Goal: Task Accomplishment & Management: Manage account settings

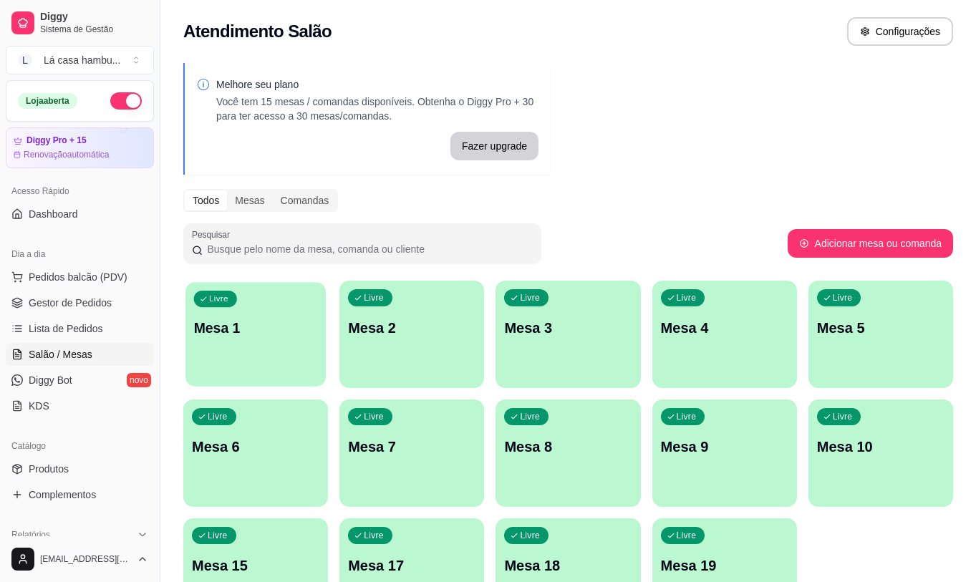
click at [218, 321] on p "Mesa 1" at bounding box center [256, 328] width 124 height 19
click at [107, 317] on link "Lista de Pedidos" at bounding box center [80, 328] width 148 height 23
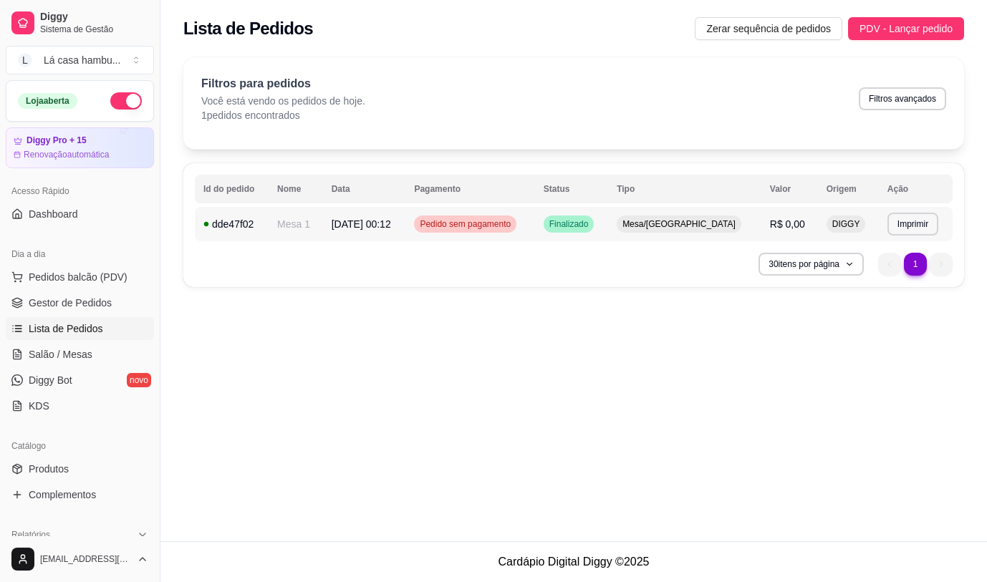
click at [534, 226] on td "Pedido sem pagamento" at bounding box center [469, 224] width 129 height 34
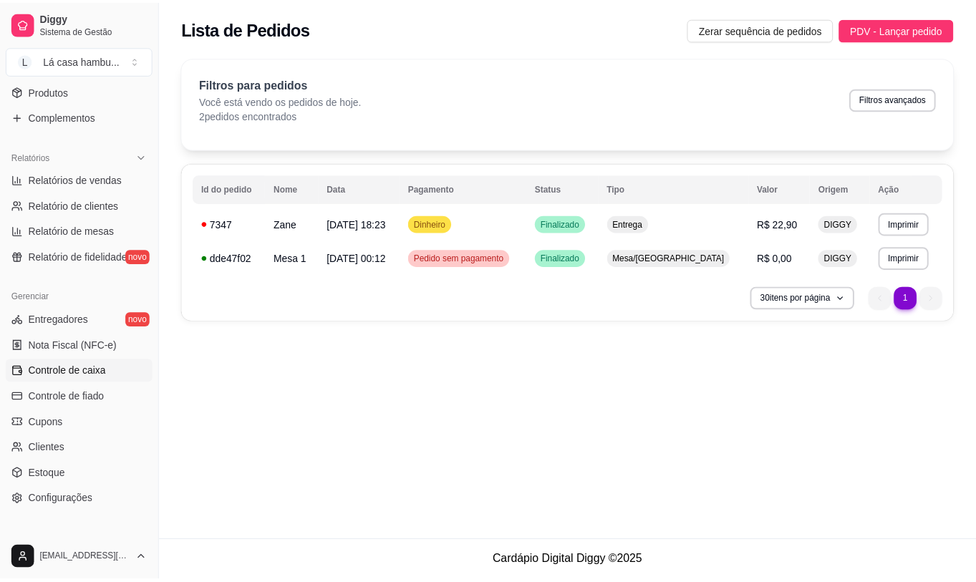
scroll to position [430, 0]
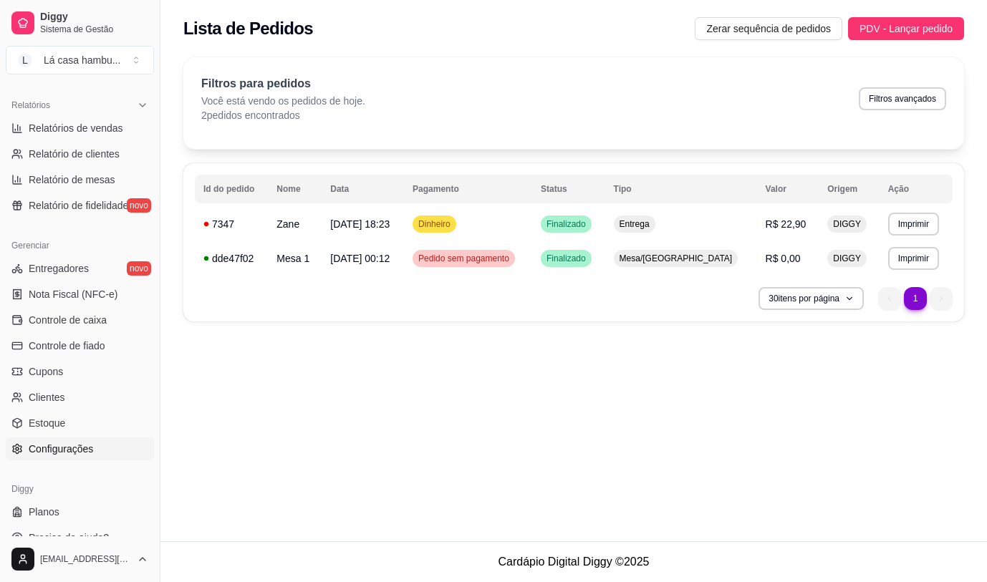
click at [92, 459] on link "Configurações" at bounding box center [80, 448] width 148 height 23
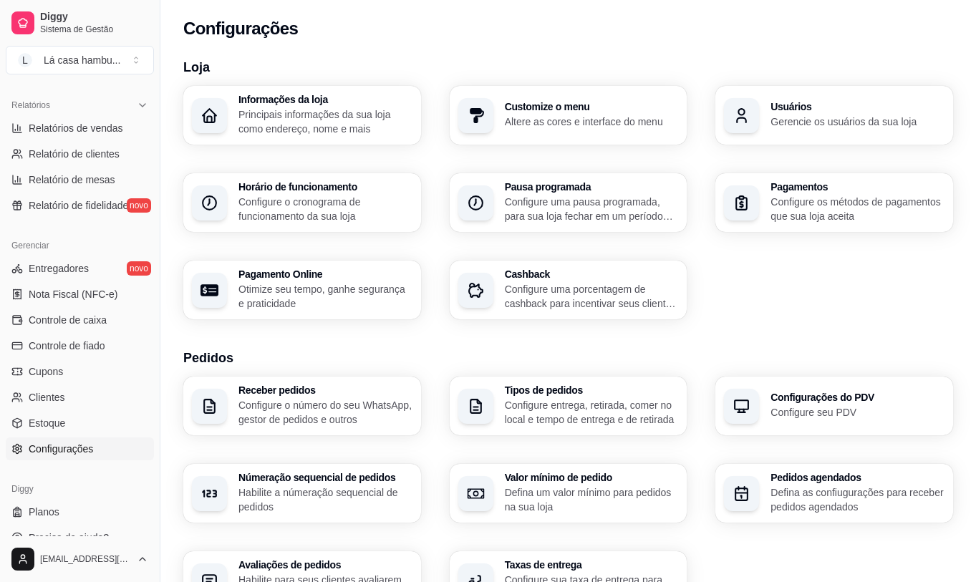
click at [853, 110] on h3 "Usuários" at bounding box center [857, 107] width 174 height 10
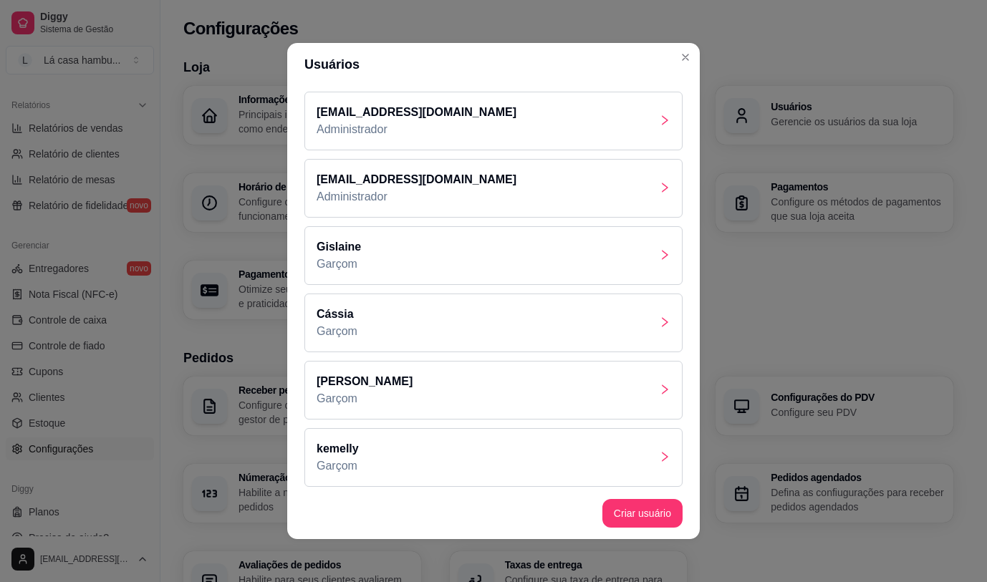
click at [659, 397] on div at bounding box center [664, 390] width 11 height 17
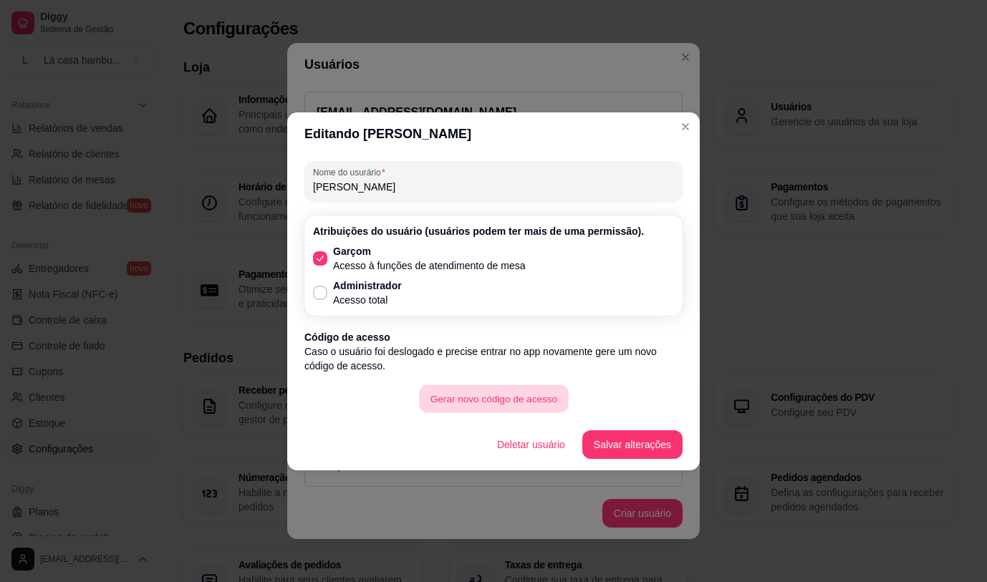
click at [566, 401] on button "Gerar novo código de acesso" at bounding box center [493, 398] width 149 height 28
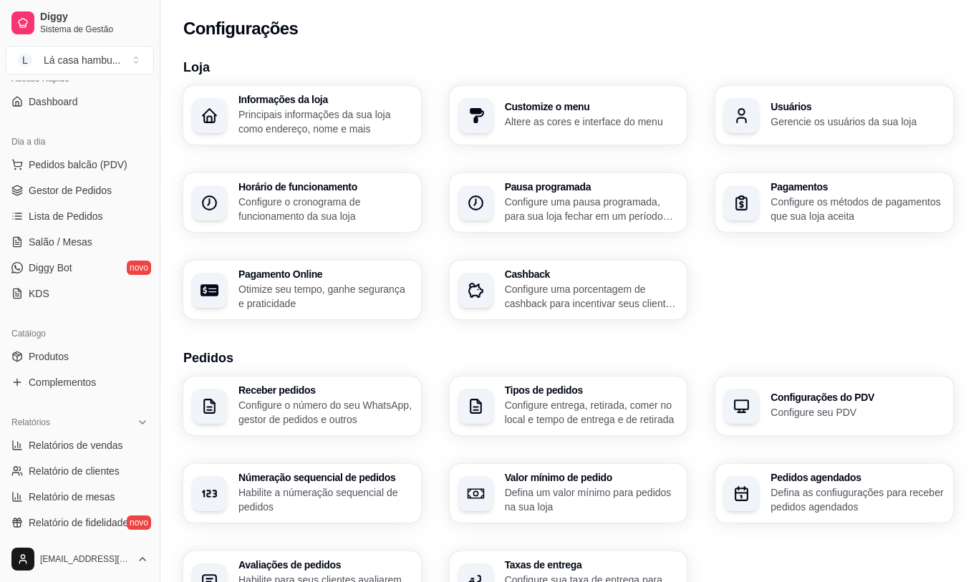
scroll to position [72, 0]
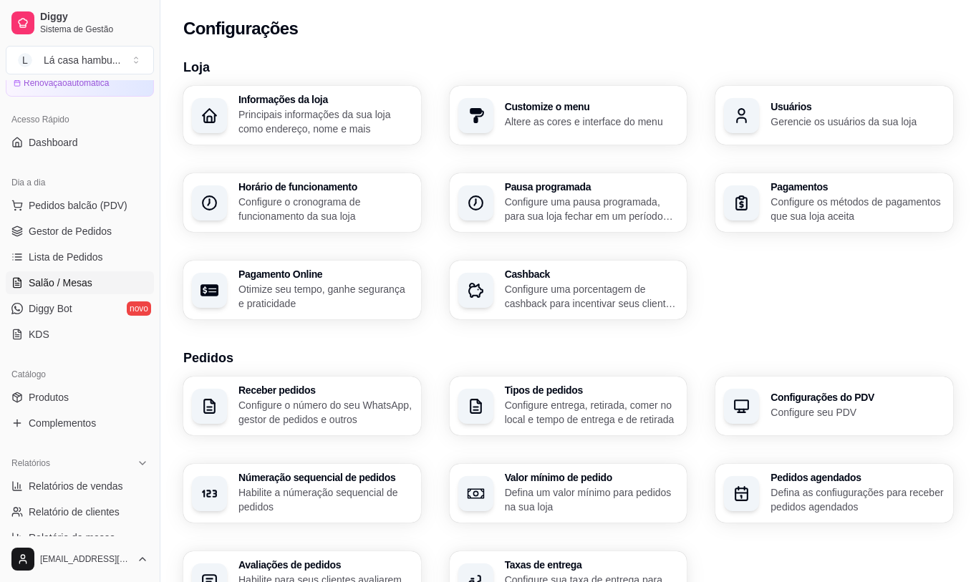
click at [100, 280] on link "Salão / Mesas" at bounding box center [80, 282] width 148 height 23
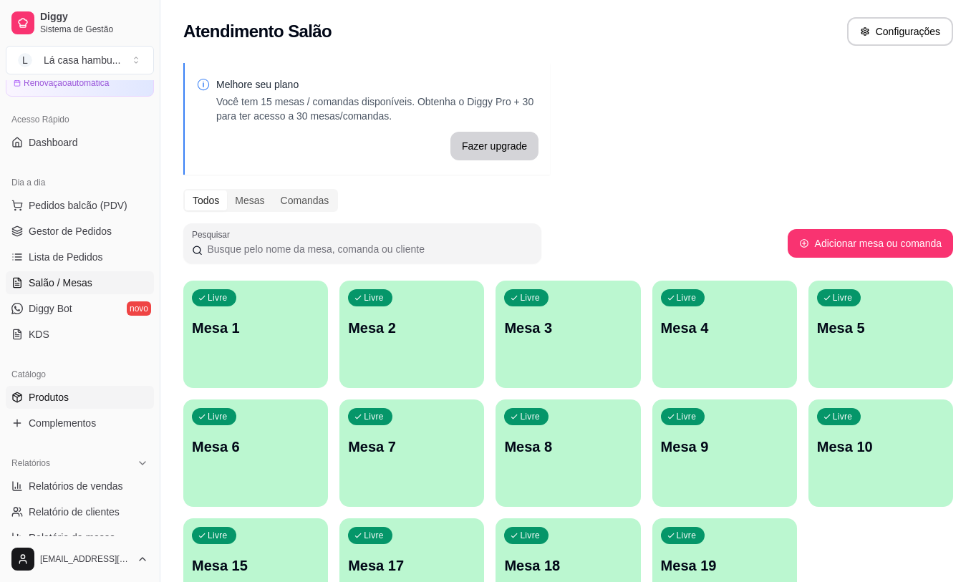
click at [116, 397] on link "Produtos" at bounding box center [80, 397] width 148 height 23
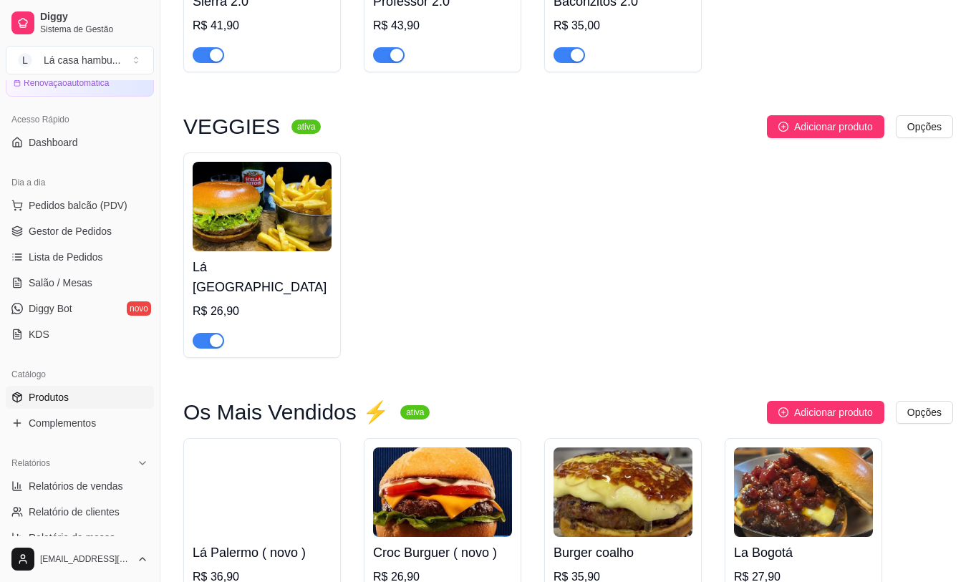
scroll to position [2721, 0]
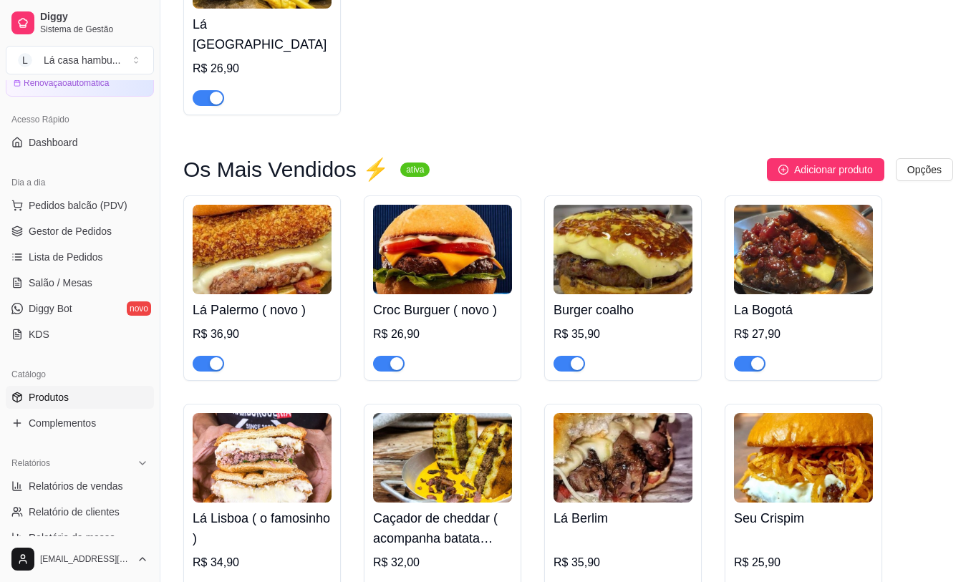
click at [213, 357] on div "button" at bounding box center [216, 363] width 13 height 13
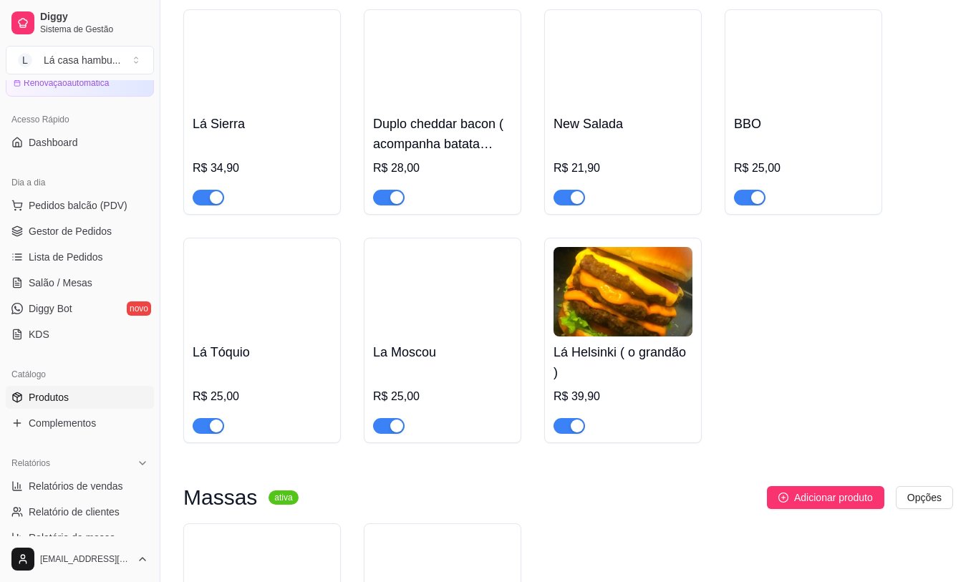
scroll to position [3795, 0]
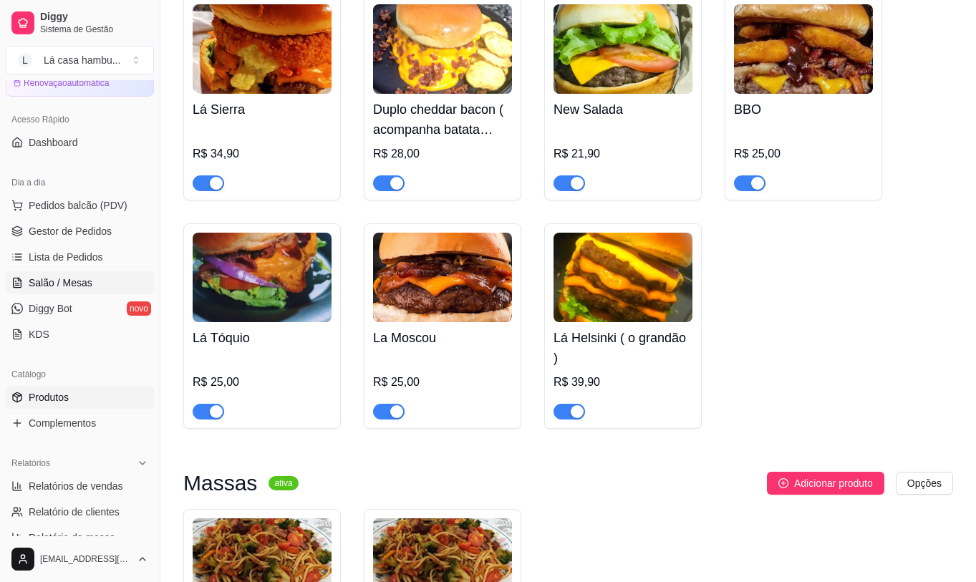
click at [88, 282] on span "Salão / Mesas" at bounding box center [61, 283] width 64 height 14
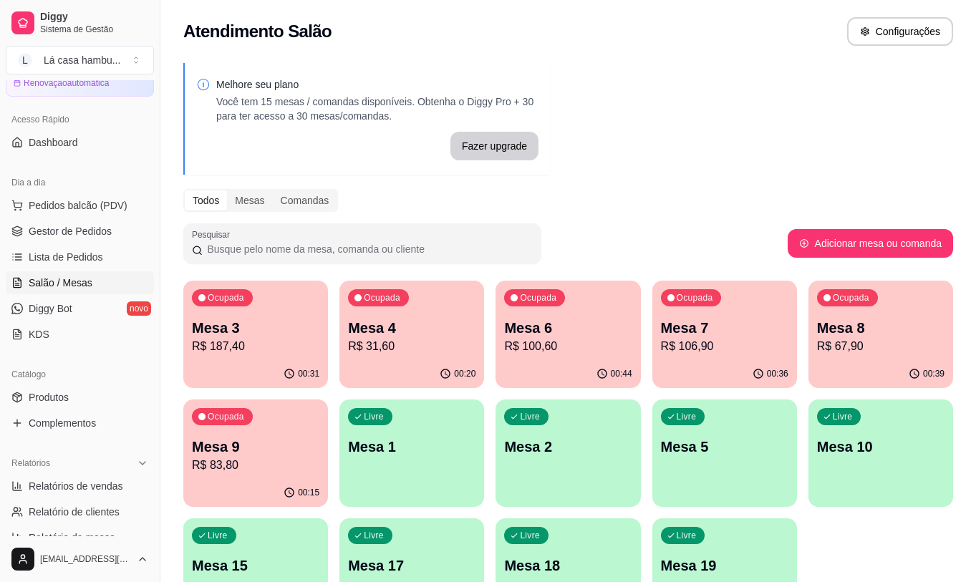
click at [408, 329] on p "Mesa 4" at bounding box center [411, 328] width 127 height 20
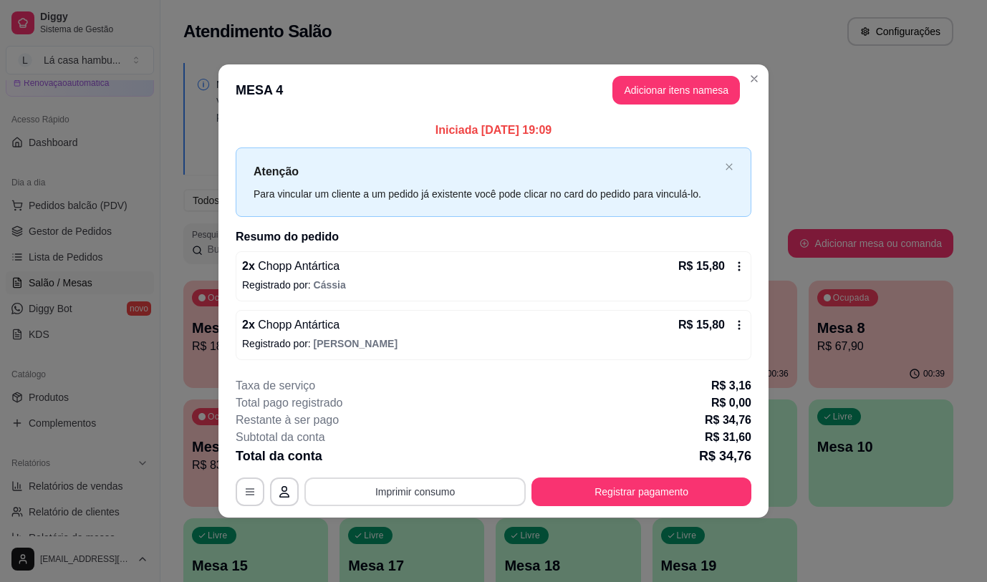
click at [463, 501] on button "Imprimir consumo" at bounding box center [414, 492] width 221 height 29
click at [757, 77] on icon "Close" at bounding box center [753, 78] width 11 height 11
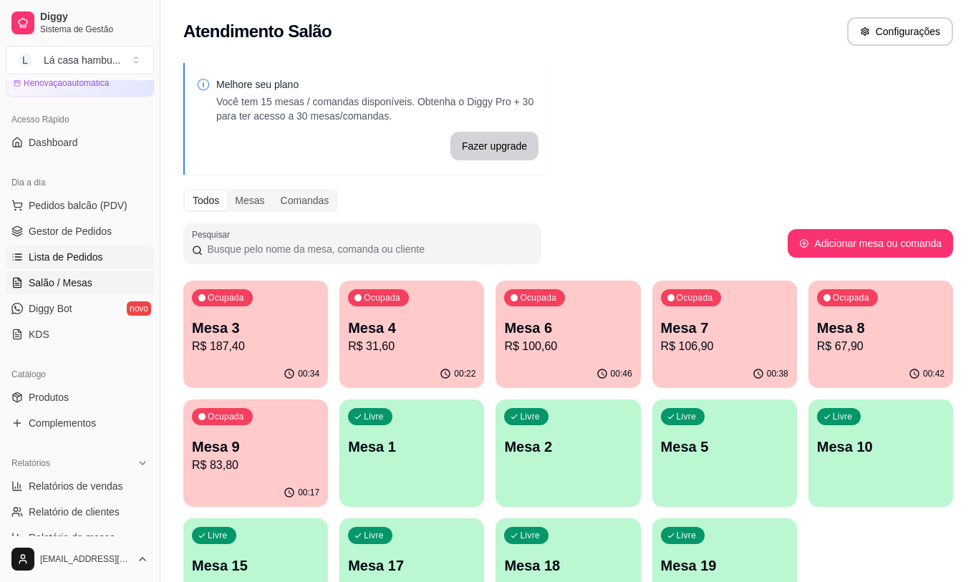
click at [103, 262] on link "Lista de Pedidos" at bounding box center [80, 257] width 148 height 23
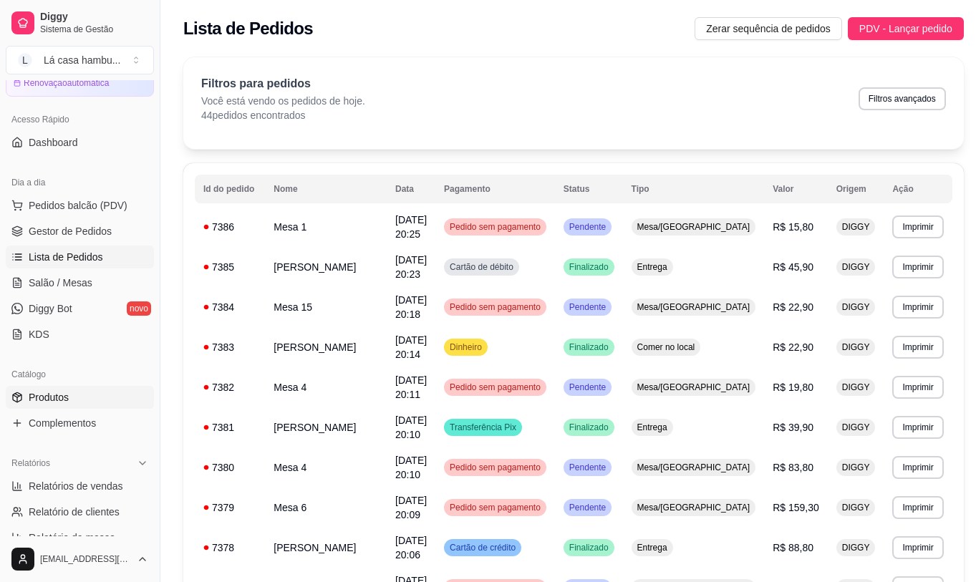
click at [62, 402] on span "Produtos" at bounding box center [49, 397] width 40 height 14
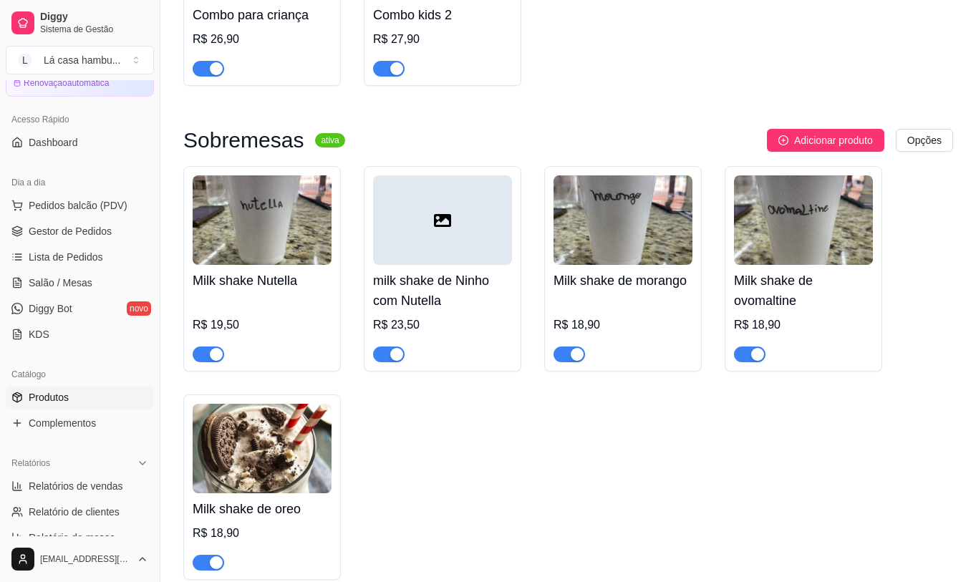
scroll to position [4940, 0]
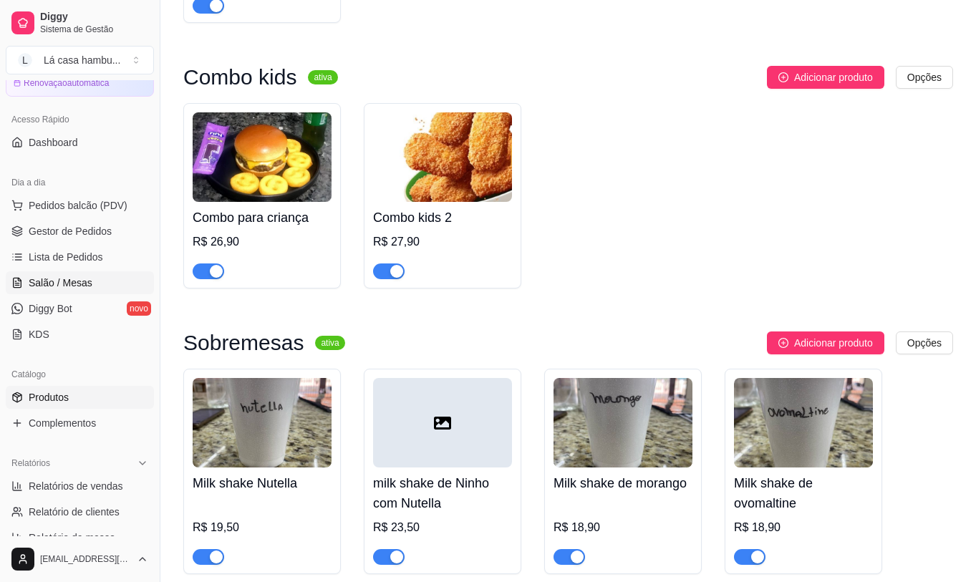
click at [89, 281] on span "Salão / Mesas" at bounding box center [61, 283] width 64 height 14
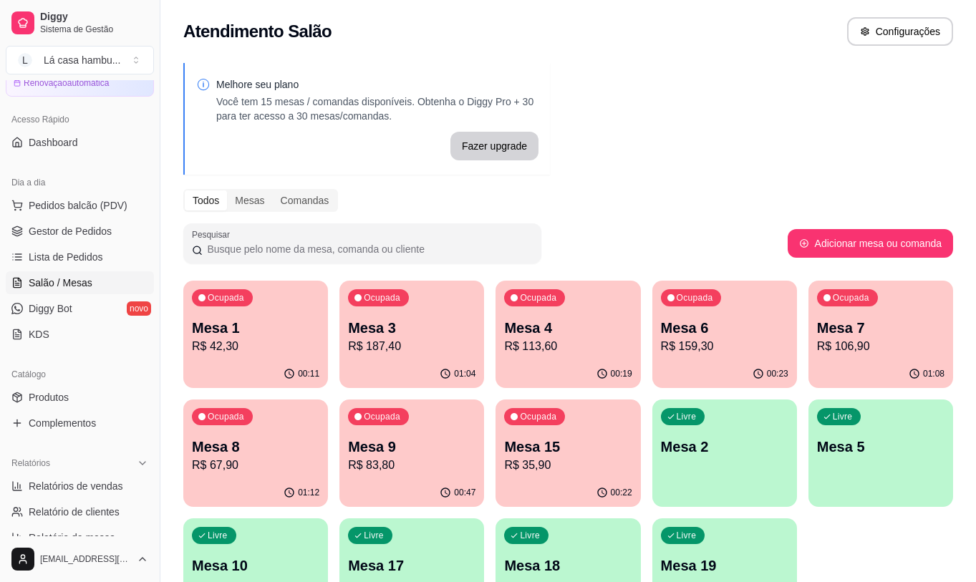
click at [536, 351] on p "R$ 113,60" at bounding box center [567, 346] width 127 height 17
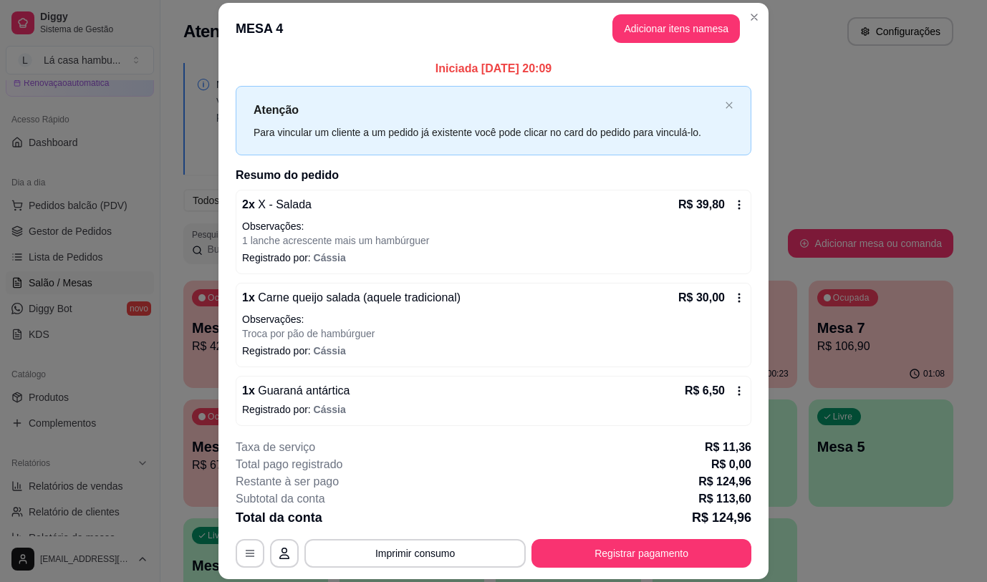
scroll to position [180, 0]
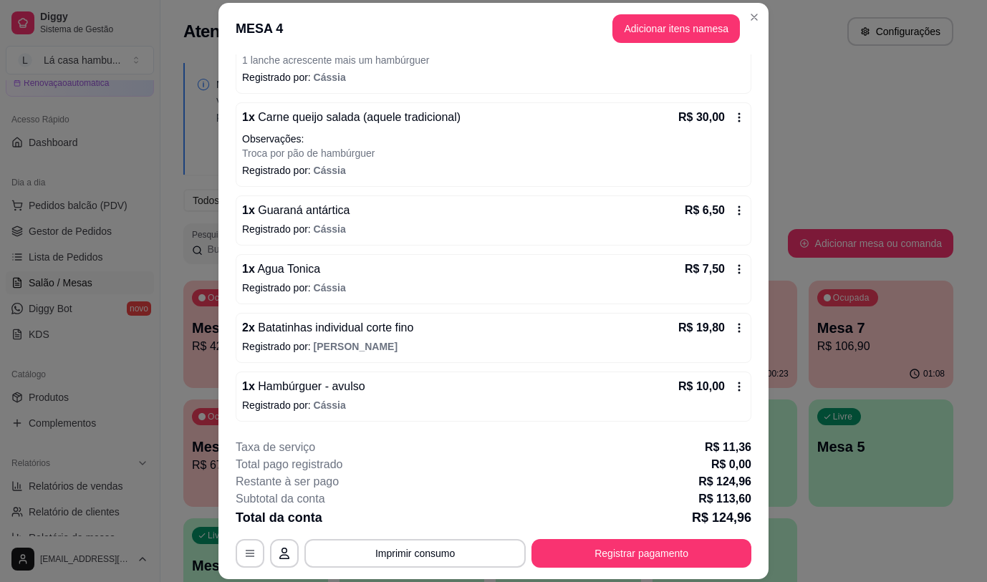
click at [733, 330] on icon at bounding box center [738, 327] width 11 height 11
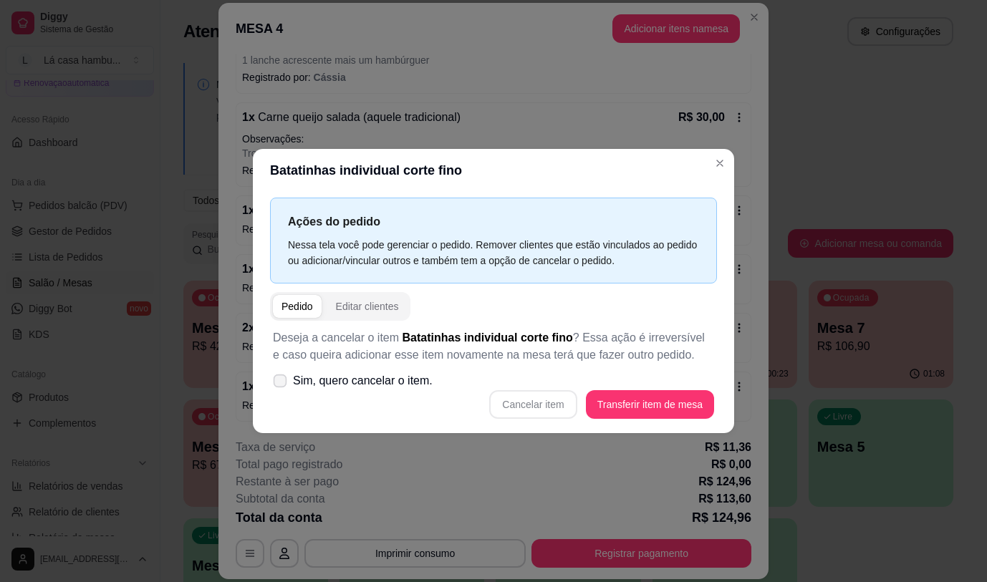
click at [292, 385] on label "Sim, quero cancelar o item." at bounding box center [352, 381] width 171 height 29
click at [281, 385] on input "Sim, quero cancelar o item." at bounding box center [276, 387] width 9 height 9
checkbox input "true"
click at [530, 403] on button "Cancelar item" at bounding box center [532, 404] width 87 height 29
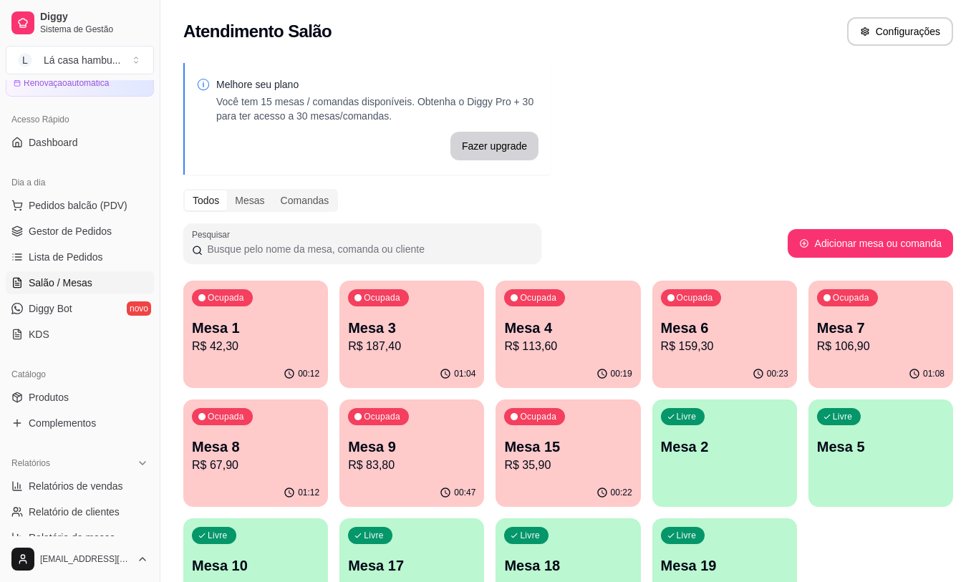
click at [563, 359] on div "Ocupada Mesa 4 R$ 113,60" at bounding box center [567, 320] width 145 height 79
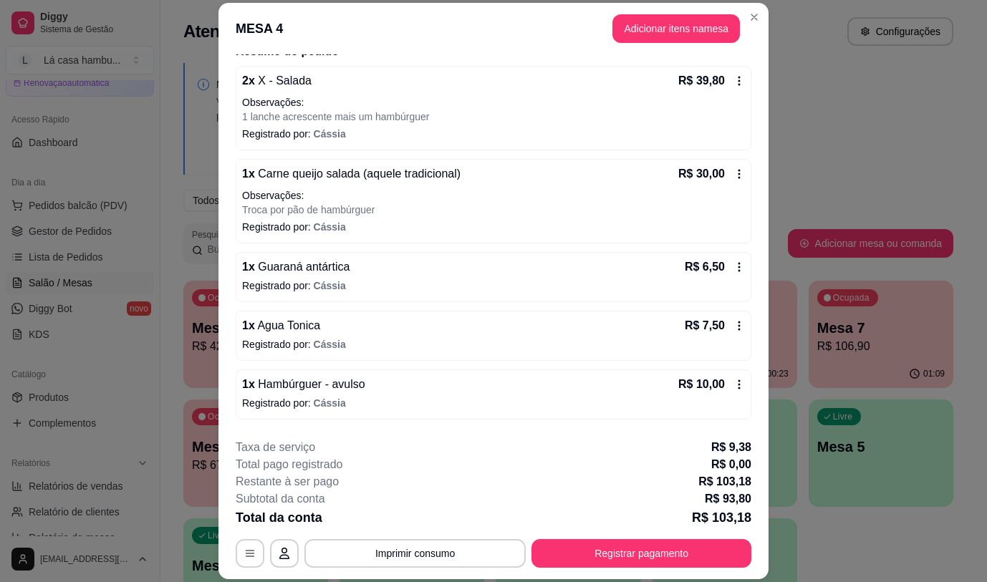
scroll to position [0, 0]
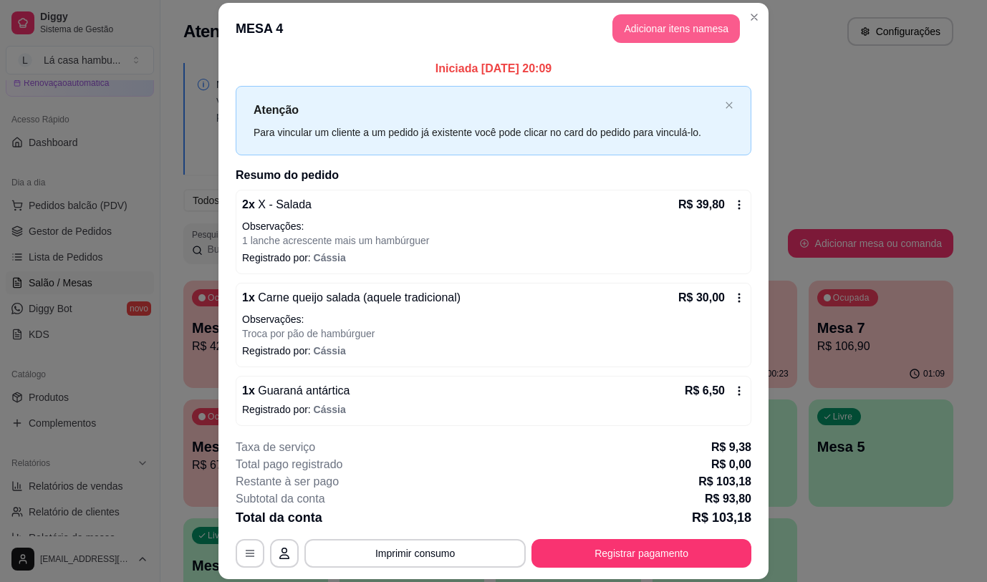
click at [664, 33] on button "Adicionar itens na mesa" at bounding box center [675, 28] width 127 height 29
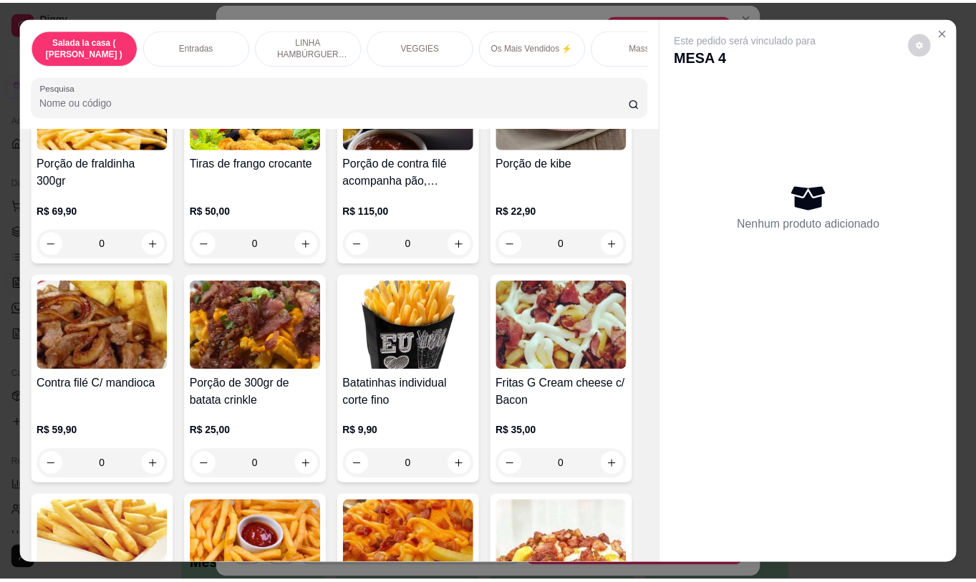
scroll to position [716, 0]
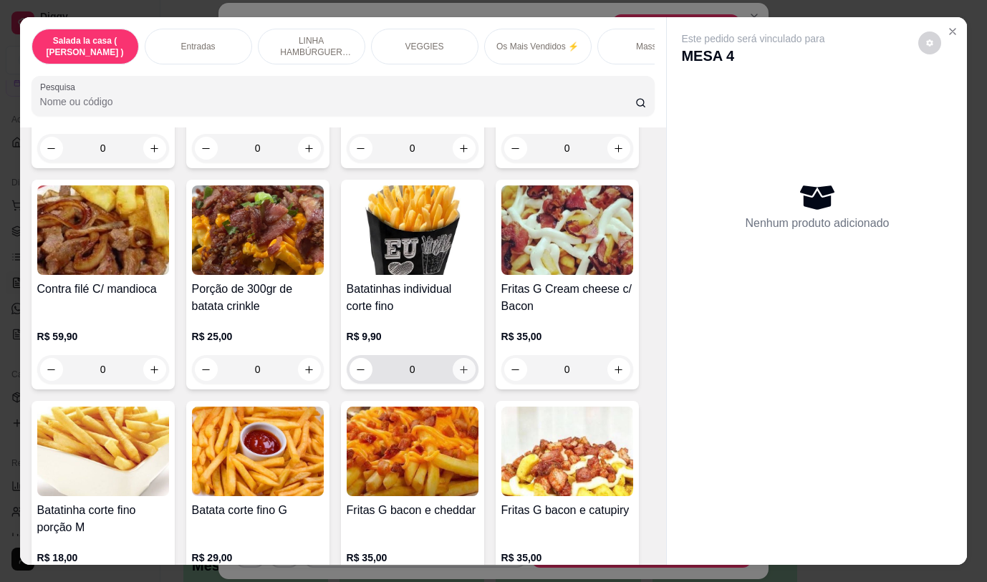
click at [458, 373] on icon "increase-product-quantity" at bounding box center [463, 369] width 11 height 11
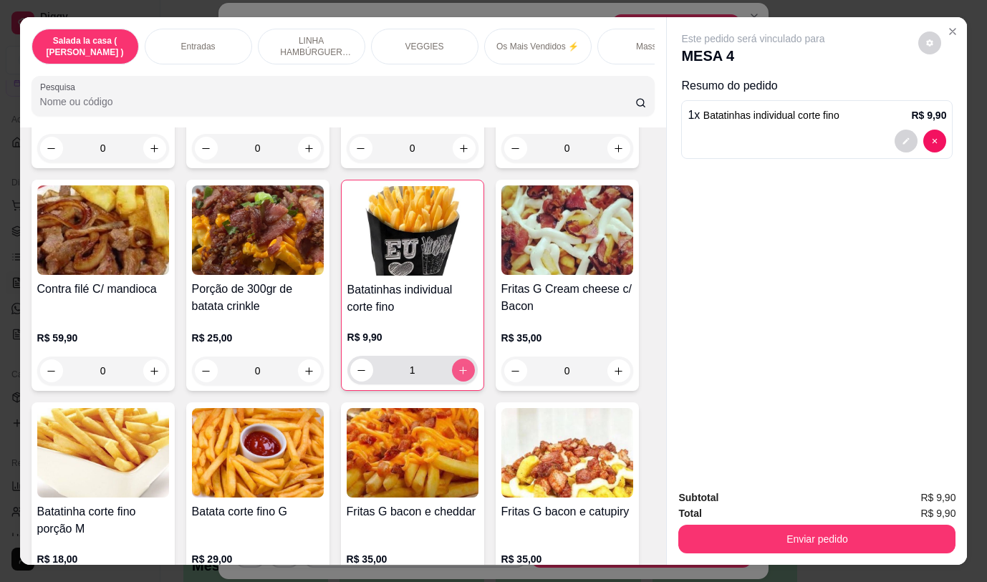
type input "1"
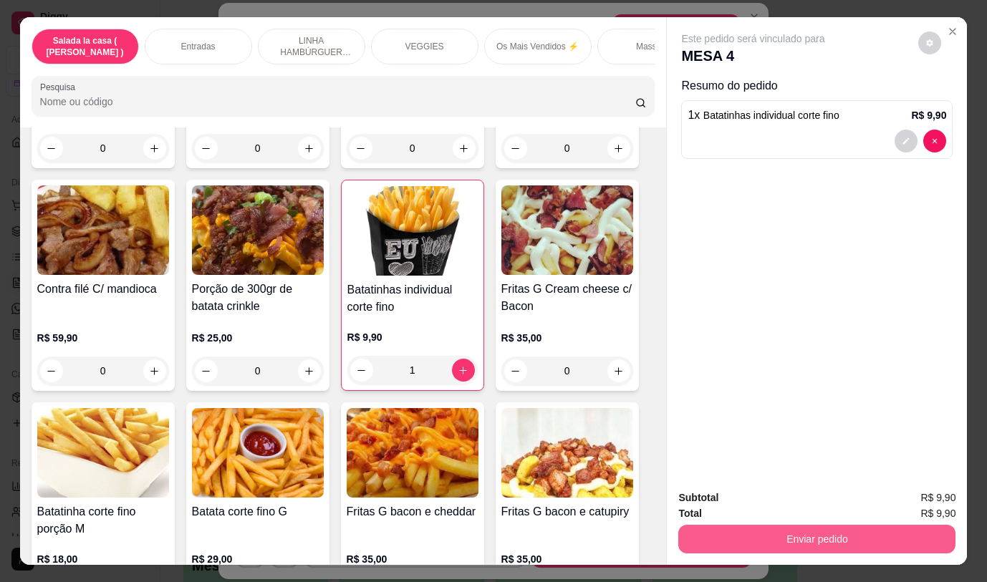
click at [825, 537] on button "Enviar pedido" at bounding box center [816, 539] width 277 height 29
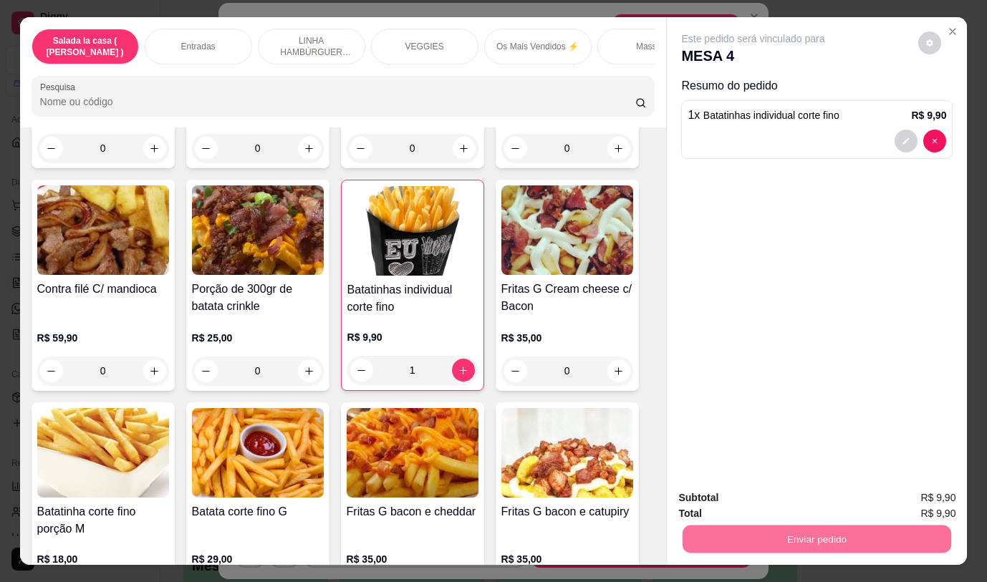
click at [888, 496] on button "Sim, quero registrar" at bounding box center [905, 498] width 107 height 27
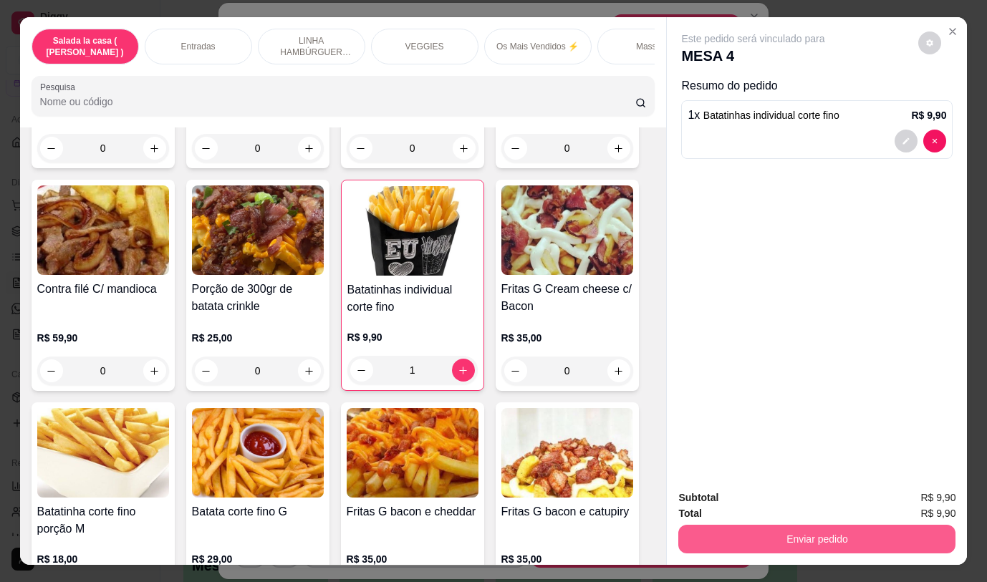
click at [800, 525] on button "Enviar pedido" at bounding box center [816, 539] width 277 height 29
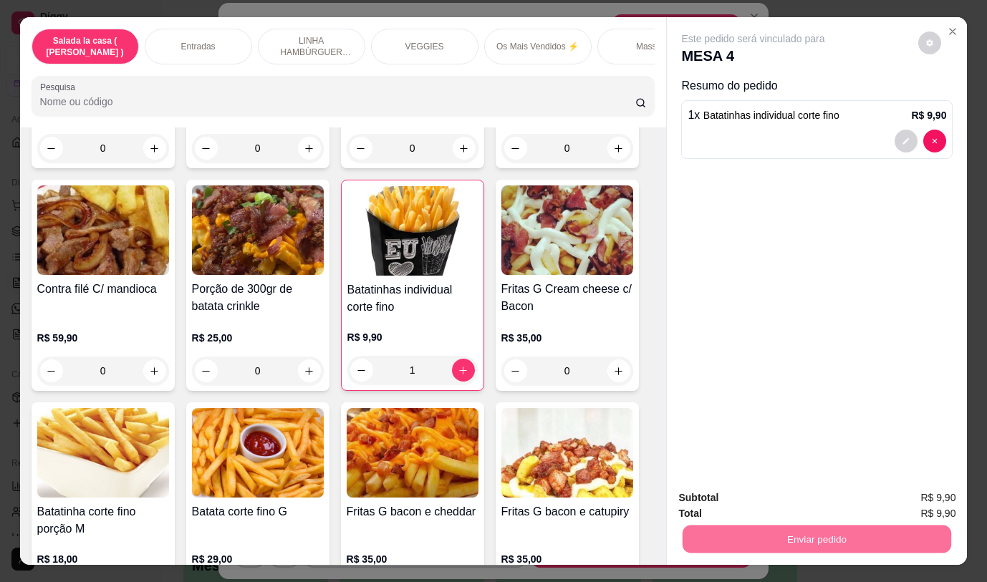
click at [739, 505] on button "Não registrar e enviar pedido" at bounding box center [769, 498] width 149 height 27
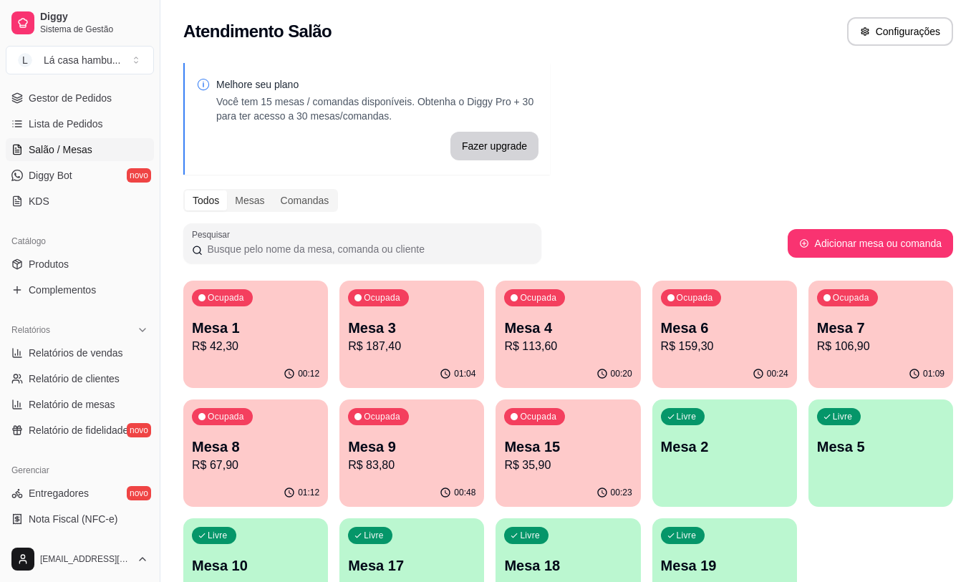
scroll to position [215, 0]
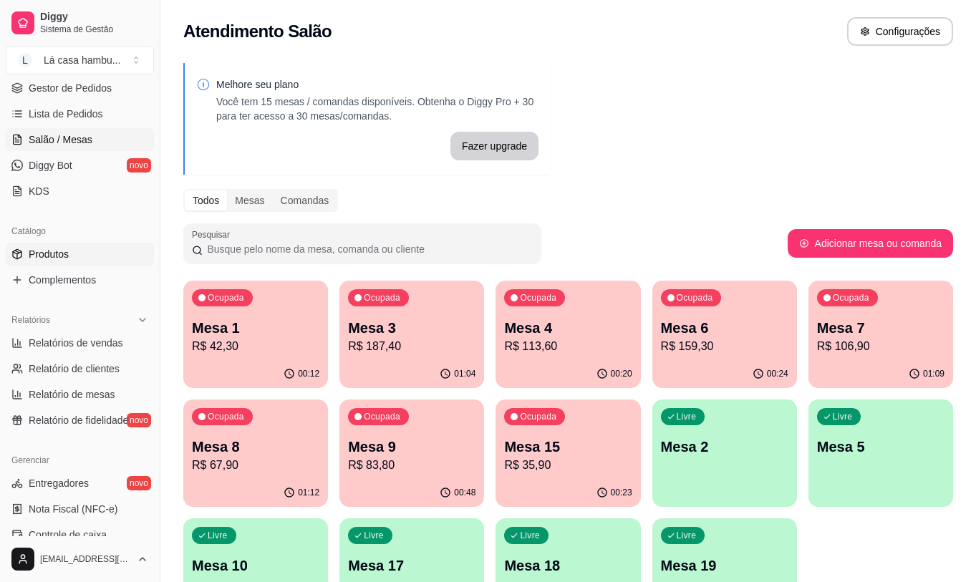
click at [89, 259] on link "Produtos" at bounding box center [80, 254] width 148 height 23
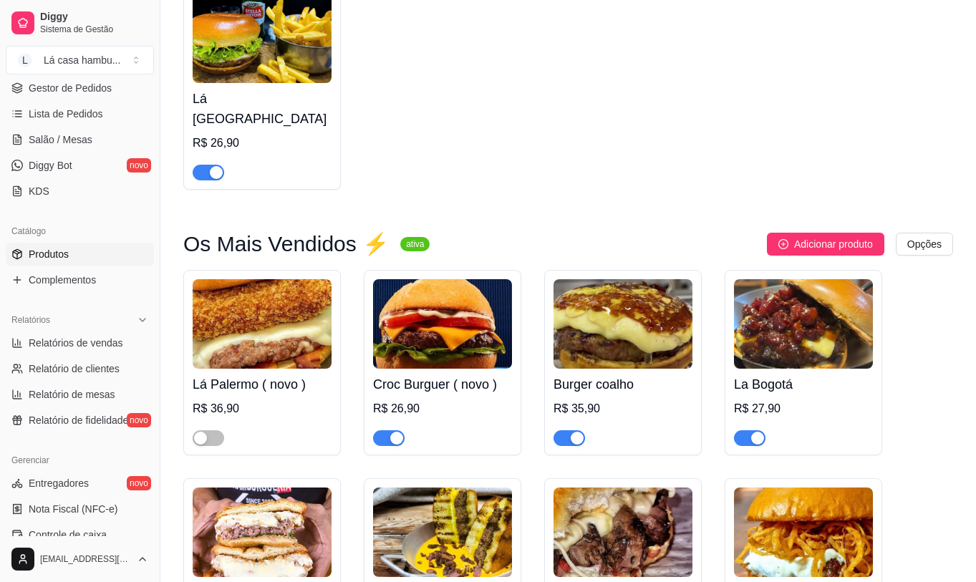
scroll to position [2649, 0]
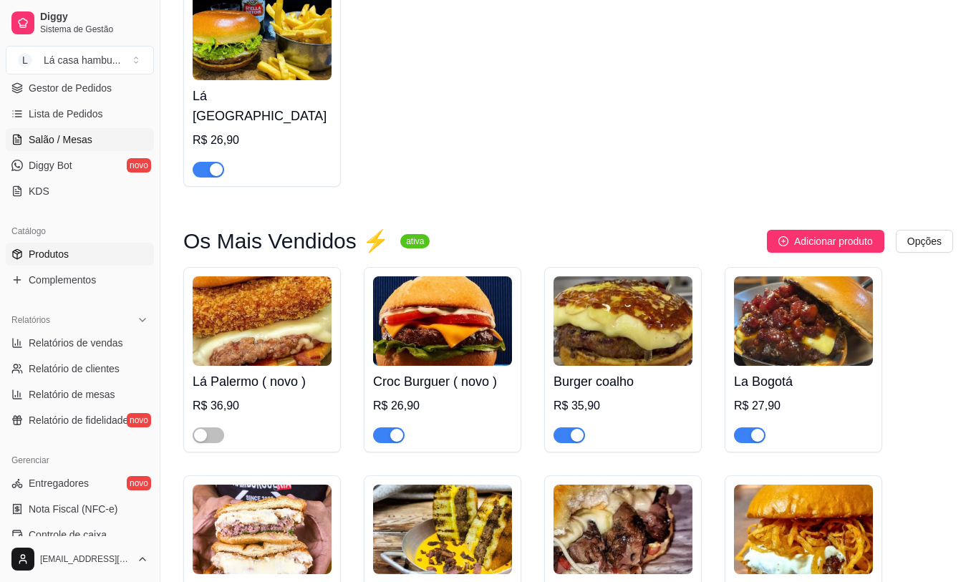
click at [100, 139] on link "Salão / Mesas" at bounding box center [80, 139] width 148 height 23
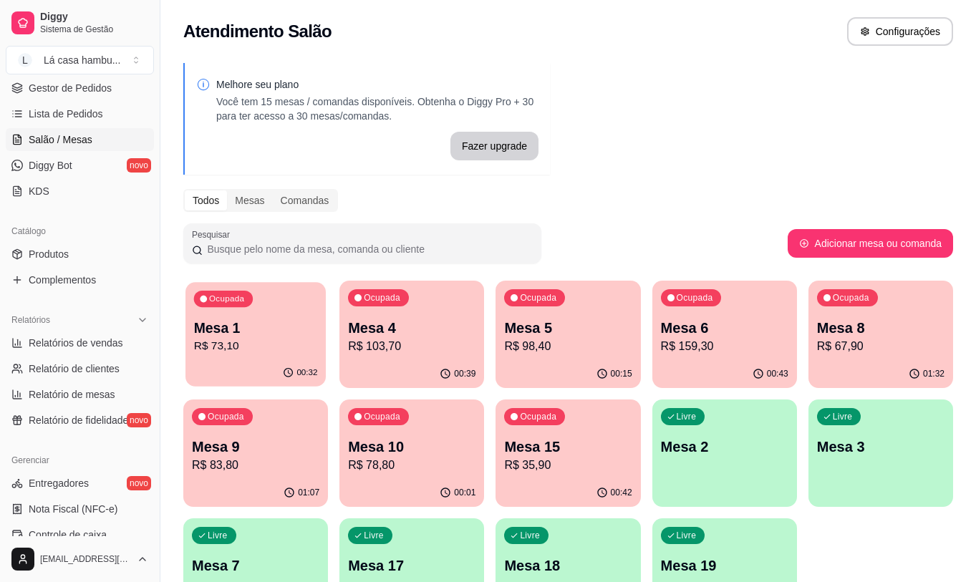
click at [249, 348] on p "R$ 73,10" at bounding box center [256, 346] width 124 height 16
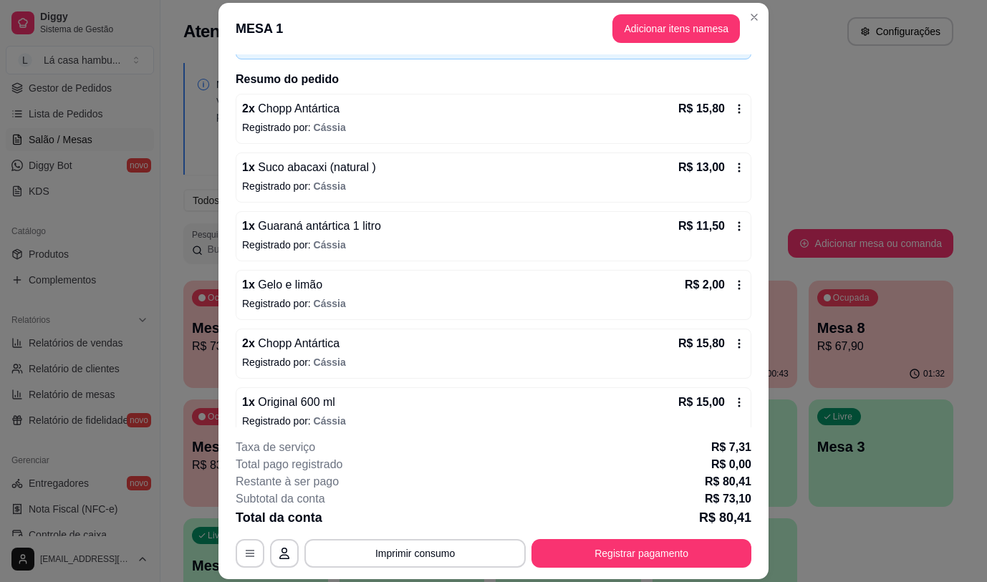
scroll to position [112, 0]
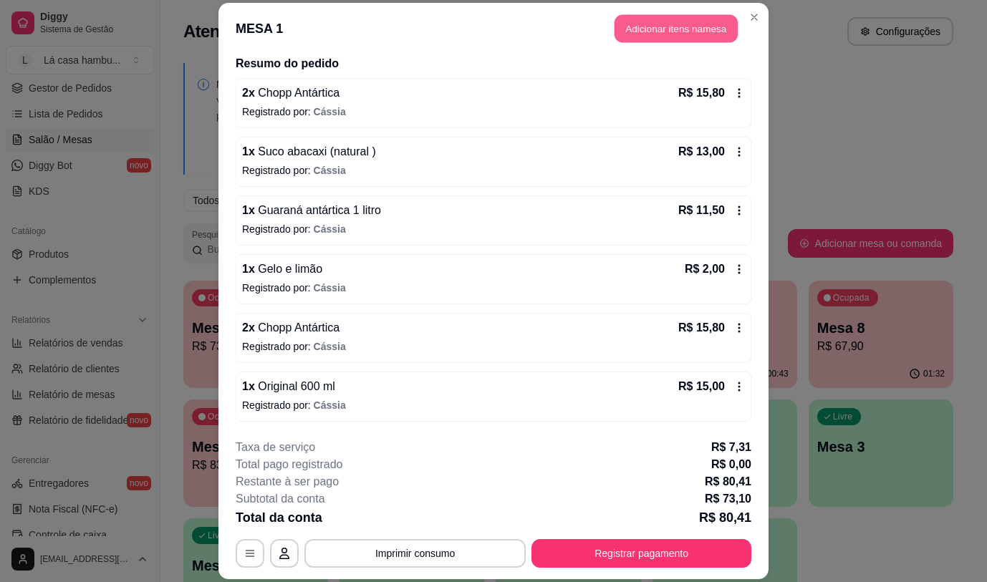
click at [642, 24] on button "Adicionar itens na mesa" at bounding box center [675, 29] width 123 height 28
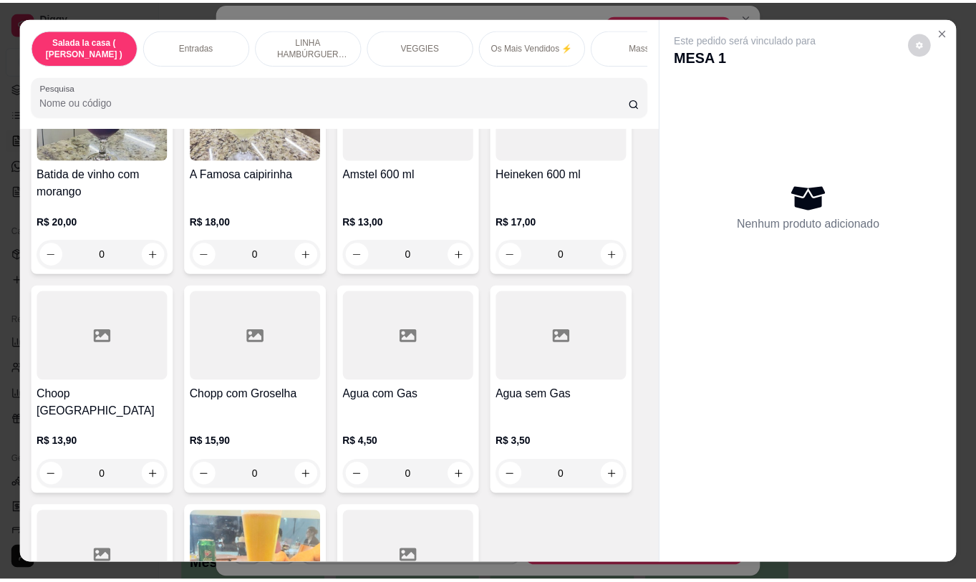
scroll to position [7246, 0]
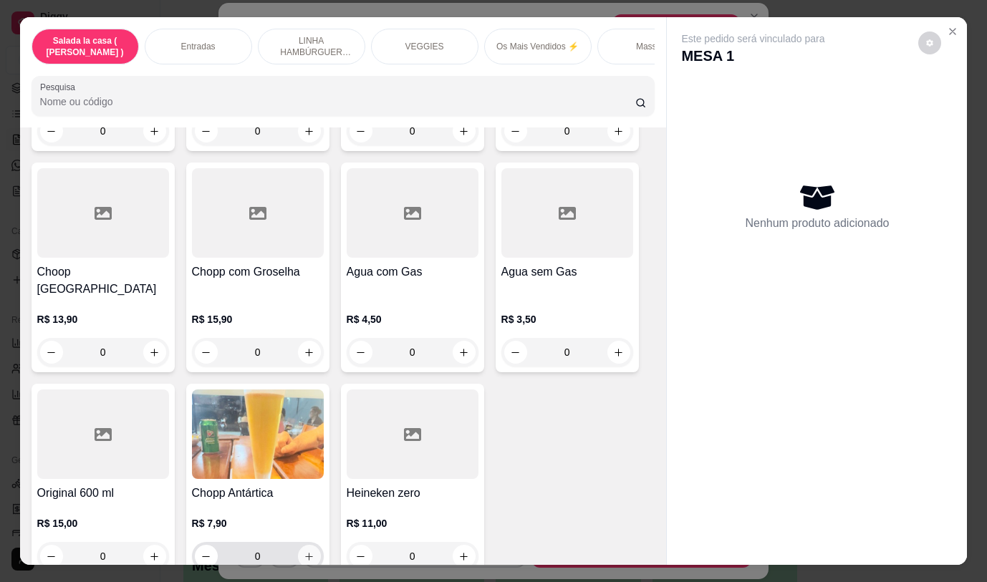
click at [304, 551] on icon "increase-product-quantity" at bounding box center [309, 556] width 11 height 11
type input "1"
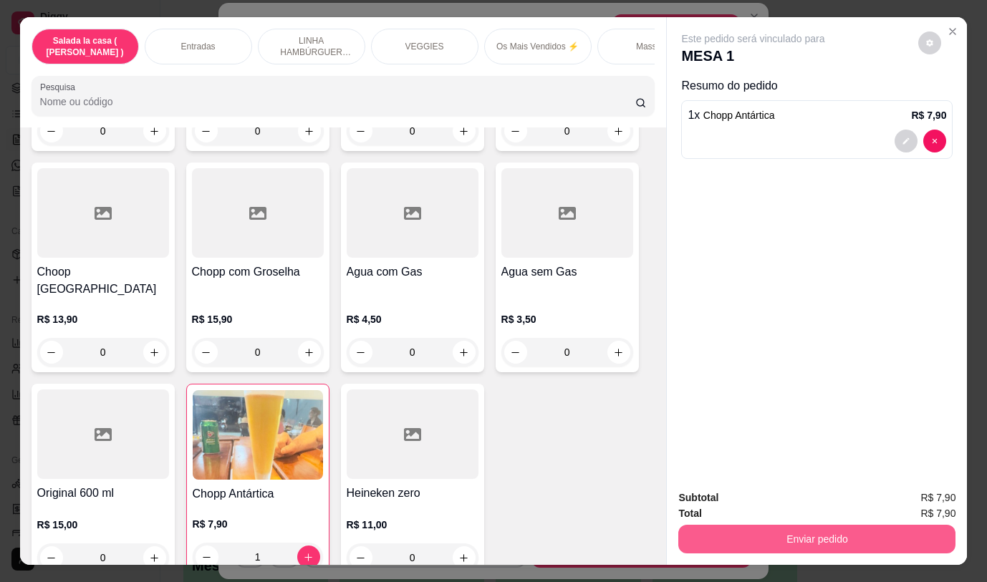
click at [780, 539] on button "Enviar pedido" at bounding box center [816, 539] width 277 height 29
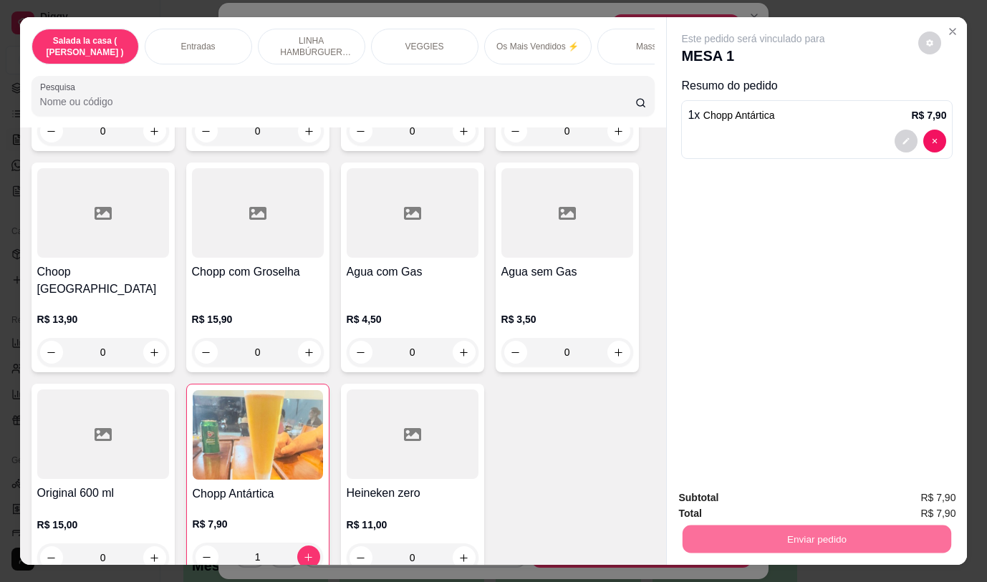
click at [752, 499] on button "Não registrar e enviar pedido" at bounding box center [769, 498] width 149 height 27
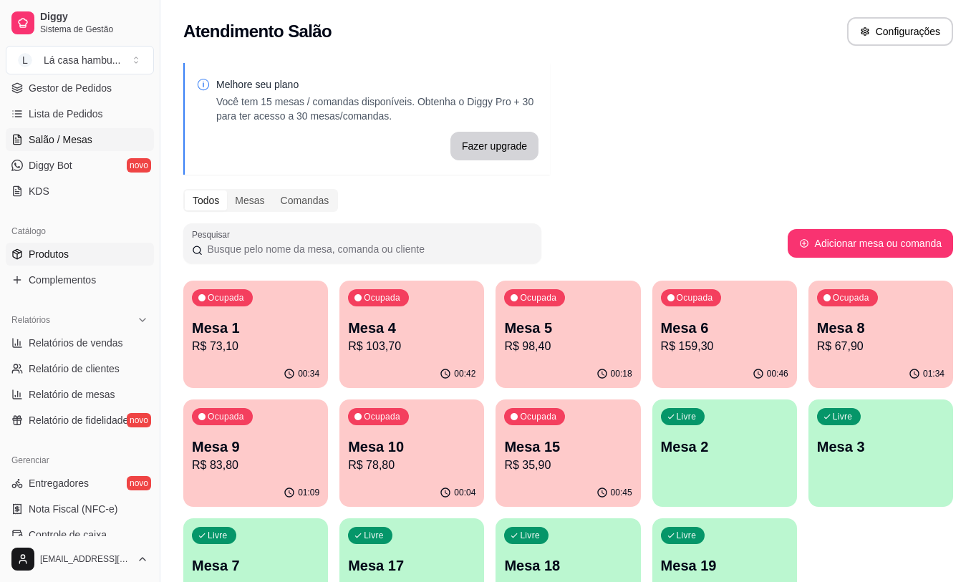
click at [100, 254] on link "Produtos" at bounding box center [80, 254] width 148 height 23
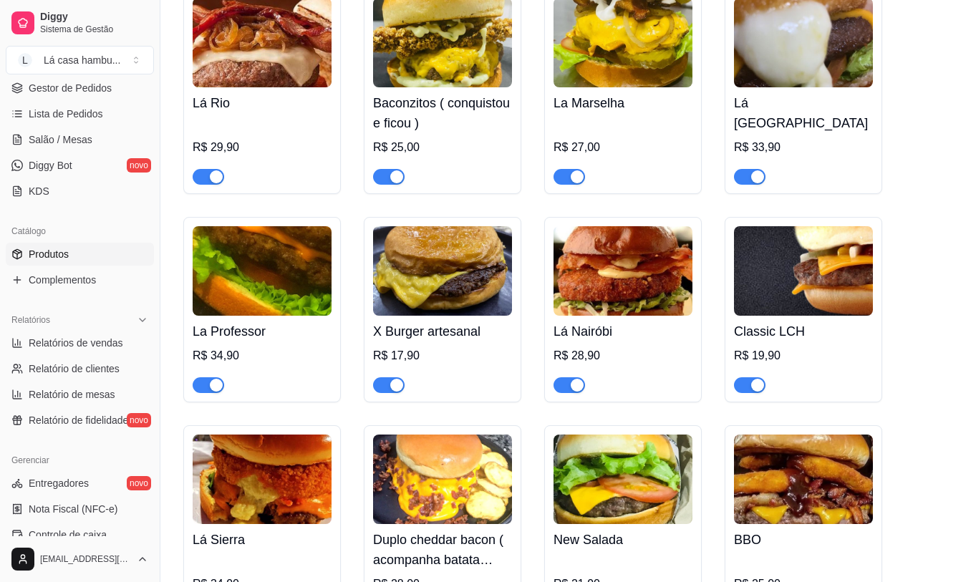
scroll to position [3365, 0]
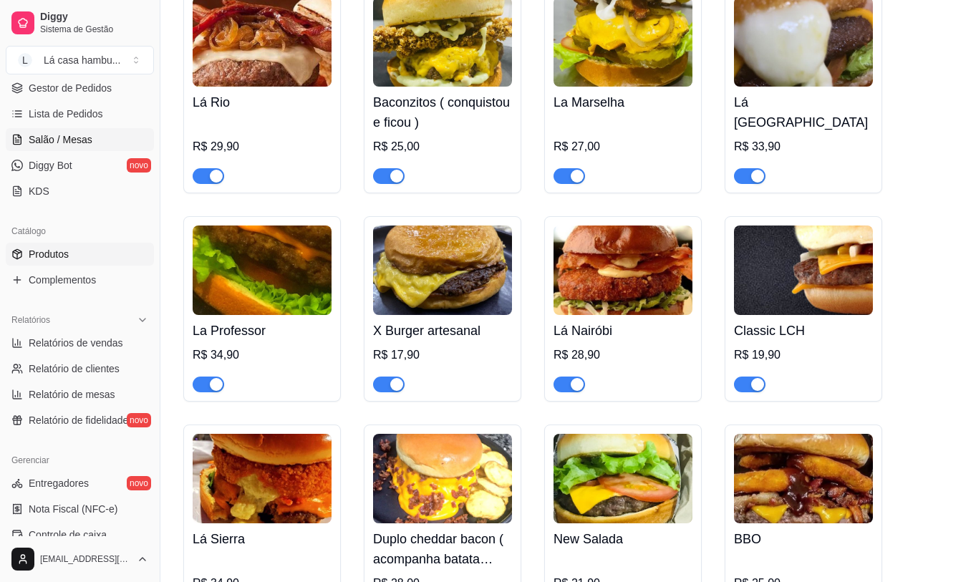
click at [64, 132] on link "Salão / Mesas" at bounding box center [80, 139] width 148 height 23
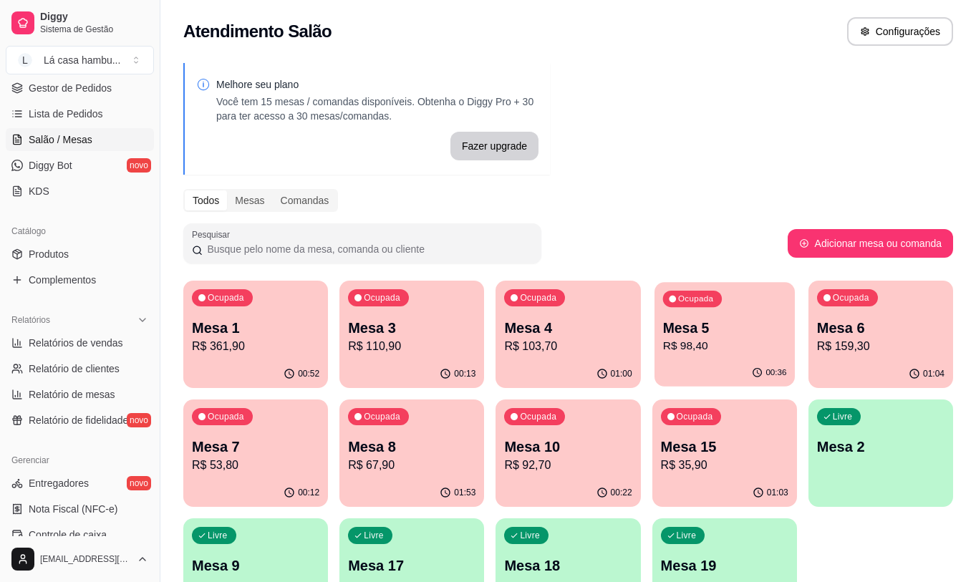
click at [747, 337] on div "Mesa 5 R$ 98,40" at bounding box center [724, 337] width 124 height 36
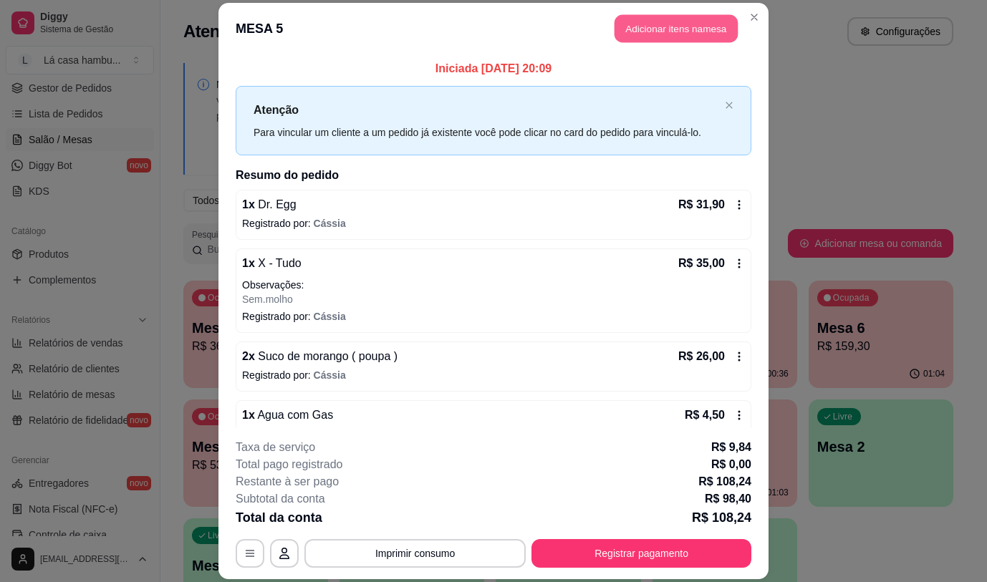
click at [698, 25] on button "Adicionar itens na mesa" at bounding box center [675, 29] width 123 height 28
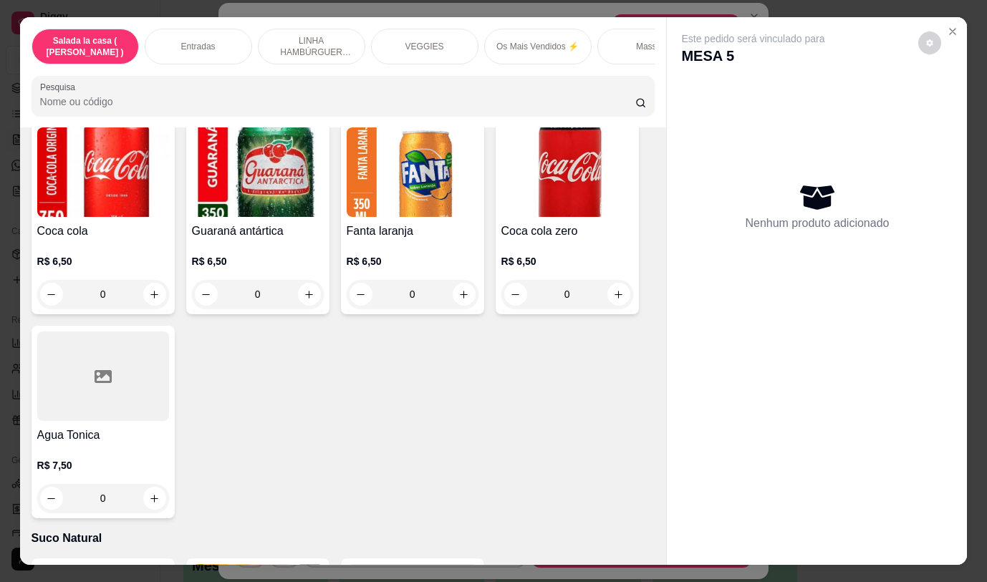
scroll to position [6162, 0]
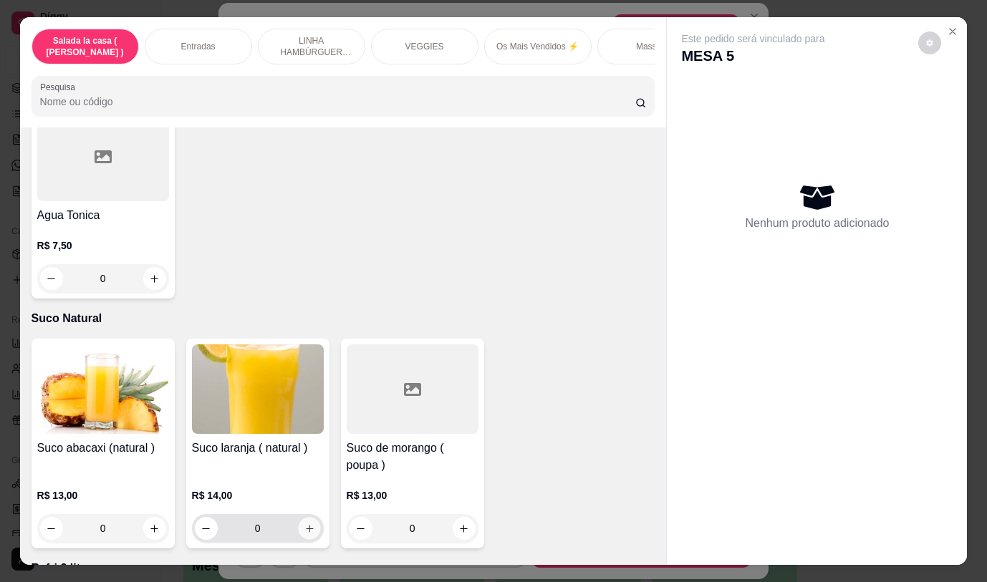
click at [307, 523] on icon "increase-product-quantity" at bounding box center [309, 528] width 11 height 11
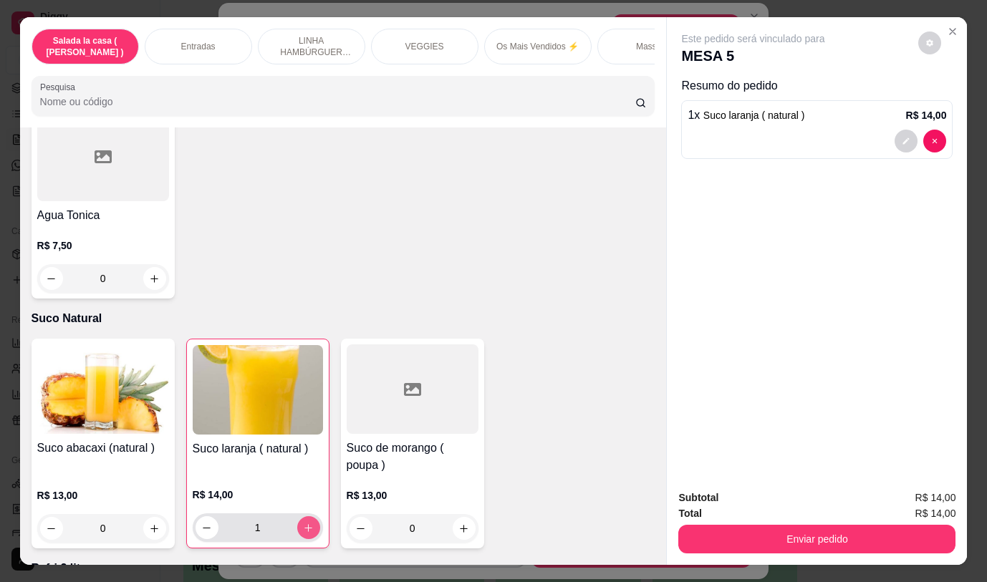
click at [306, 523] on icon "increase-product-quantity" at bounding box center [308, 528] width 11 height 11
type input "2"
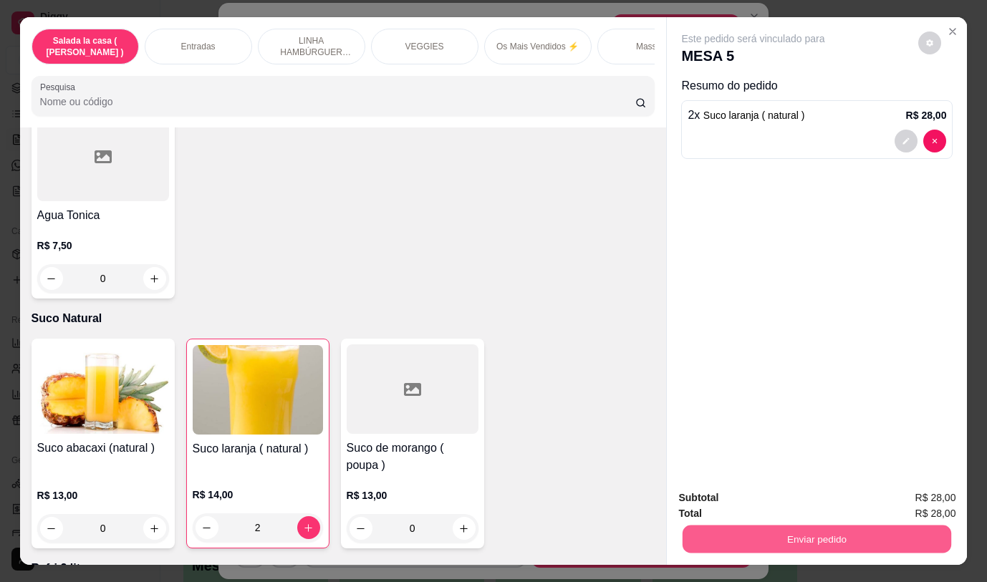
click at [827, 525] on button "Enviar pedido" at bounding box center [816, 539] width 268 height 28
click at [786, 490] on button "Não registrar e enviar pedido" at bounding box center [769, 498] width 145 height 26
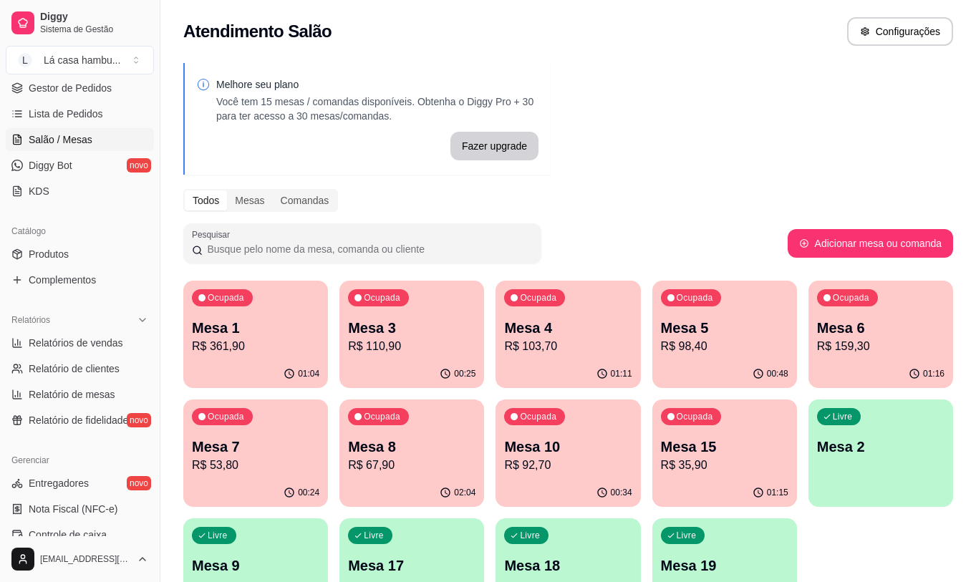
click at [301, 461] on p "R$ 53,80" at bounding box center [255, 465] width 127 height 17
click at [301, 461] on body "Diggy Sistema de Gestão L Lá casa hambu ... Loja aberta Diggy Pro + 15 Renovaçã…" at bounding box center [488, 291] width 976 height 582
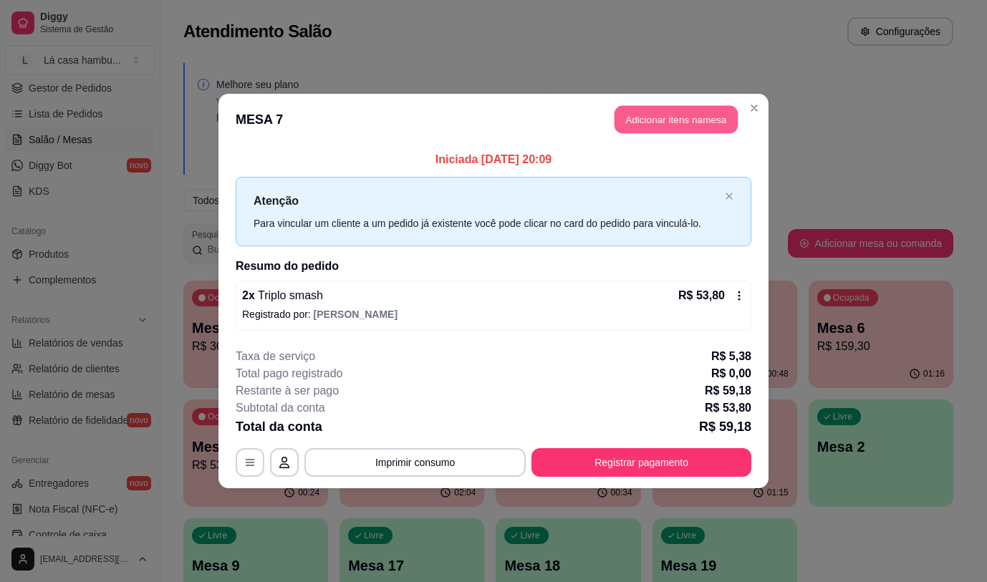
click at [708, 115] on button "Adicionar itens na mesa" at bounding box center [675, 120] width 123 height 28
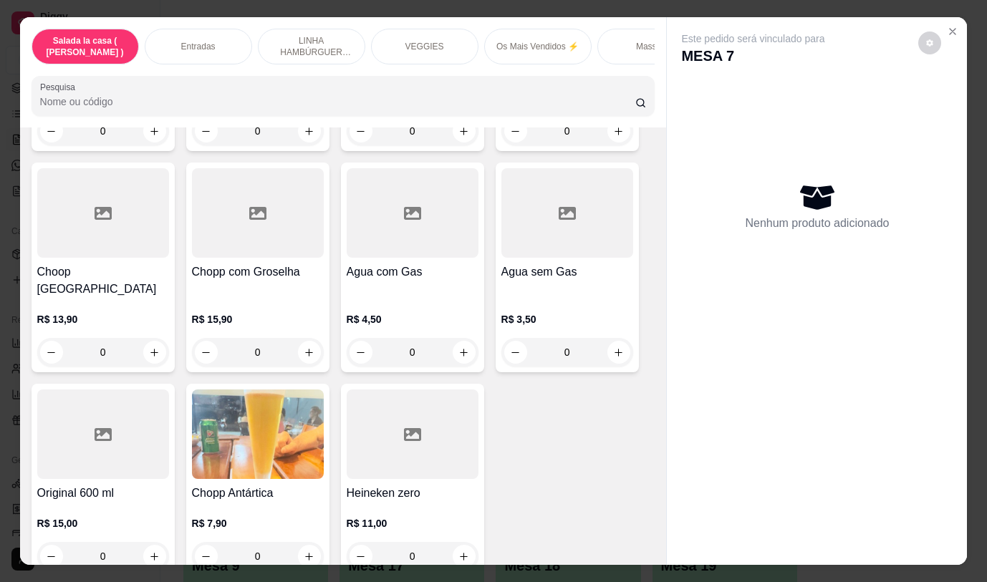
scroll to position [6711, 0]
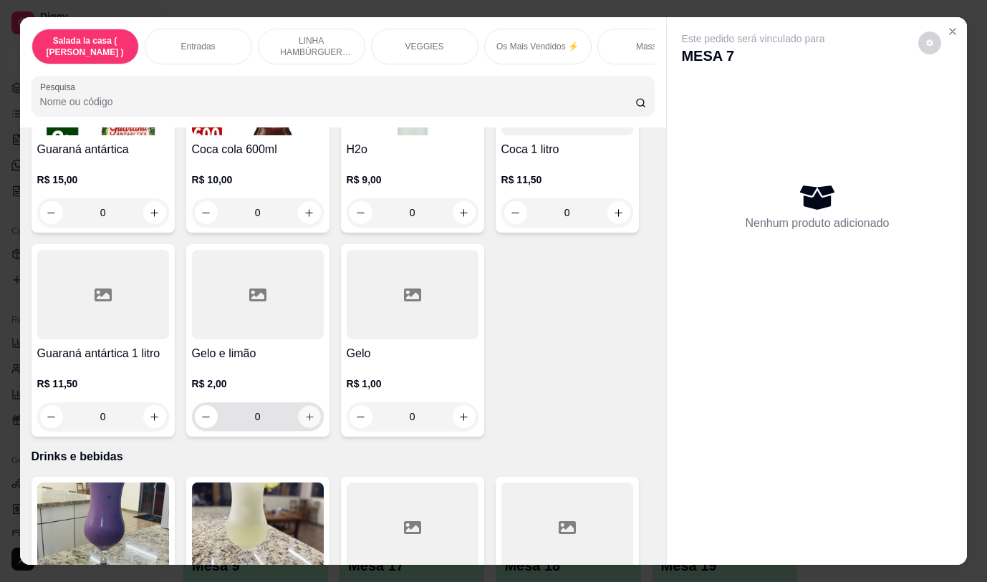
click at [306, 412] on icon "increase-product-quantity" at bounding box center [309, 417] width 11 height 11
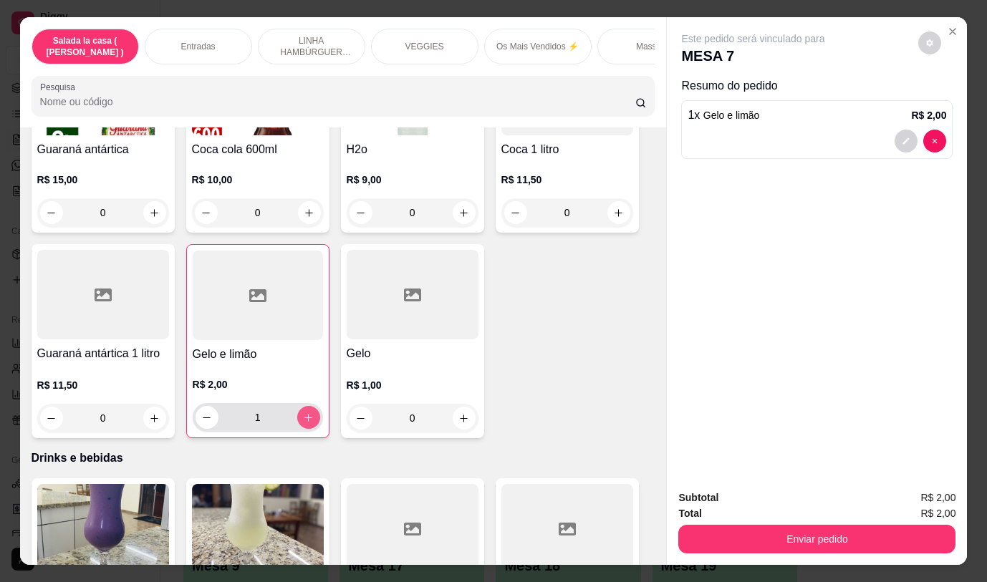
click at [306, 412] on icon "increase-product-quantity" at bounding box center [308, 417] width 11 height 11
type input "2"
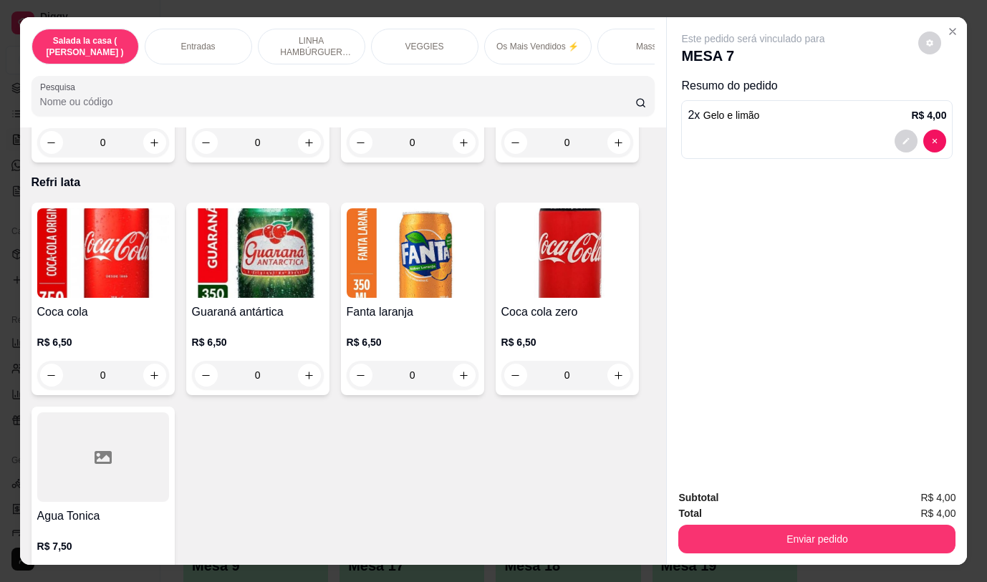
scroll to position [5847, 0]
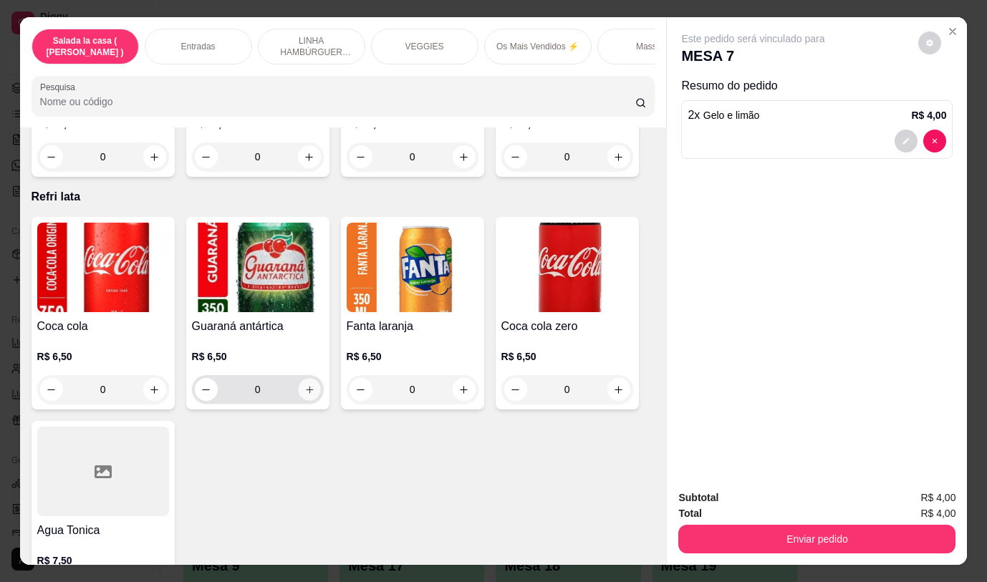
click at [305, 384] on icon "increase-product-quantity" at bounding box center [309, 389] width 11 height 11
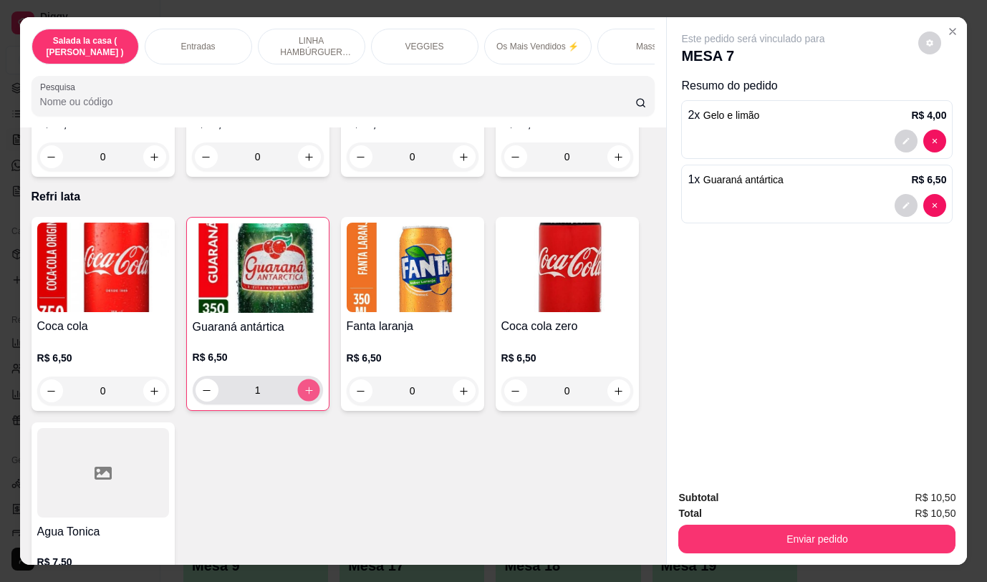
click at [305, 387] on icon "increase-product-quantity" at bounding box center [307, 390] width 7 height 7
type input "2"
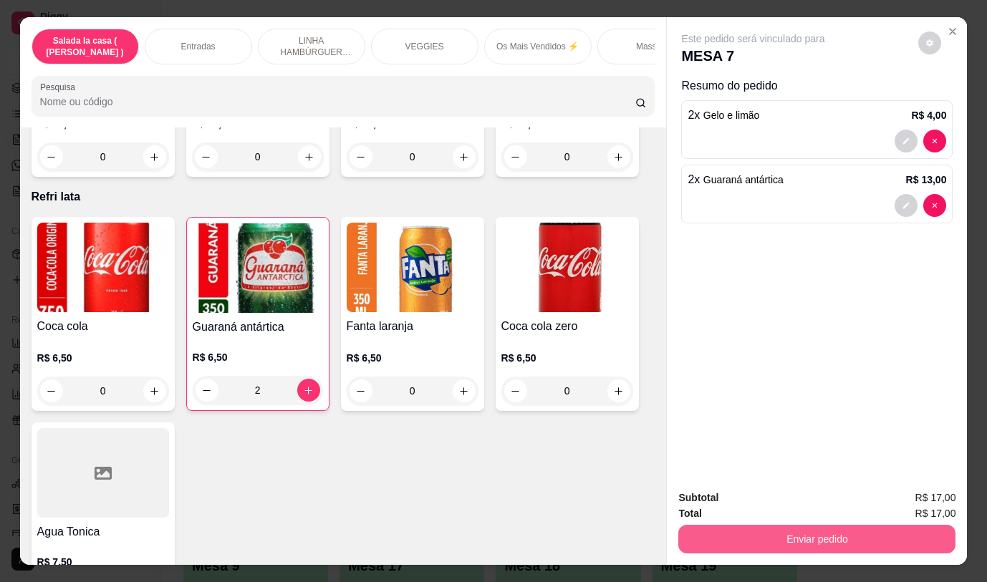
click at [748, 525] on button "Enviar pedido" at bounding box center [816, 539] width 277 height 29
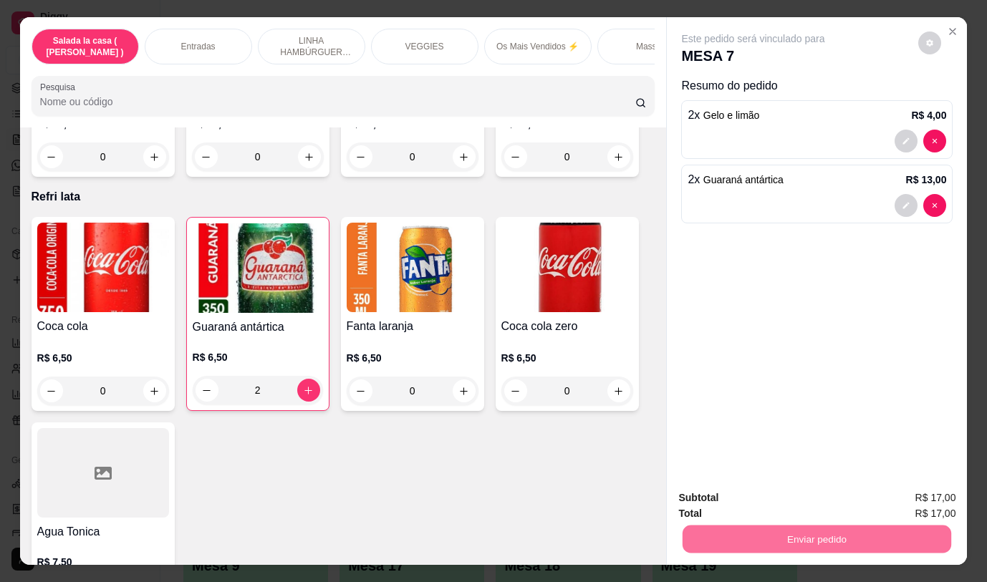
click at [750, 497] on button "Não registrar e enviar pedido" at bounding box center [769, 498] width 145 height 26
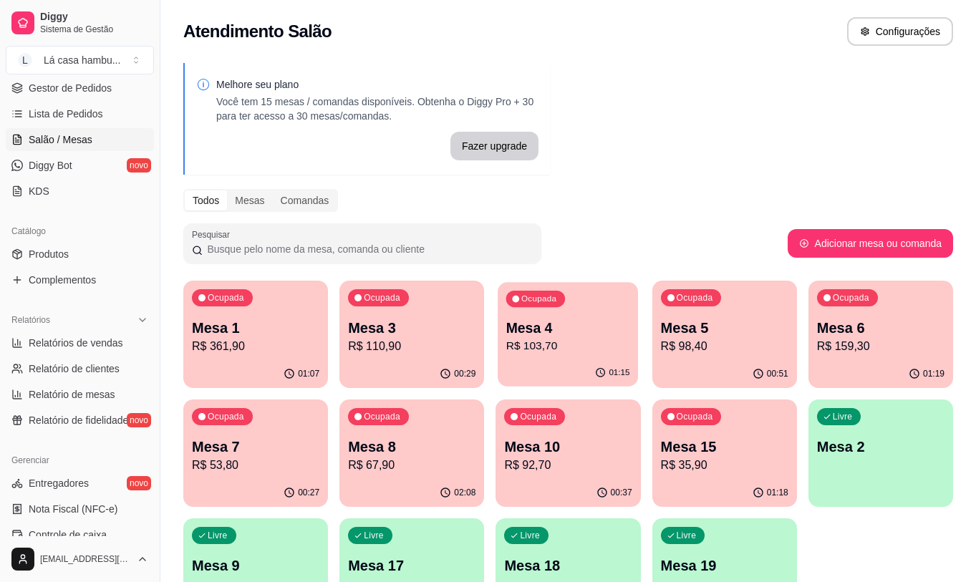
click at [586, 316] on div "Ocupada Mesa 4 R$ 103,70" at bounding box center [568, 320] width 140 height 77
click at [752, 336] on p "Mesa 5" at bounding box center [724, 328] width 124 height 19
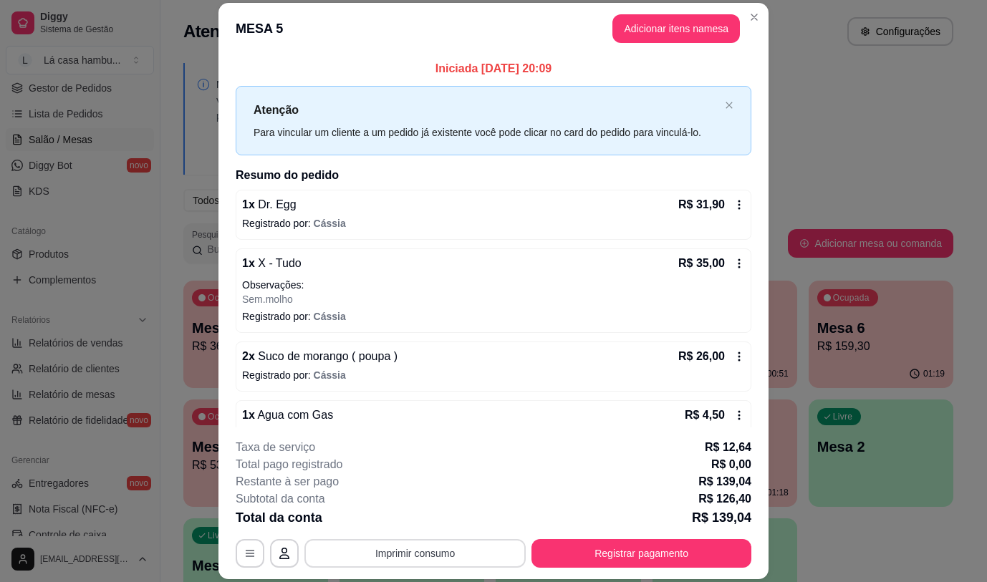
click at [500, 543] on button "Imprimir consumo" at bounding box center [414, 553] width 221 height 29
click at [447, 522] on button "IMPRESSORA" at bounding box center [414, 520] width 104 height 23
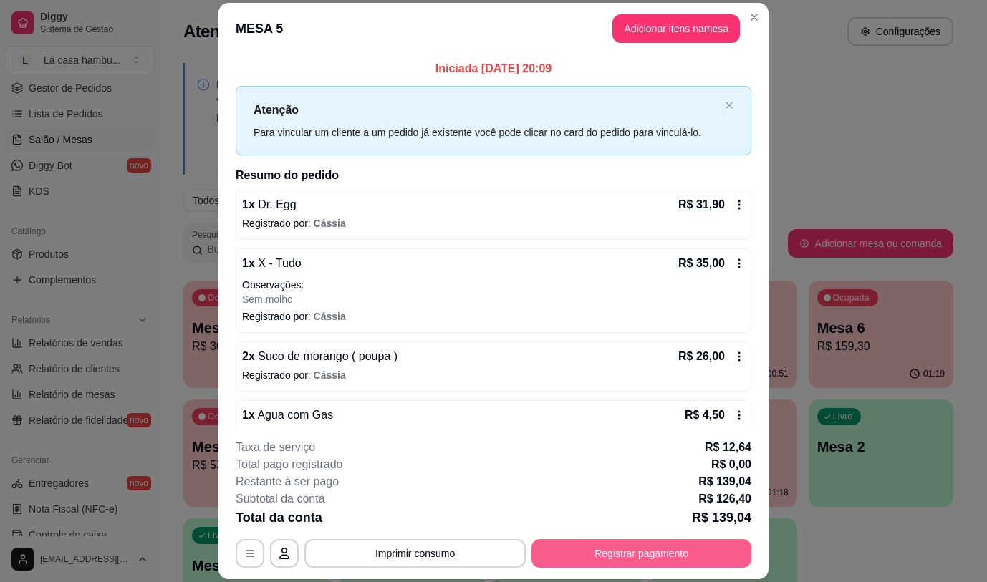
click at [679, 558] on button "Registrar pagamento" at bounding box center [641, 553] width 220 height 29
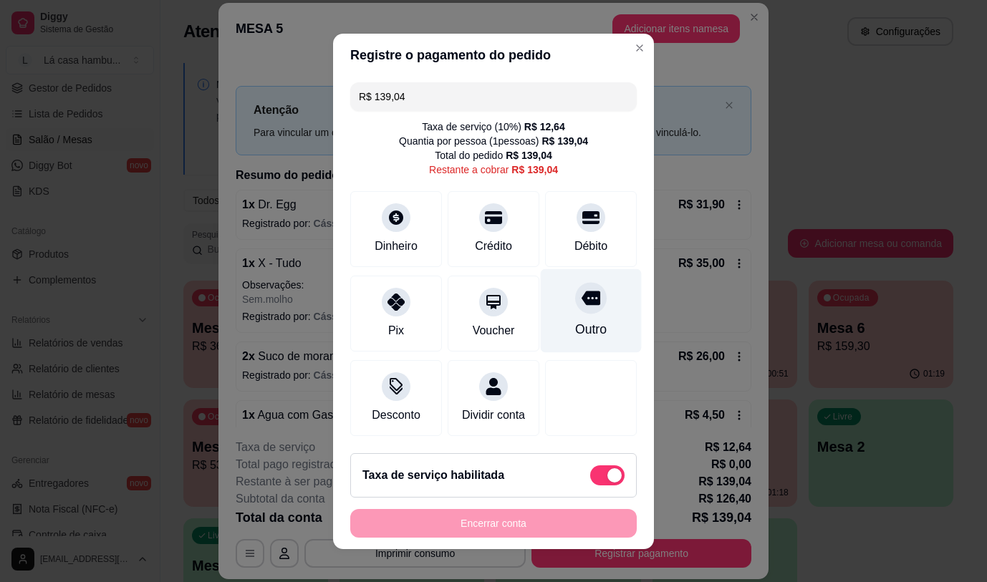
click at [575, 304] on div at bounding box center [591, 298] width 32 height 32
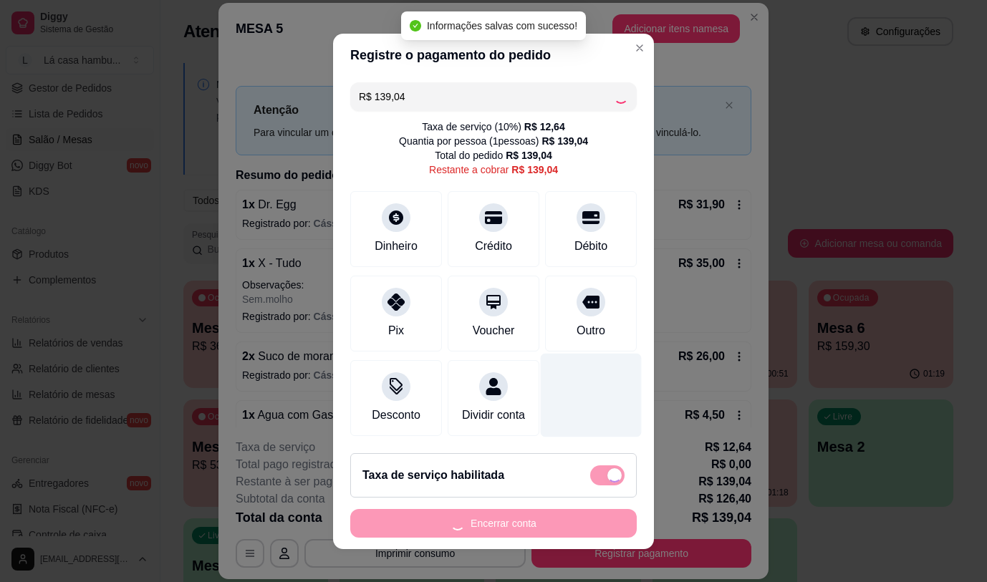
type input "R$ 0,00"
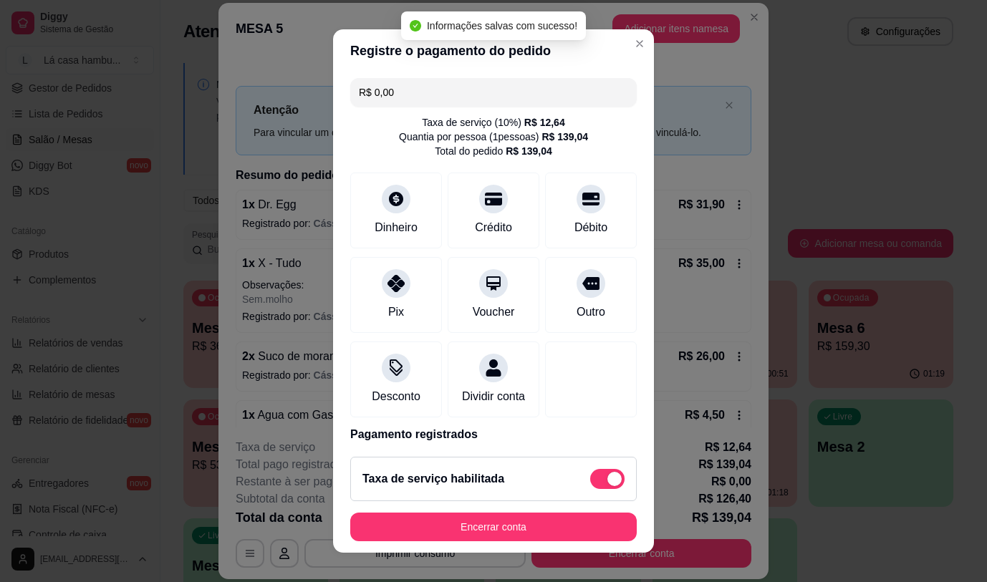
click at [552, 540] on footer "Taxa de serviço habilitada Encerrar conta" at bounding box center [493, 498] width 321 height 107
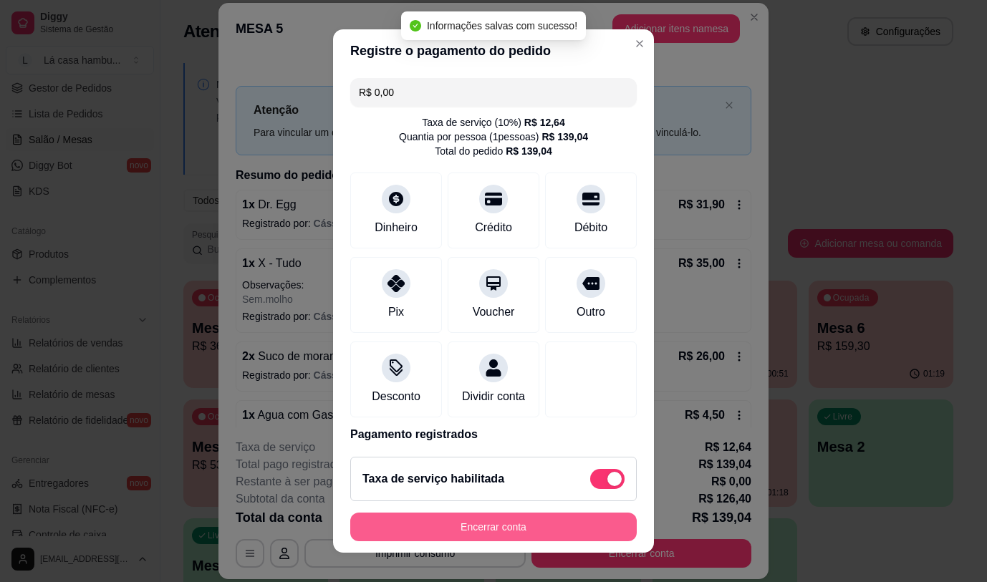
click at [563, 529] on button "Encerrar conta" at bounding box center [493, 527] width 286 height 29
click at [566, 529] on div "Encerrar conta" at bounding box center [493, 527] width 286 height 29
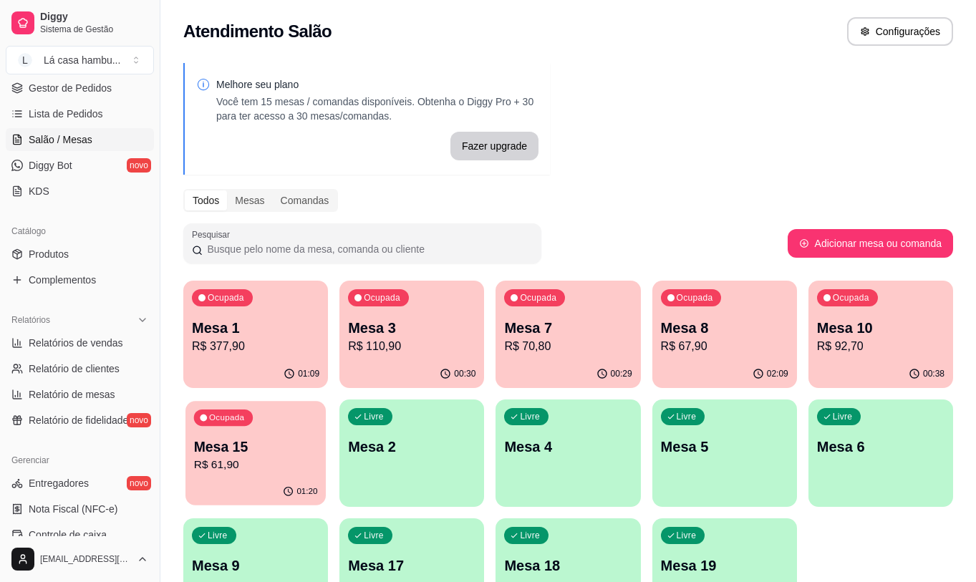
click at [301, 426] on div "Ocupada Mesa 15 R$ 61,90" at bounding box center [255, 439] width 140 height 77
click at [877, 332] on p "Mesa 10" at bounding box center [880, 328] width 127 height 20
click at [253, 552] on div "Livre Mesa 9" at bounding box center [255, 563] width 145 height 90
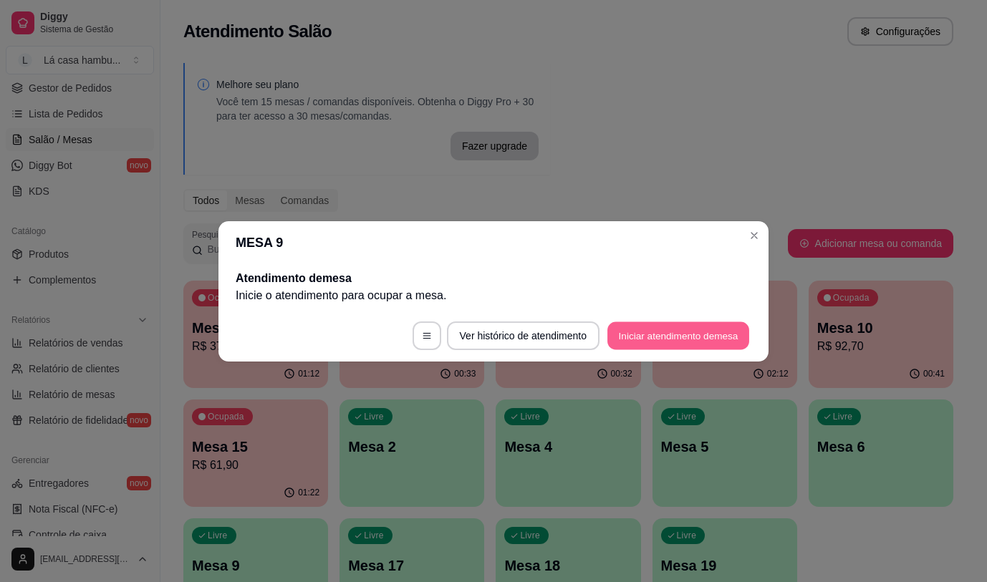
click at [683, 340] on button "Iniciar atendimento de mesa" at bounding box center [678, 335] width 142 height 28
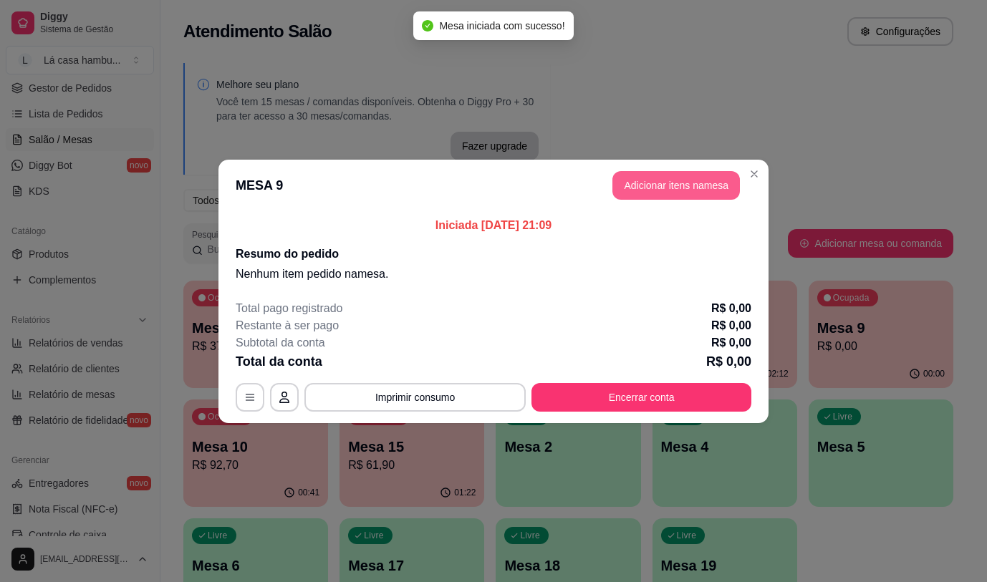
click at [687, 173] on button "Adicionar itens na mesa" at bounding box center [675, 185] width 127 height 29
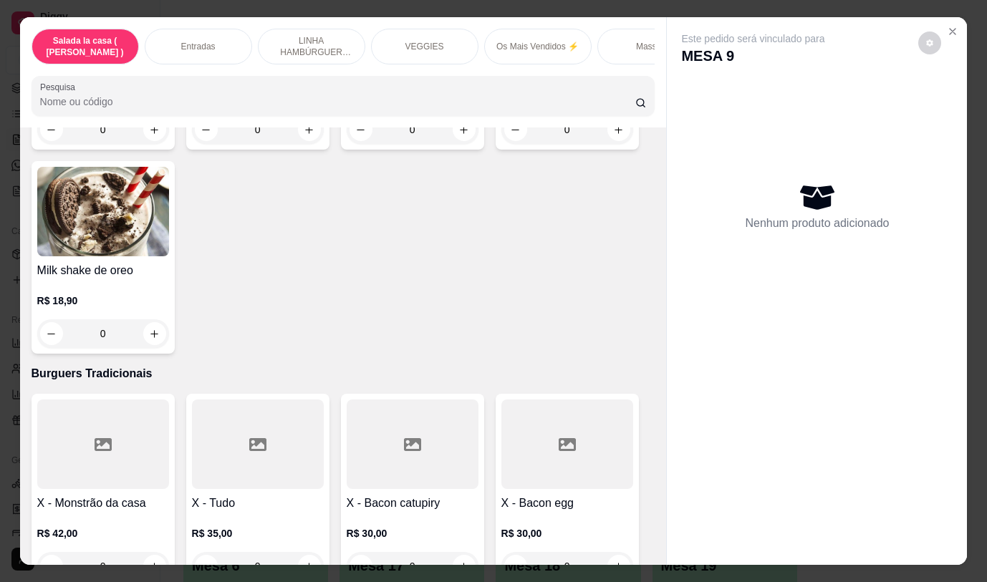
scroll to position [7246, 0]
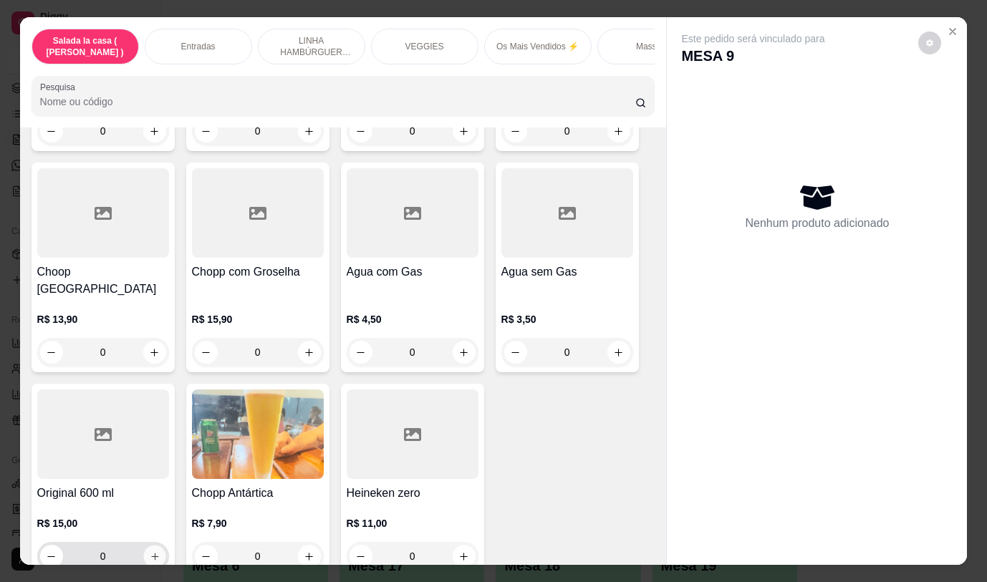
click at [152, 551] on icon "increase-product-quantity" at bounding box center [154, 556] width 11 height 11
type input "1"
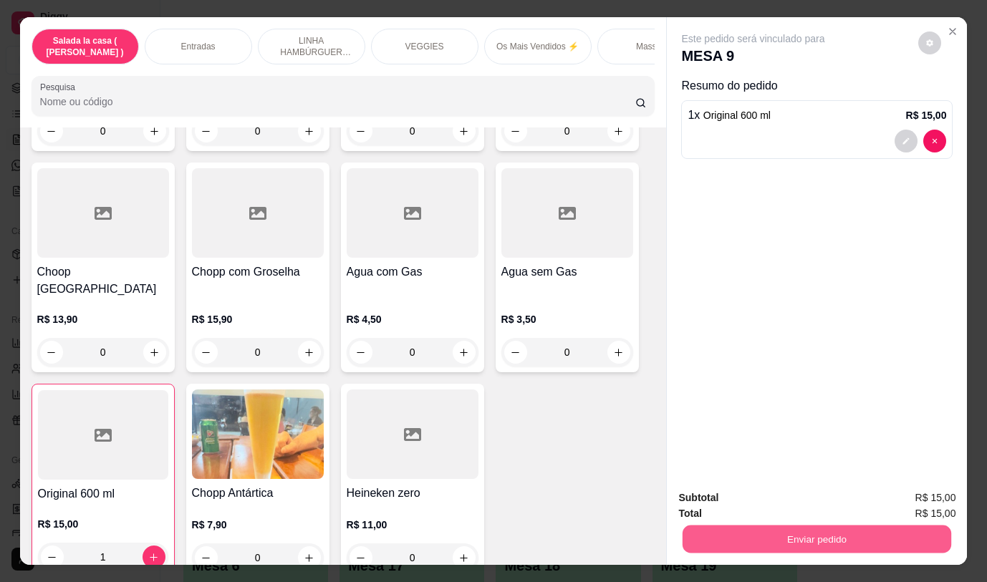
click at [768, 531] on button "Enviar pedido" at bounding box center [816, 539] width 268 height 28
click at [757, 490] on button "Não registrar e enviar pedido" at bounding box center [769, 498] width 149 height 27
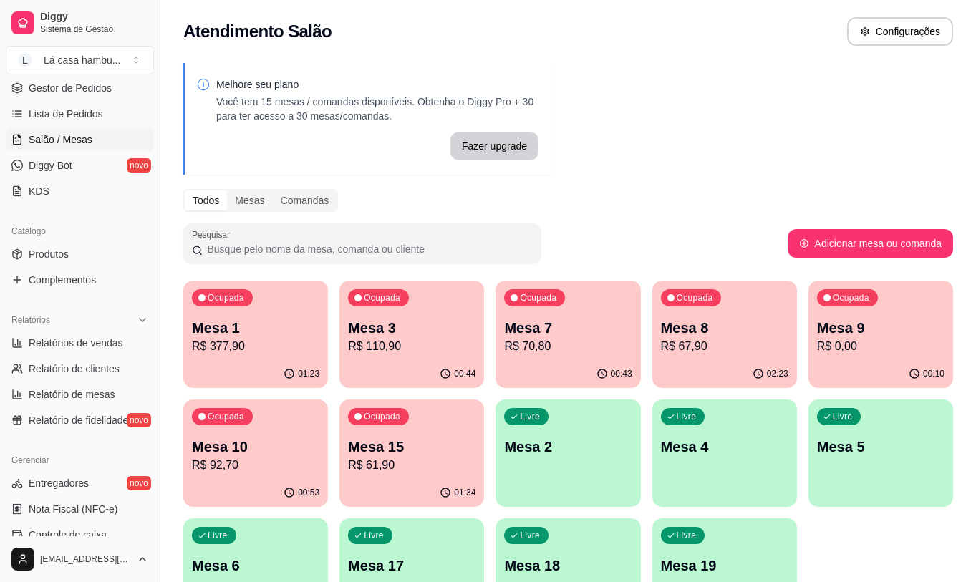
click at [294, 321] on p "Mesa 1" at bounding box center [255, 328] width 127 height 20
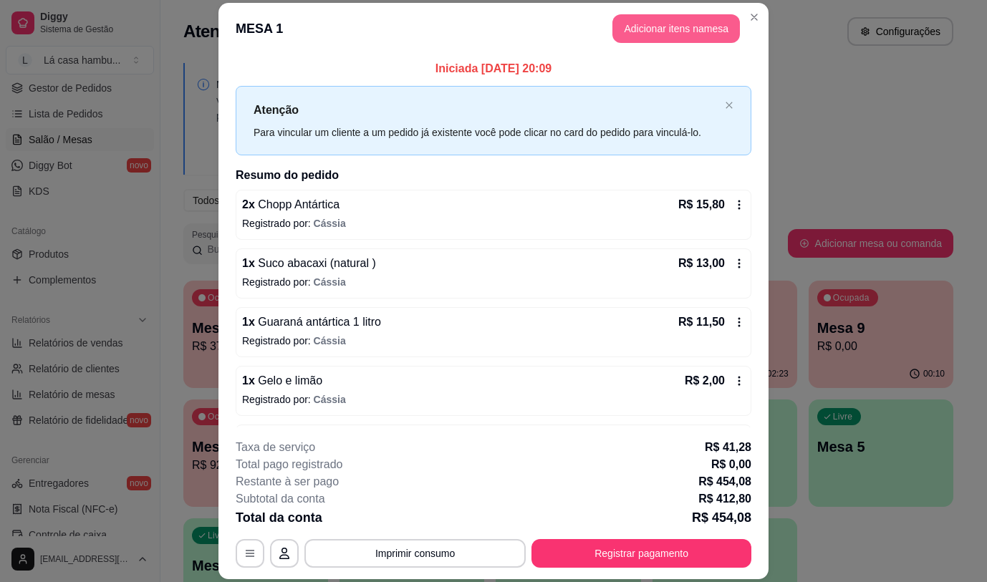
click at [658, 26] on button "Adicionar itens na mesa" at bounding box center [675, 28] width 127 height 29
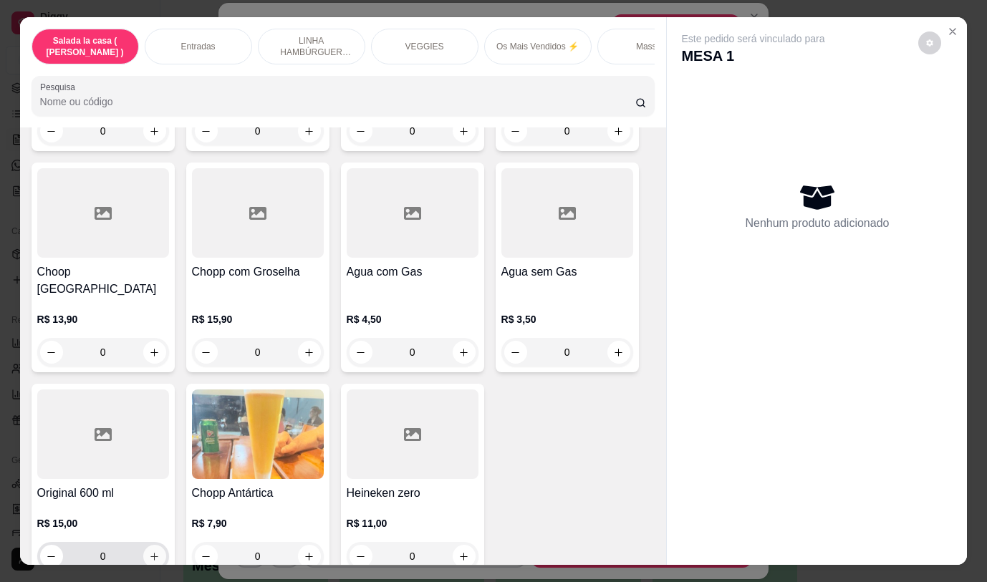
click at [155, 545] on button "increase-product-quantity" at bounding box center [154, 556] width 23 height 23
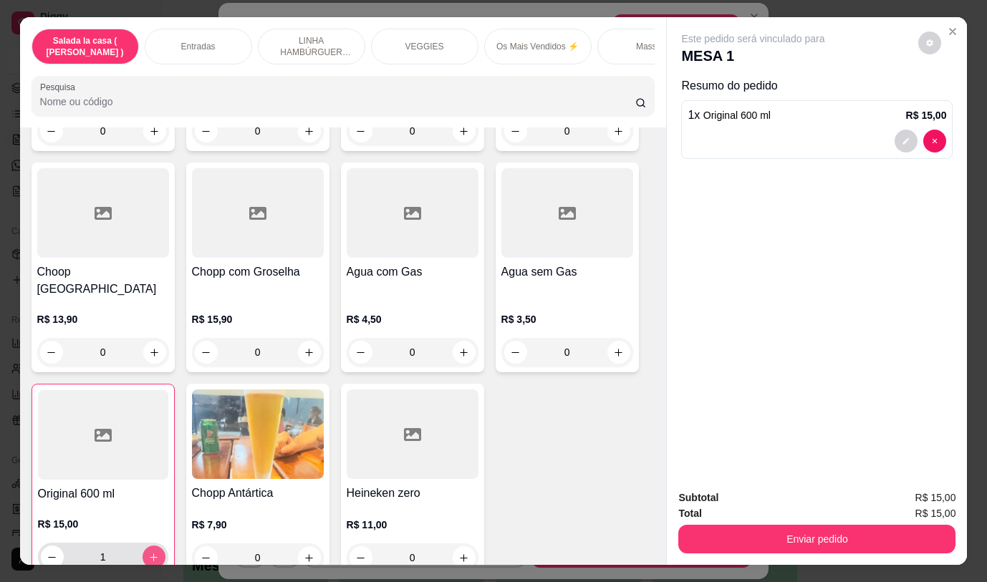
type input "1"
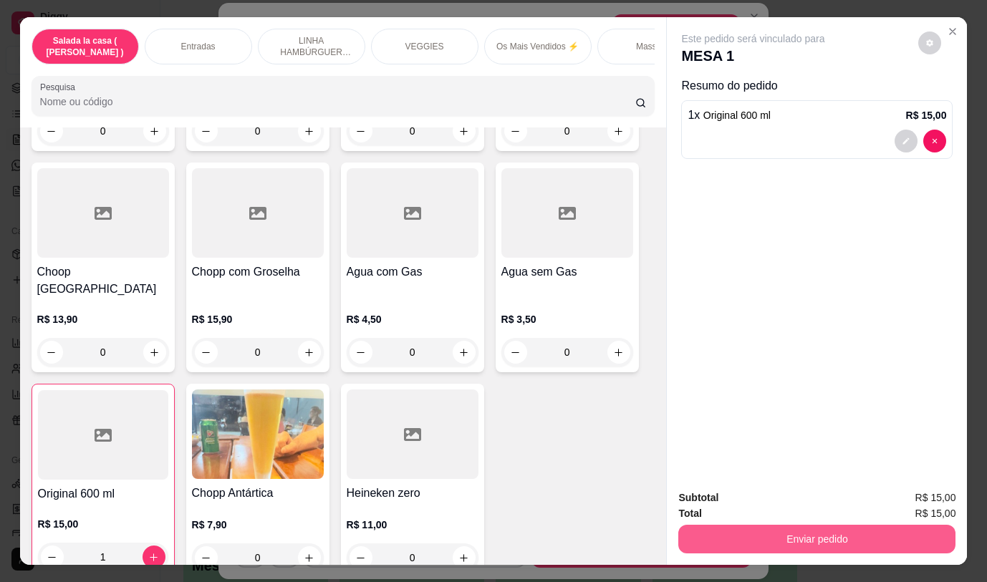
click at [861, 534] on button "Enviar pedido" at bounding box center [816, 539] width 277 height 29
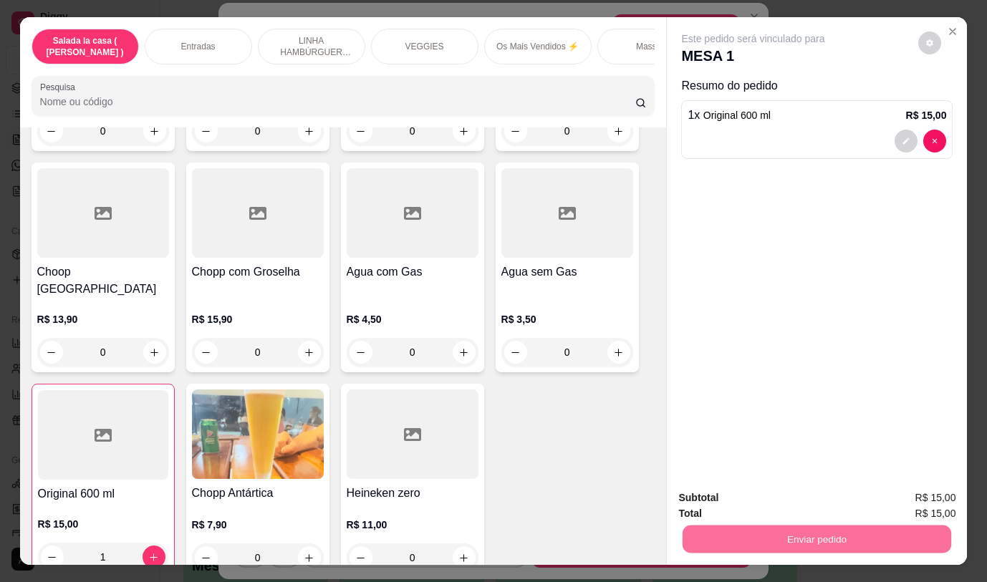
click at [803, 500] on button "Não registrar e enviar pedido" at bounding box center [769, 498] width 149 height 27
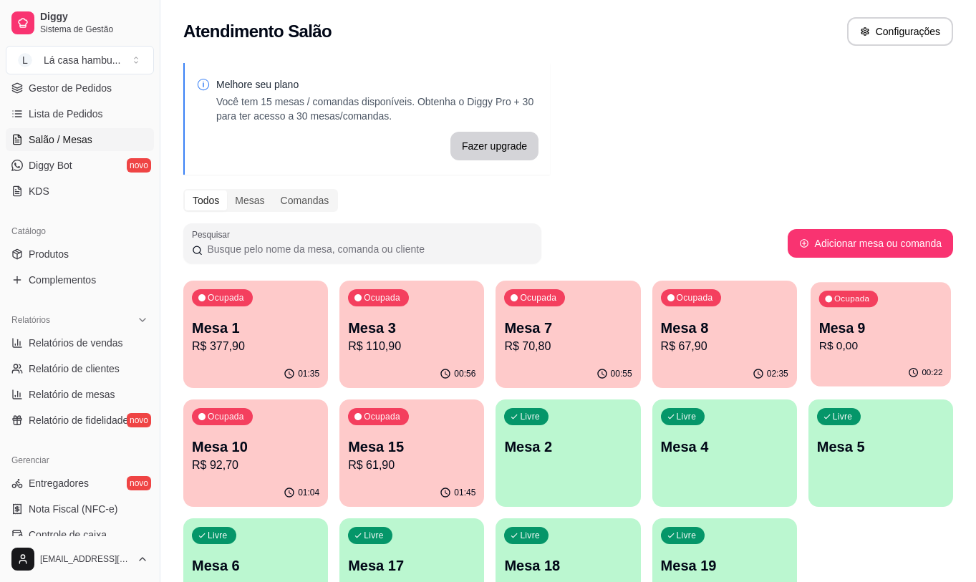
click at [868, 351] on p "R$ 0,00" at bounding box center [880, 346] width 124 height 16
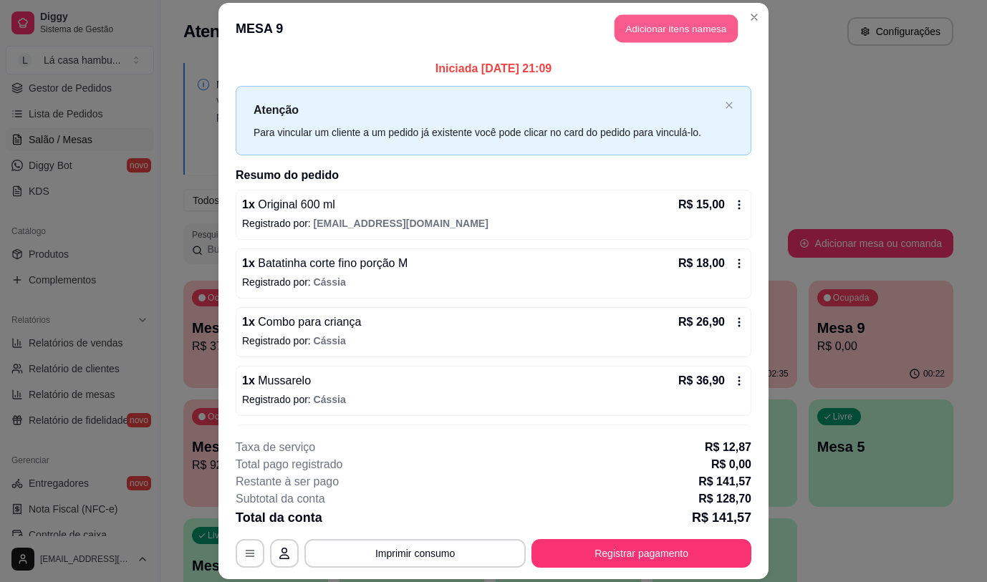
click at [686, 29] on button "Adicionar itens na mesa" at bounding box center [675, 29] width 123 height 28
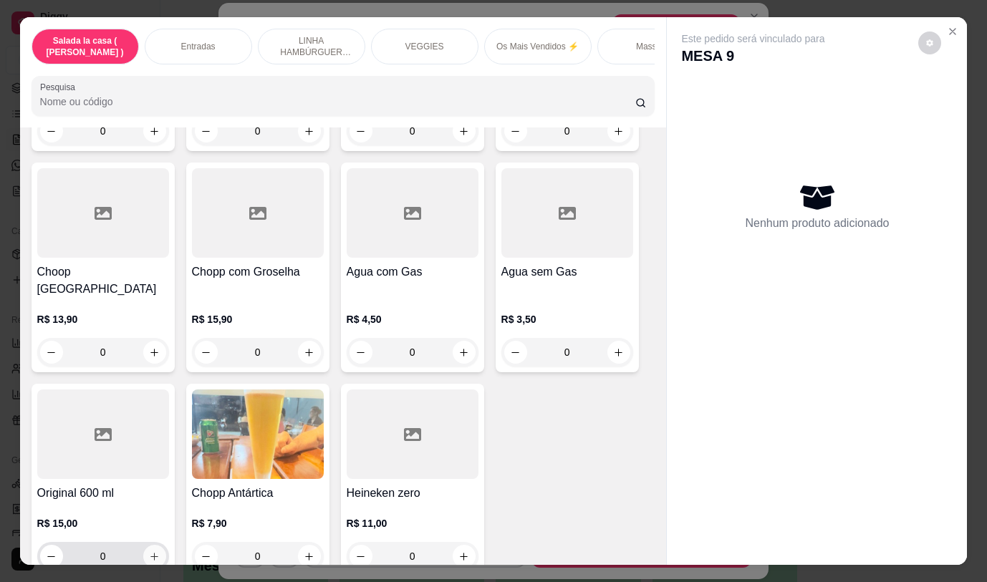
click at [152, 551] on icon "increase-product-quantity" at bounding box center [154, 556] width 11 height 11
type input "2"
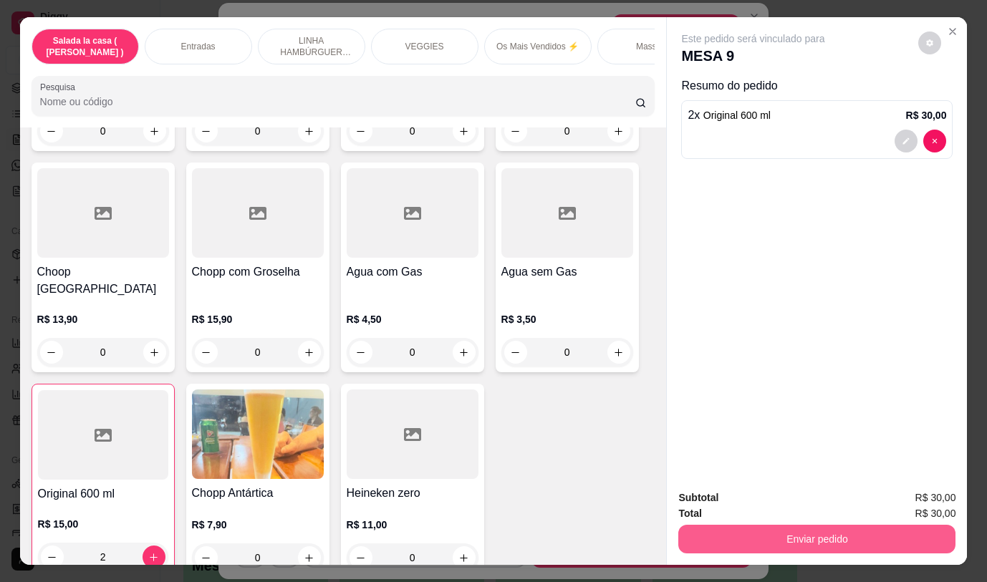
click at [861, 526] on button "Enviar pedido" at bounding box center [816, 539] width 277 height 29
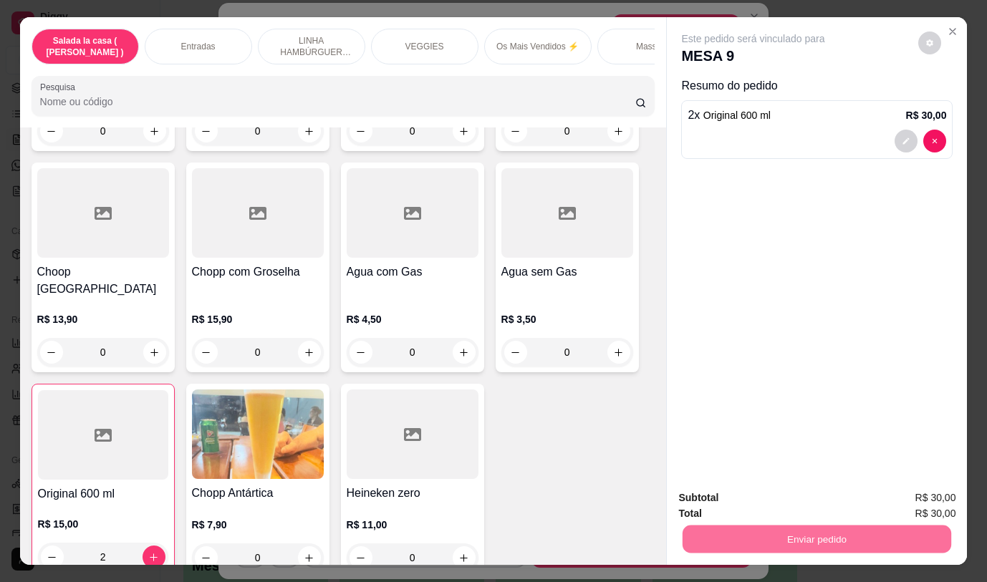
click at [790, 493] on button "Não registrar e enviar pedido" at bounding box center [769, 498] width 149 height 27
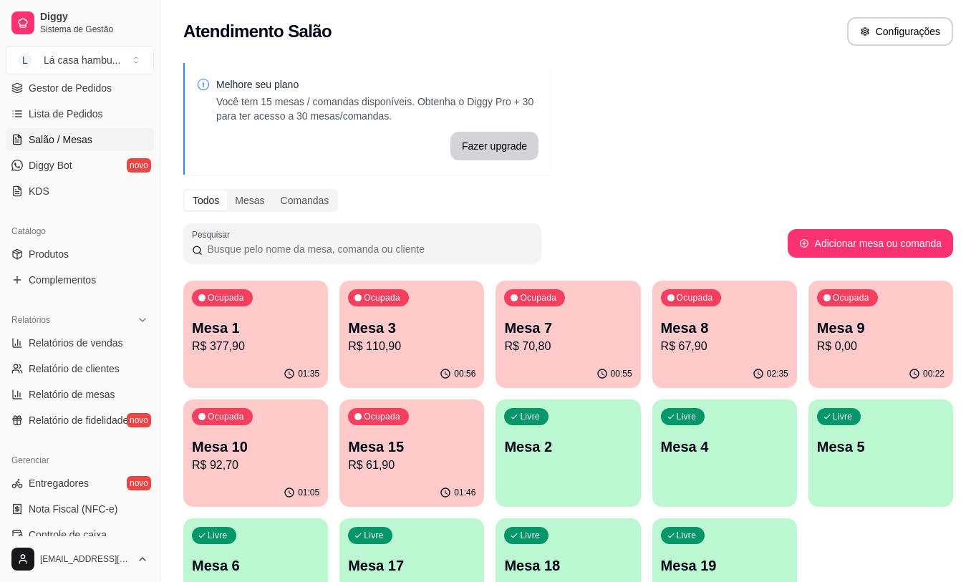
click at [409, 463] on p "R$ 61,90" at bounding box center [411, 465] width 127 height 17
click at [918, 325] on p "Mesa 9" at bounding box center [880, 328] width 124 height 19
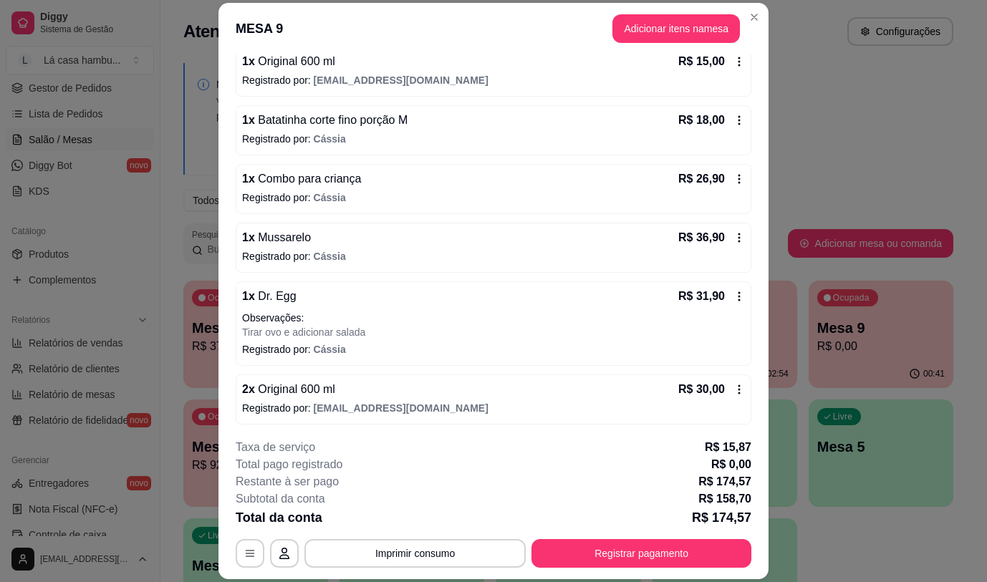
scroll to position [146, 0]
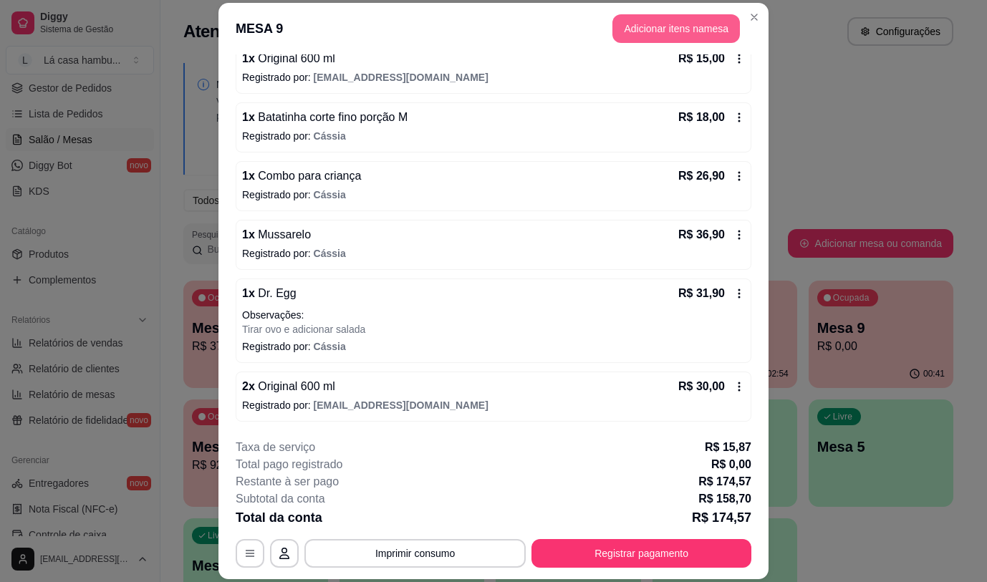
click at [645, 30] on button "Adicionar itens na mesa" at bounding box center [675, 28] width 127 height 29
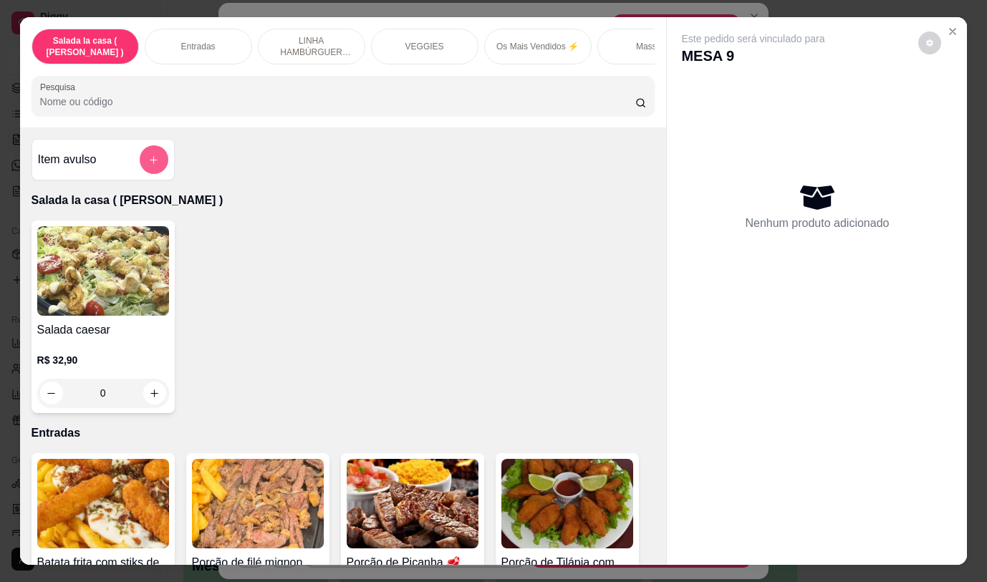
click at [142, 159] on button "add-separate-item" at bounding box center [154, 159] width 29 height 29
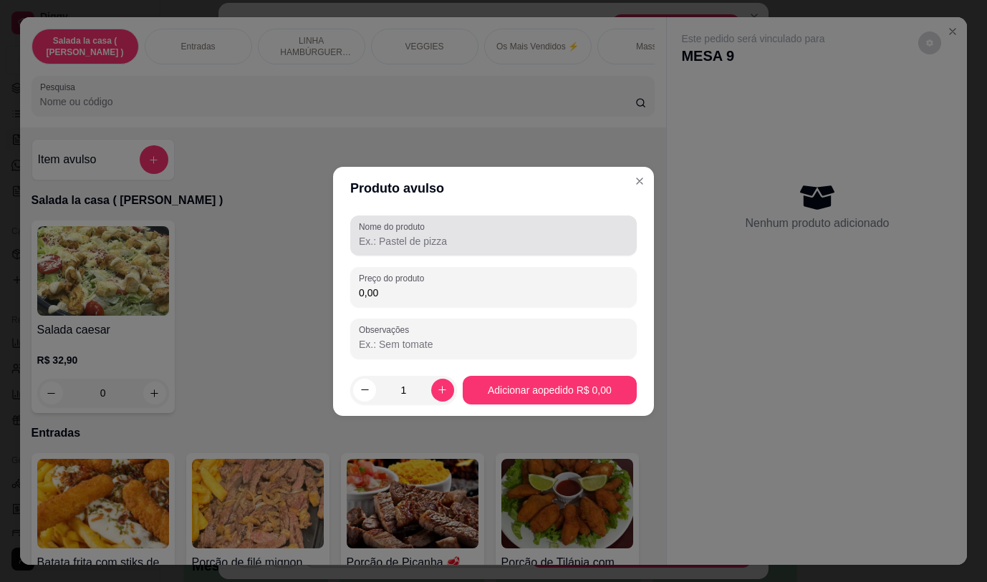
click at [485, 239] on input "Nome do produto" at bounding box center [493, 241] width 269 height 14
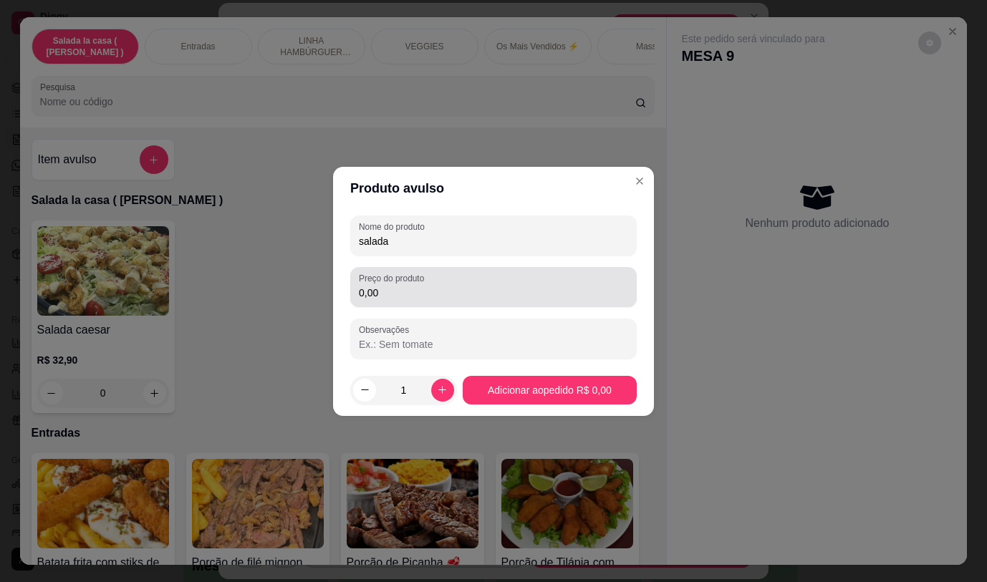
type input "salada"
click at [536, 294] on input "0,00" at bounding box center [493, 293] width 269 height 14
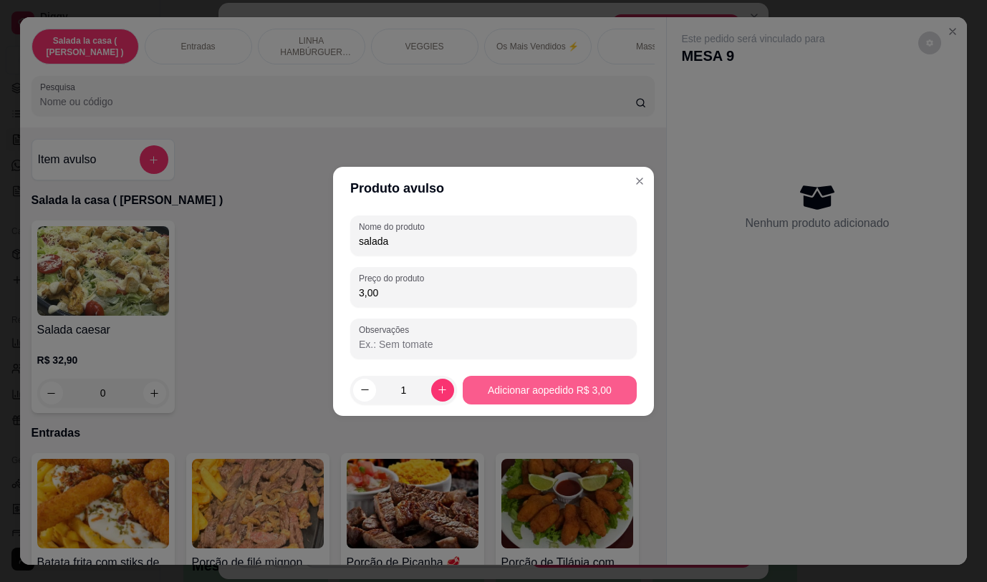
type input "3,00"
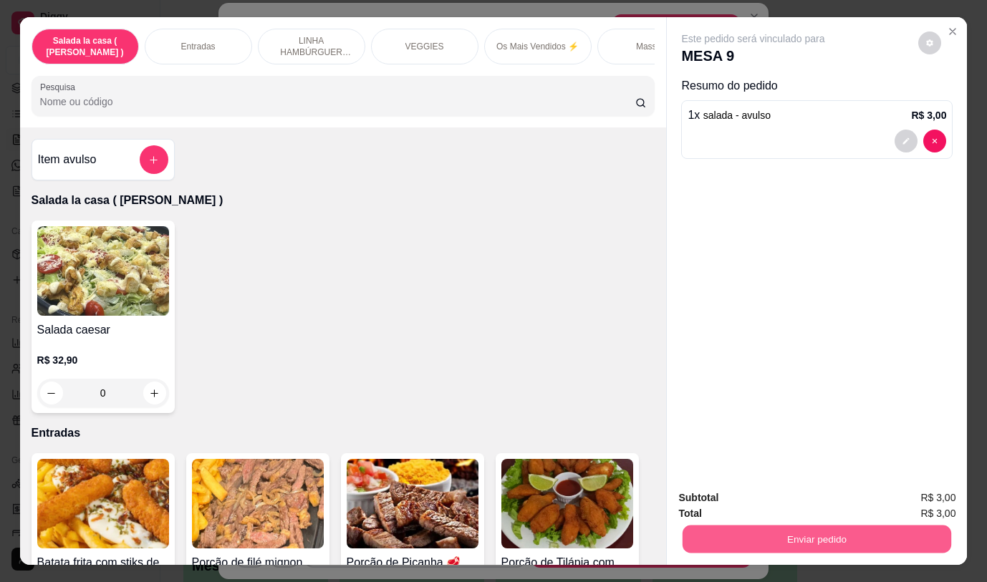
click at [693, 530] on button "Enviar pedido" at bounding box center [816, 539] width 268 height 28
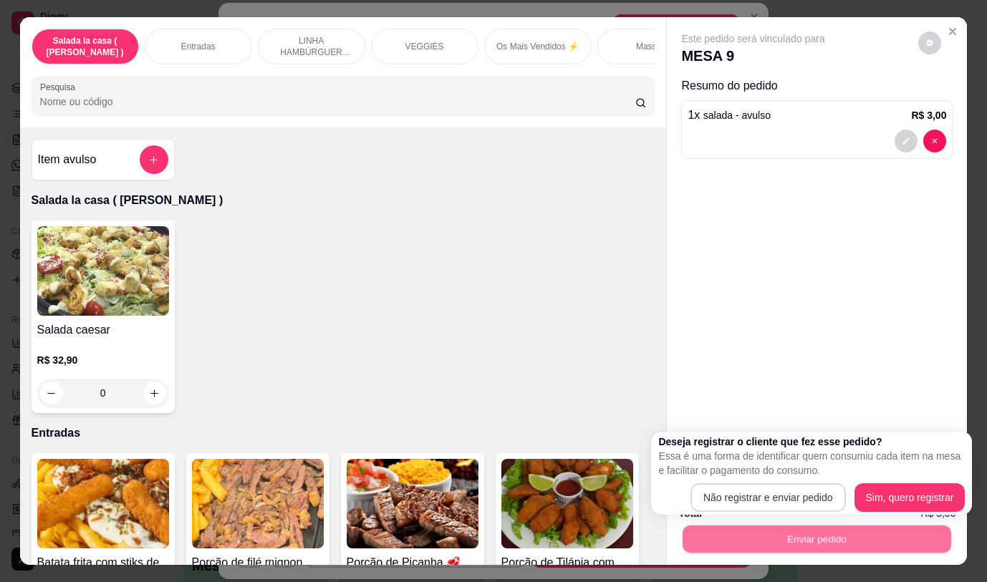
click at [692, 485] on div "Não registrar e enviar pedido Sim, quero registrar" at bounding box center [811, 497] width 306 height 29
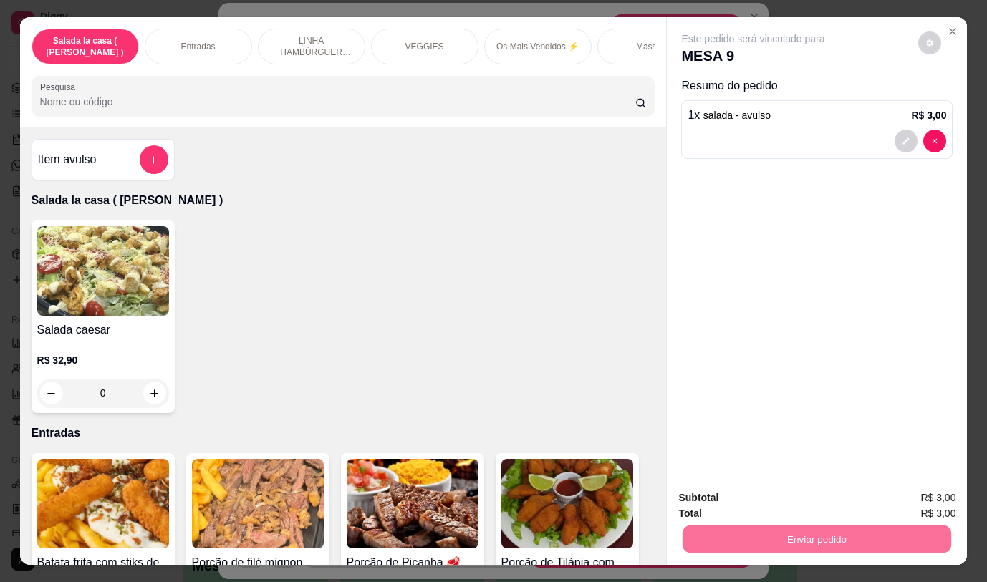
click at [707, 488] on button "Não registrar e enviar pedido" at bounding box center [769, 498] width 149 height 27
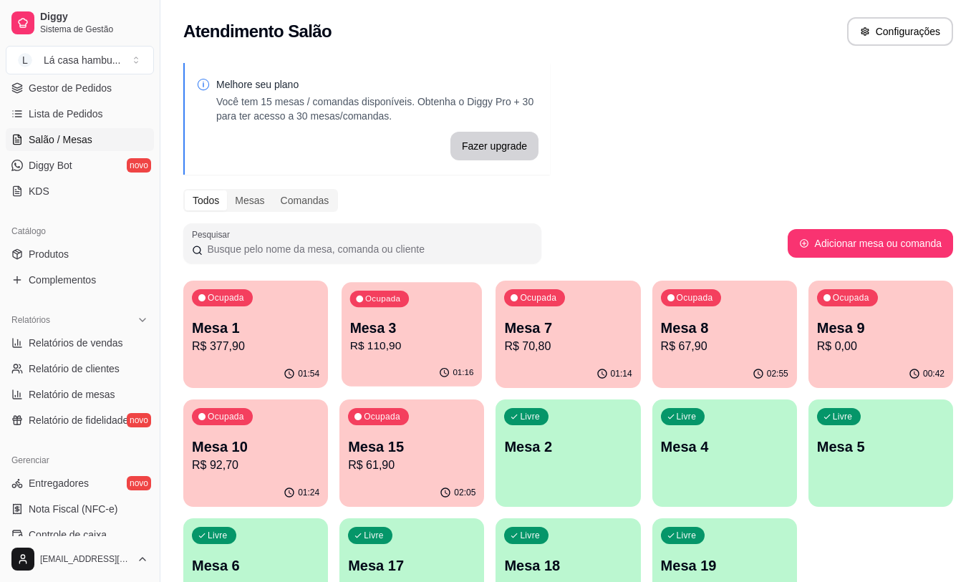
click at [401, 342] on p "R$ 110,90" at bounding box center [412, 346] width 124 height 16
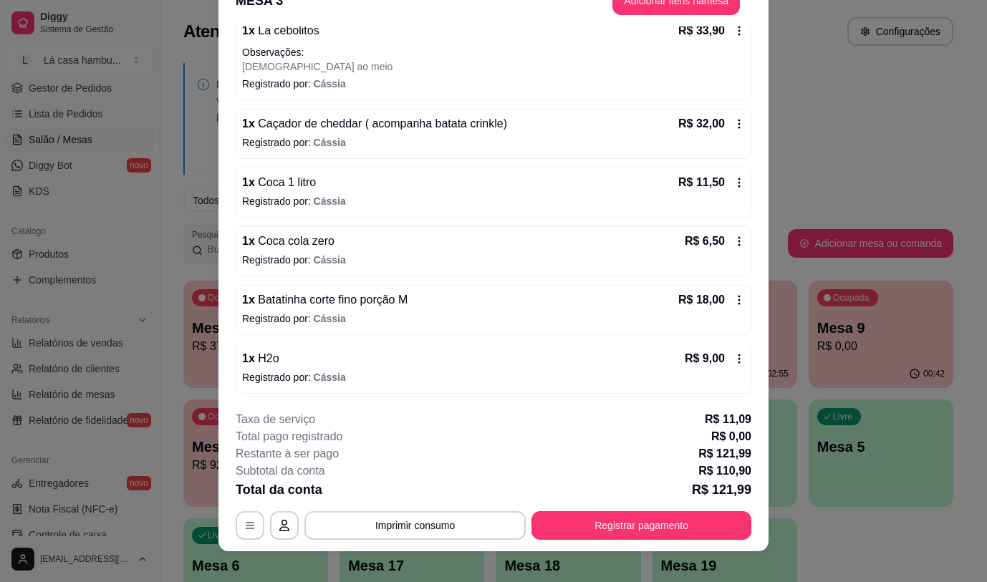
scroll to position [43, 0]
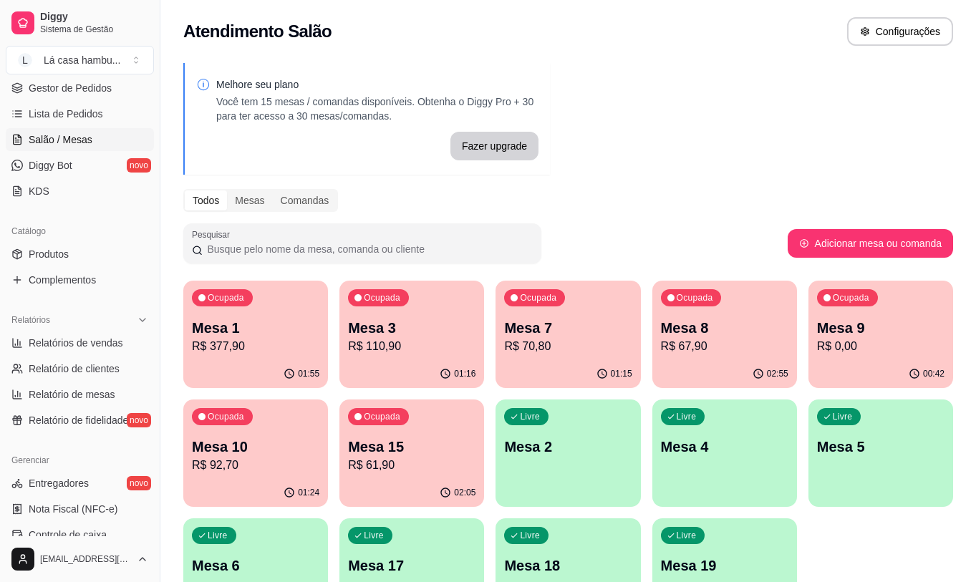
click at [451, 484] on div "02:05" at bounding box center [411, 493] width 145 height 28
click at [98, 110] on span "Lista de Pedidos" at bounding box center [66, 114] width 74 height 14
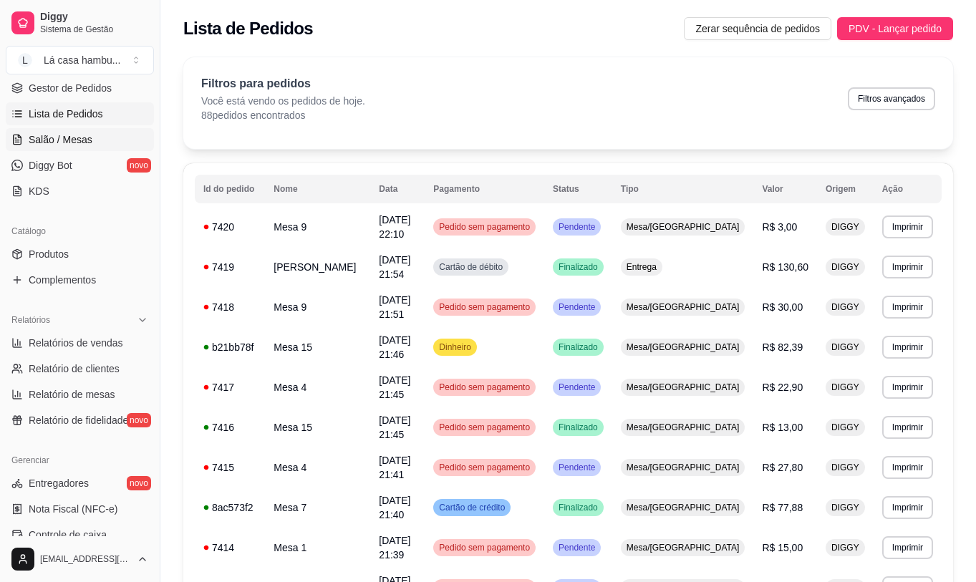
click at [86, 135] on span "Salão / Mesas" at bounding box center [61, 139] width 64 height 14
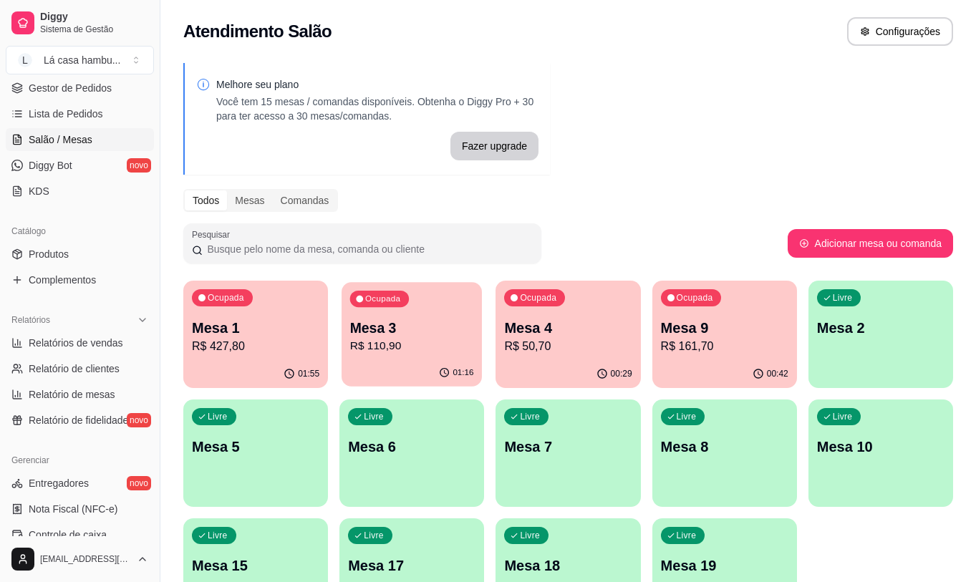
click at [413, 317] on div "Ocupada Mesa 3 R$ 110,90" at bounding box center [412, 320] width 140 height 77
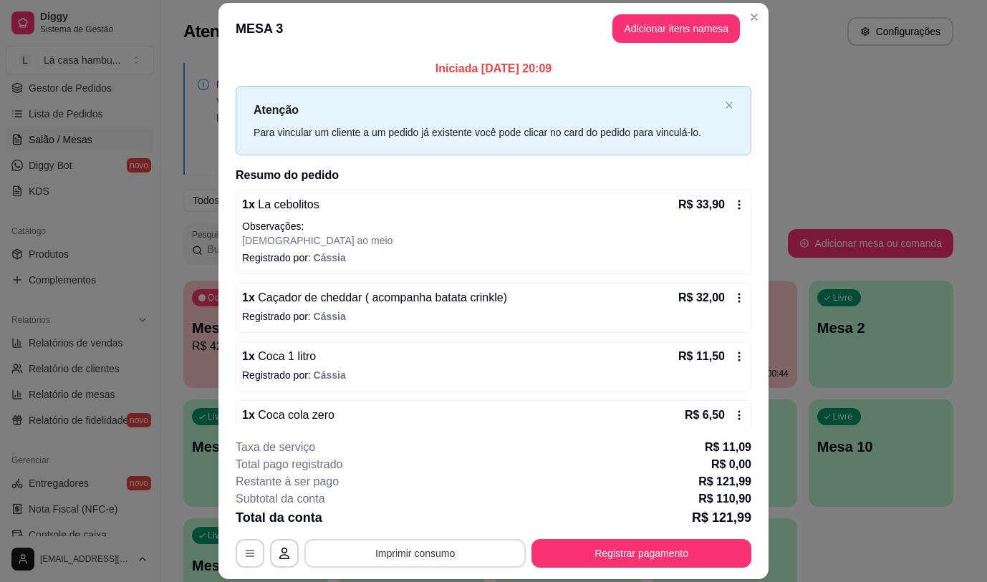
click at [484, 562] on button "Imprimir consumo" at bounding box center [414, 553] width 221 height 29
click at [430, 521] on button "IMPRESSORA" at bounding box center [414, 520] width 104 height 23
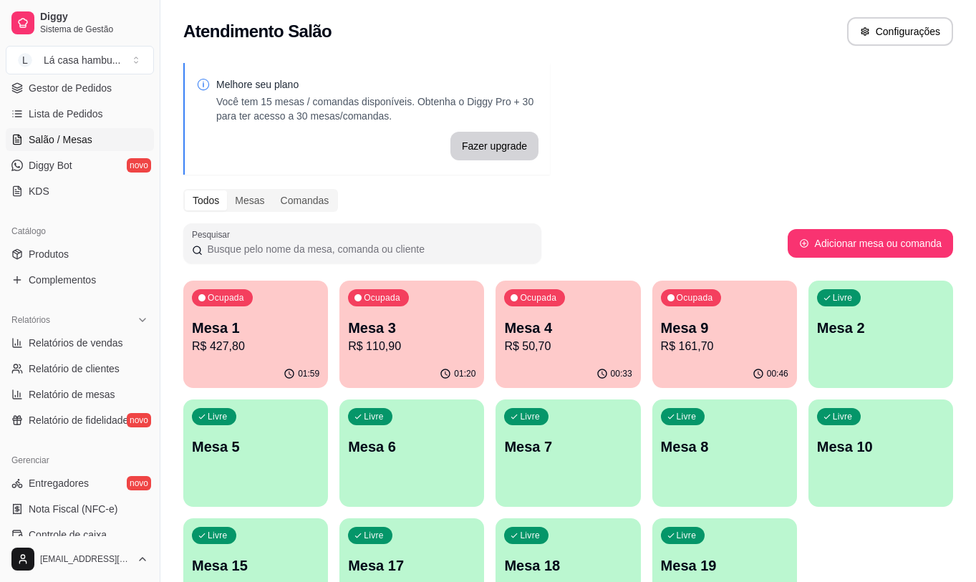
click at [662, 336] on p "Mesa 9" at bounding box center [724, 328] width 127 height 20
click at [398, 334] on p "Mesa 3" at bounding box center [411, 328] width 127 height 20
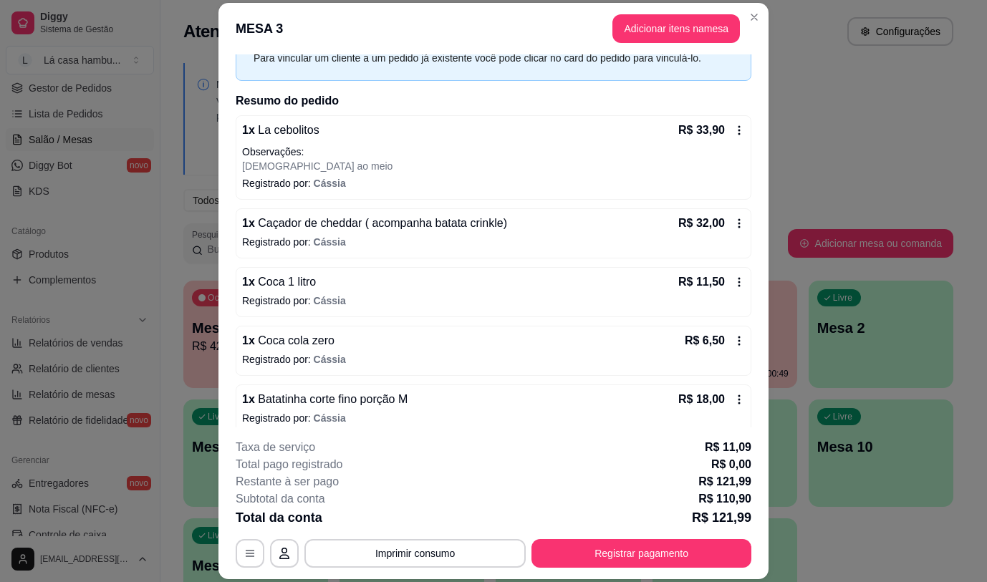
scroll to position [146, 0]
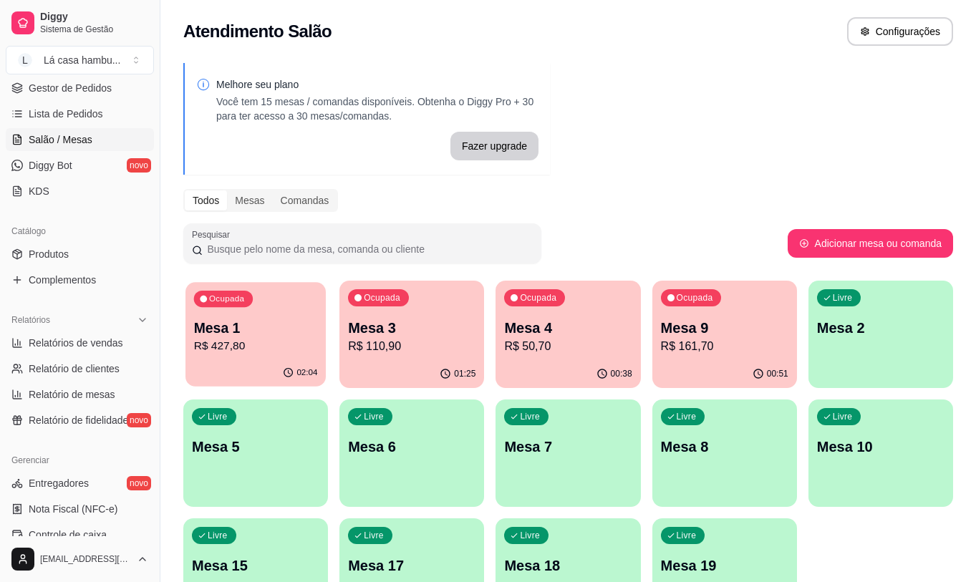
click at [255, 339] on p "R$ 427,80" at bounding box center [256, 346] width 124 height 16
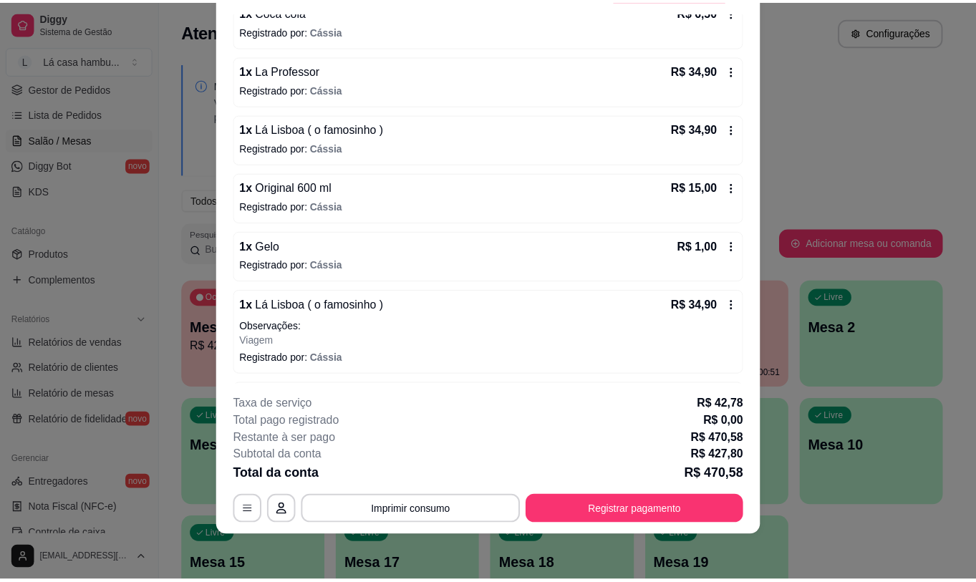
scroll to position [931, 0]
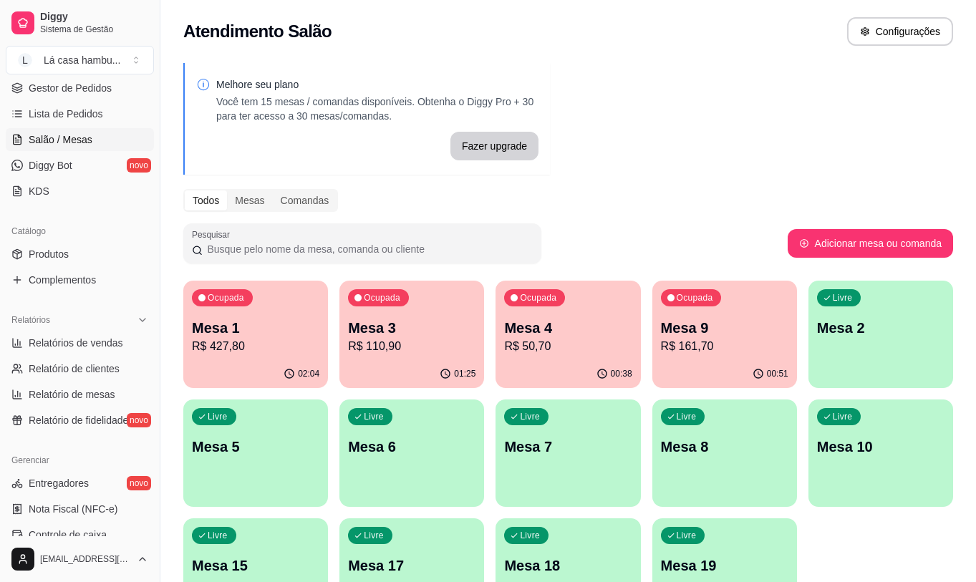
click at [586, 352] on p "R$ 50,70" at bounding box center [567, 346] width 127 height 17
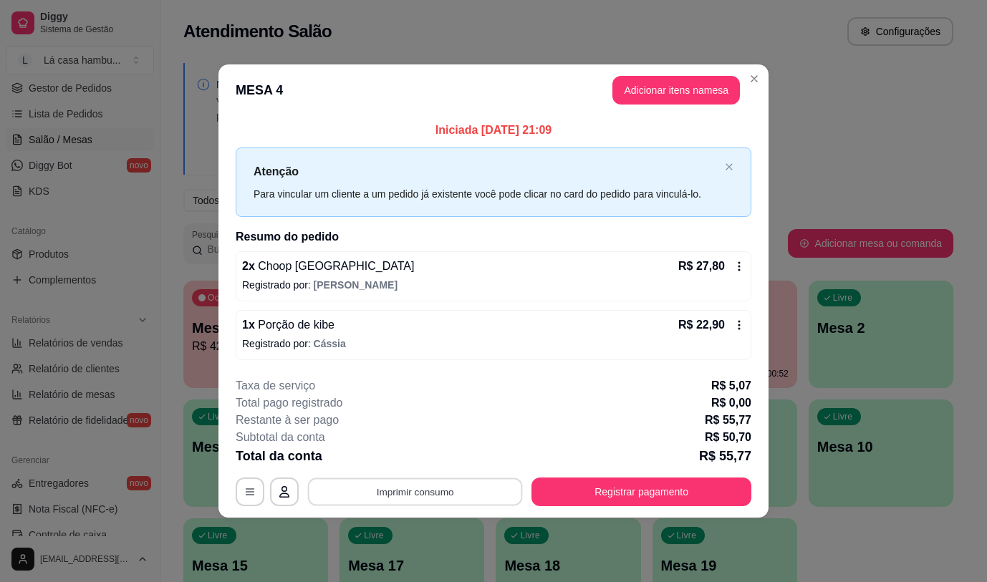
click at [418, 490] on button "Imprimir consumo" at bounding box center [415, 492] width 215 height 28
click at [426, 449] on button "IMPRESSORA" at bounding box center [419, 458] width 104 height 23
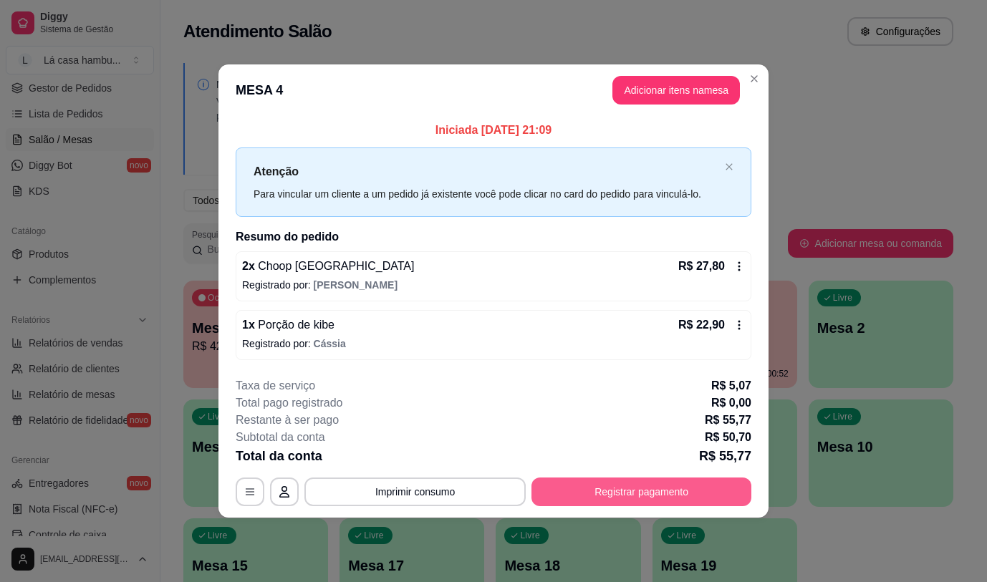
click at [680, 495] on button "Registrar pagamento" at bounding box center [641, 492] width 220 height 29
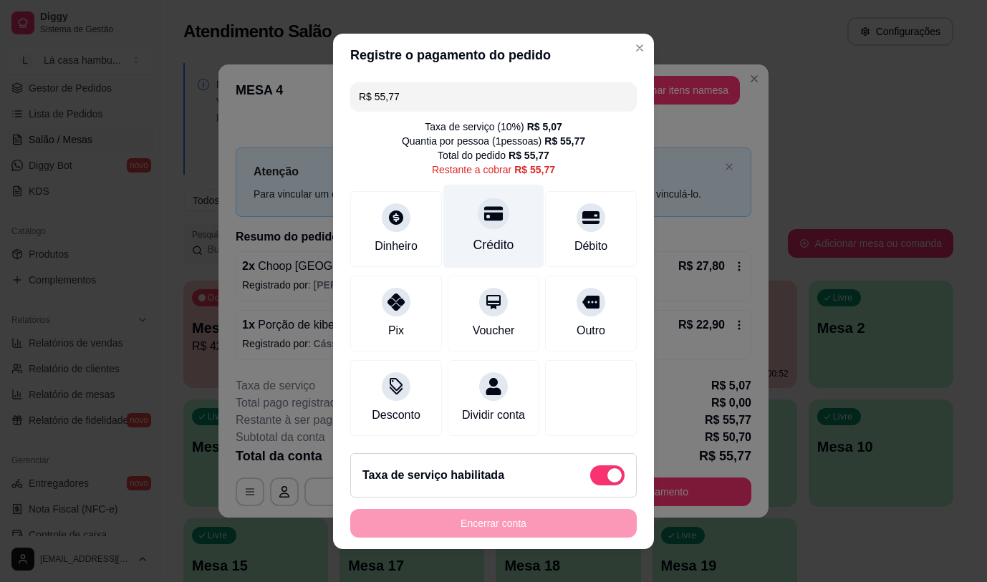
click at [463, 224] on div "Crédito" at bounding box center [493, 226] width 101 height 84
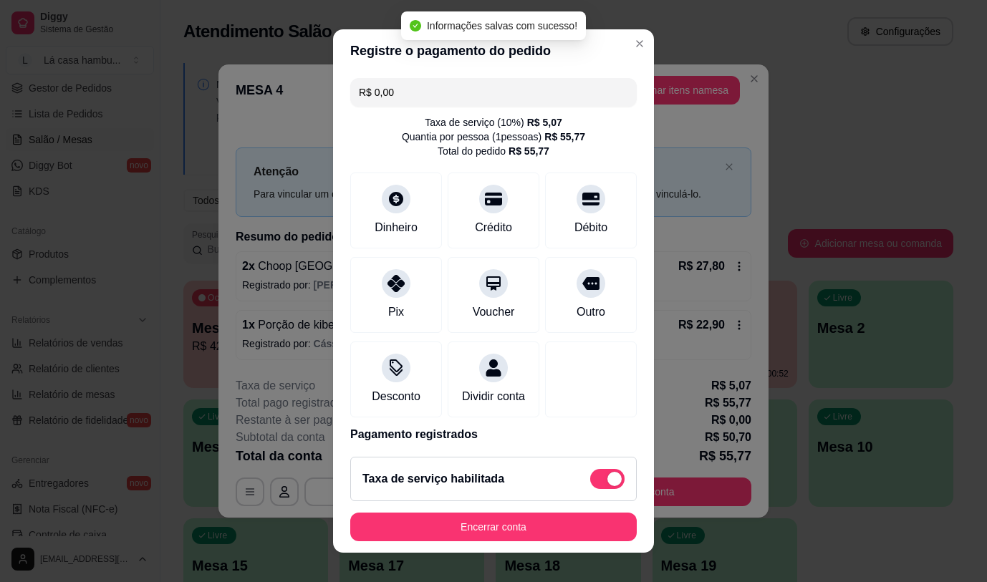
type input "R$ 0,00"
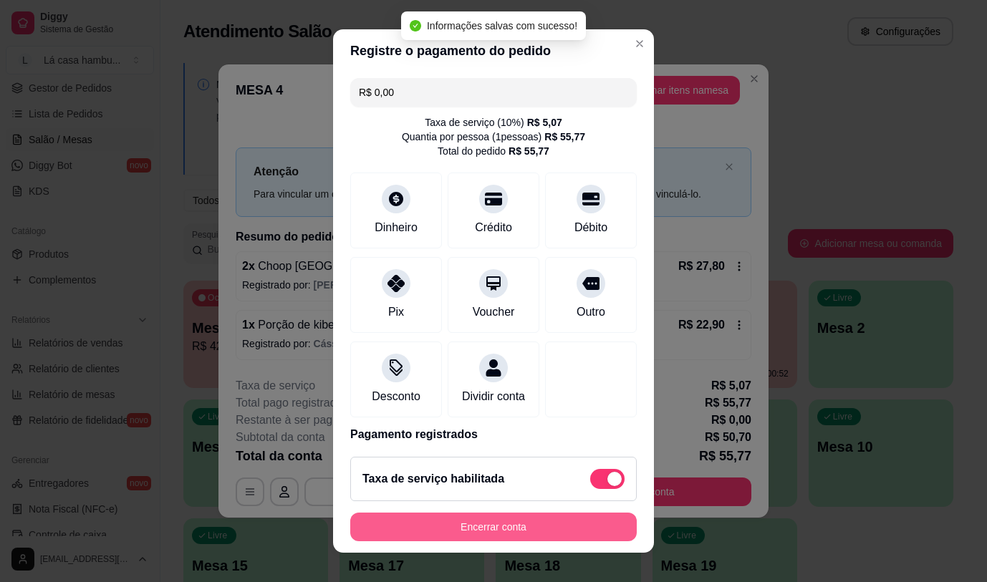
click at [498, 527] on button "Encerrar conta" at bounding box center [493, 527] width 286 height 29
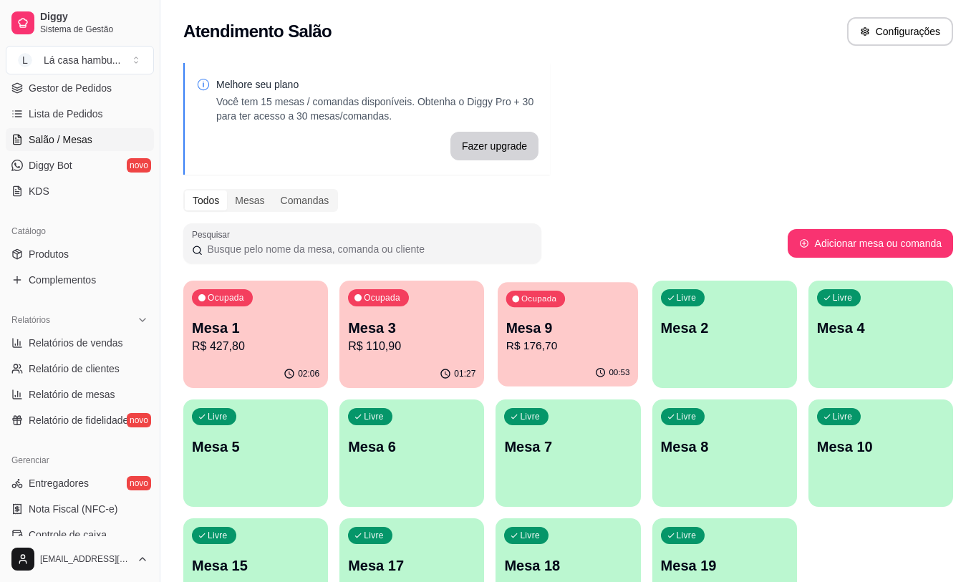
click at [580, 308] on div "Ocupada Mesa 9 R$ 176,70" at bounding box center [568, 320] width 140 height 77
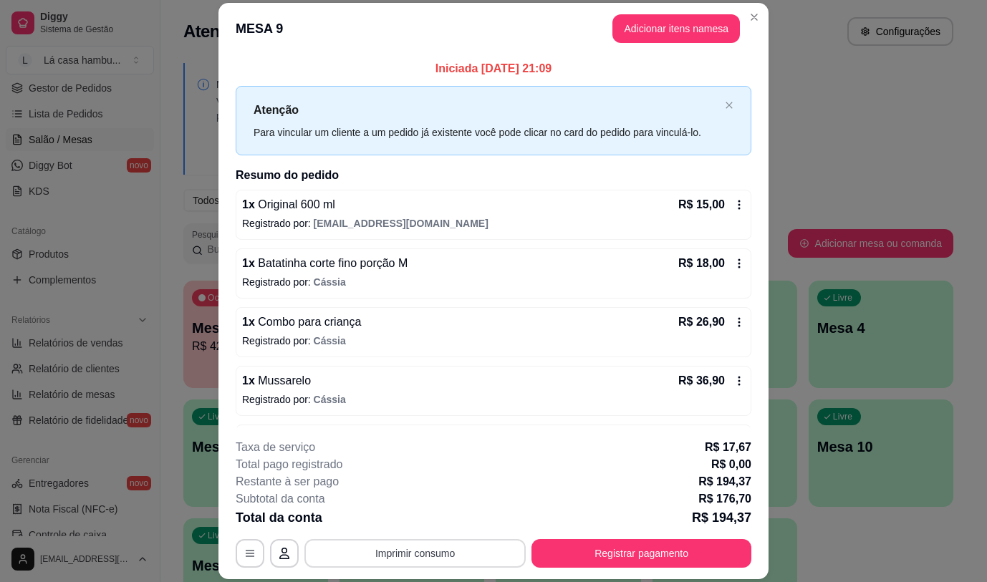
click at [468, 558] on button "Imprimir consumo" at bounding box center [414, 553] width 221 height 29
click at [449, 526] on button "IMPRESSORA" at bounding box center [414, 520] width 100 height 22
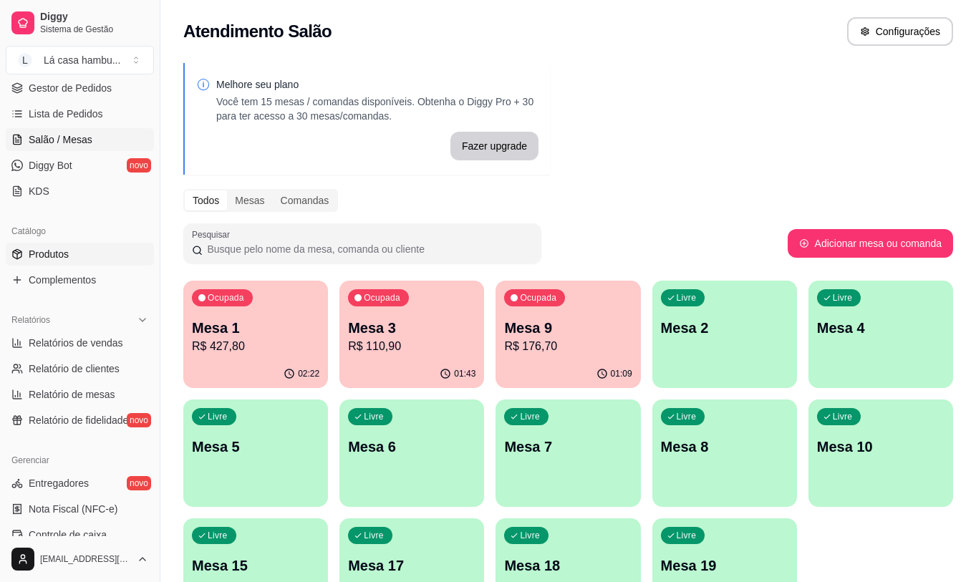
click at [74, 254] on link "Produtos" at bounding box center [80, 254] width 148 height 23
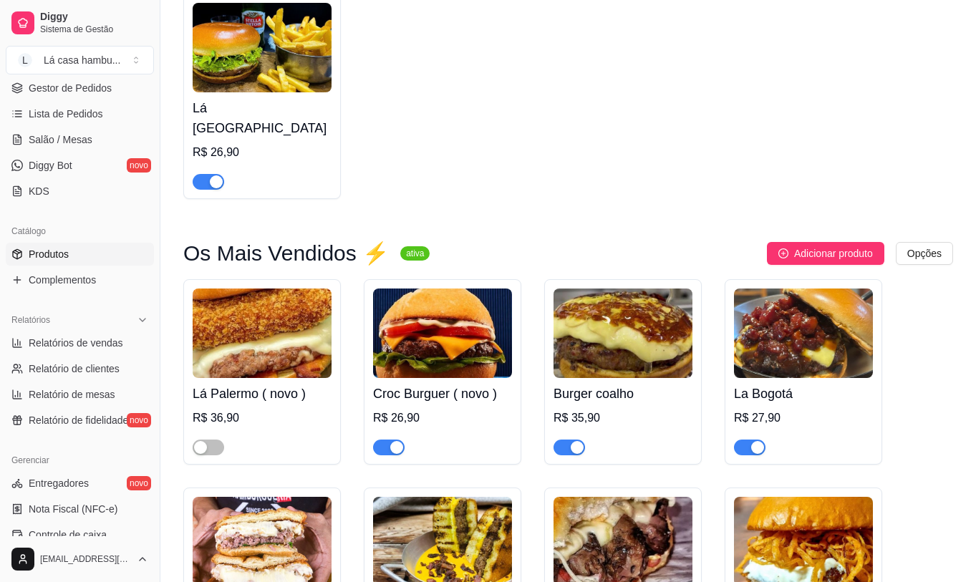
scroll to position [2649, 0]
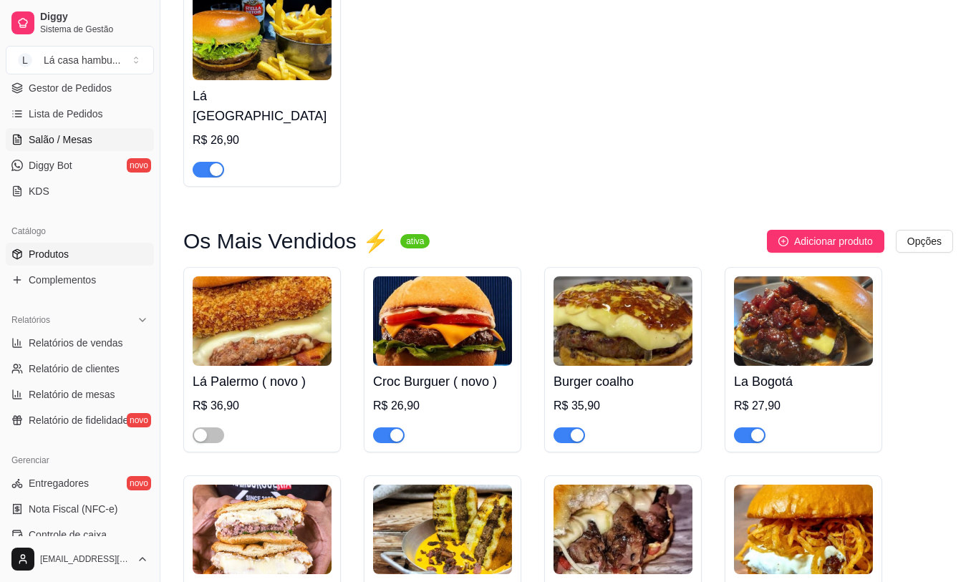
click at [94, 138] on link "Salão / Mesas" at bounding box center [80, 139] width 148 height 23
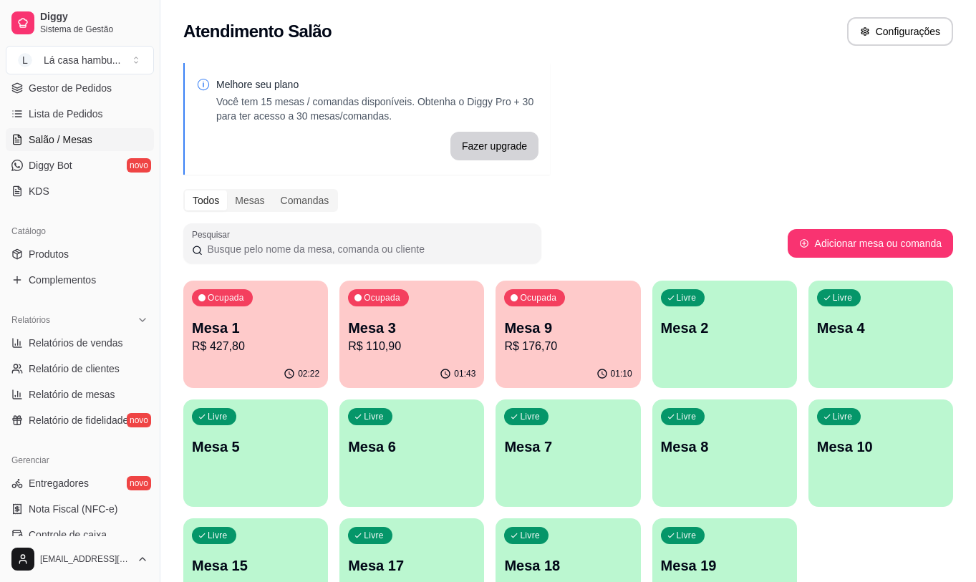
click at [278, 305] on div "Ocupada Mesa 1 R$ 427,80" at bounding box center [255, 320] width 145 height 79
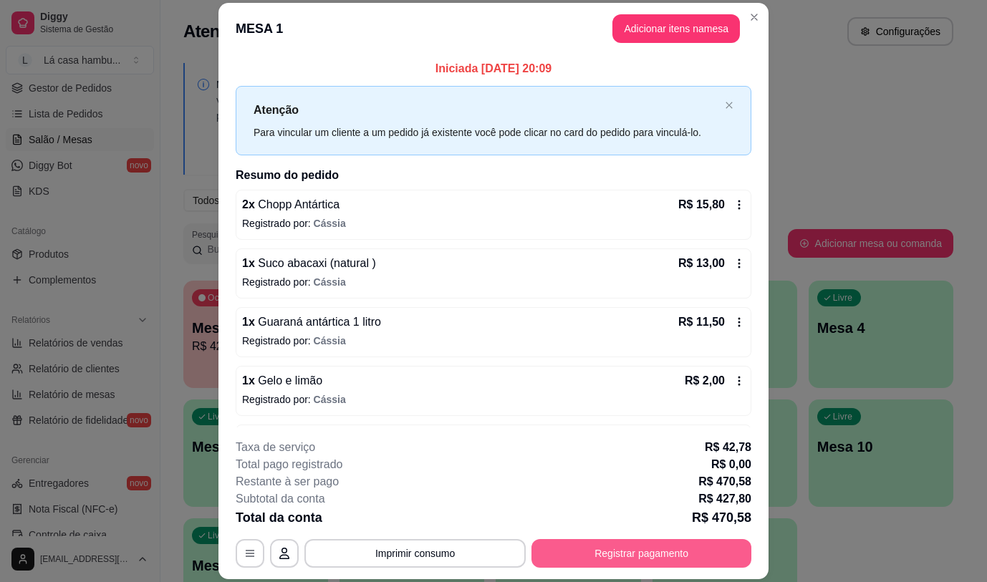
click at [643, 553] on button "Registrar pagamento" at bounding box center [641, 553] width 220 height 29
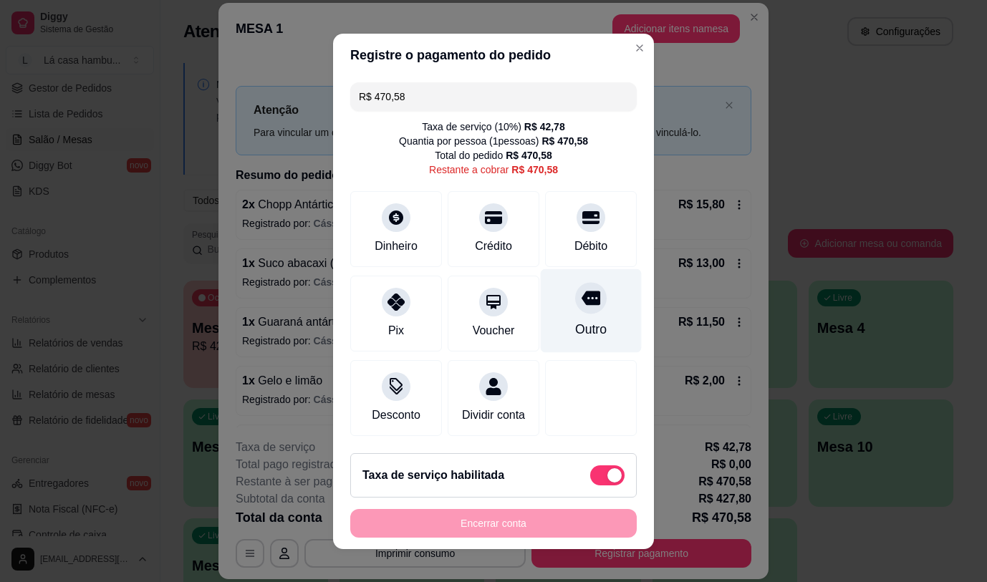
click at [581, 301] on icon at bounding box center [590, 298] width 19 height 19
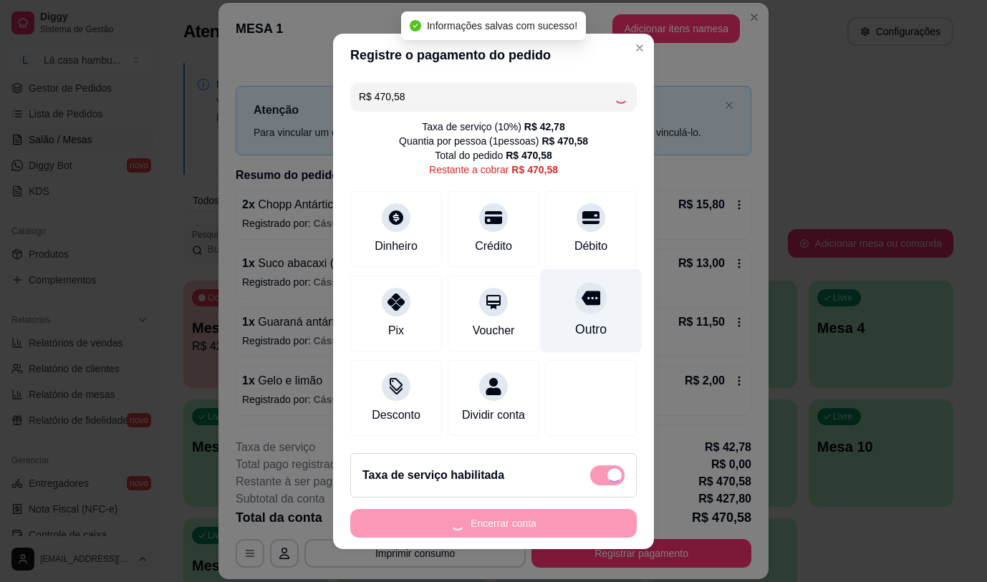
type input "R$ 0,00"
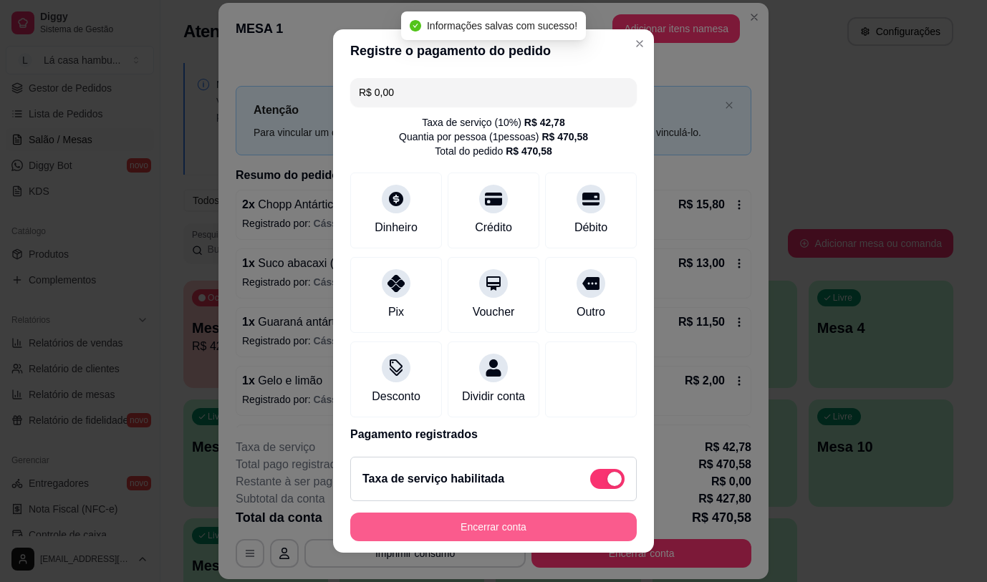
click at [516, 521] on button "Encerrar conta" at bounding box center [493, 527] width 286 height 29
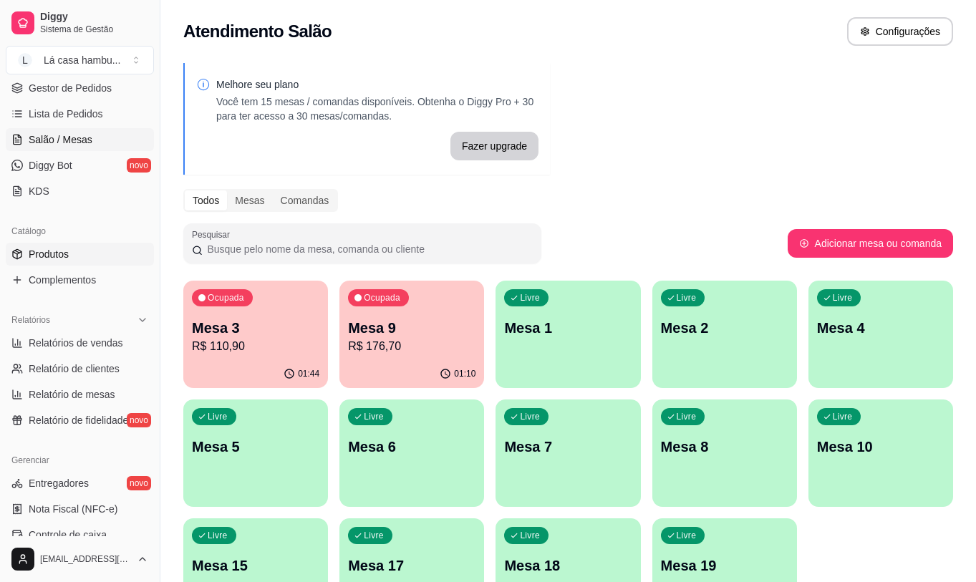
click at [47, 254] on span "Produtos" at bounding box center [49, 254] width 40 height 14
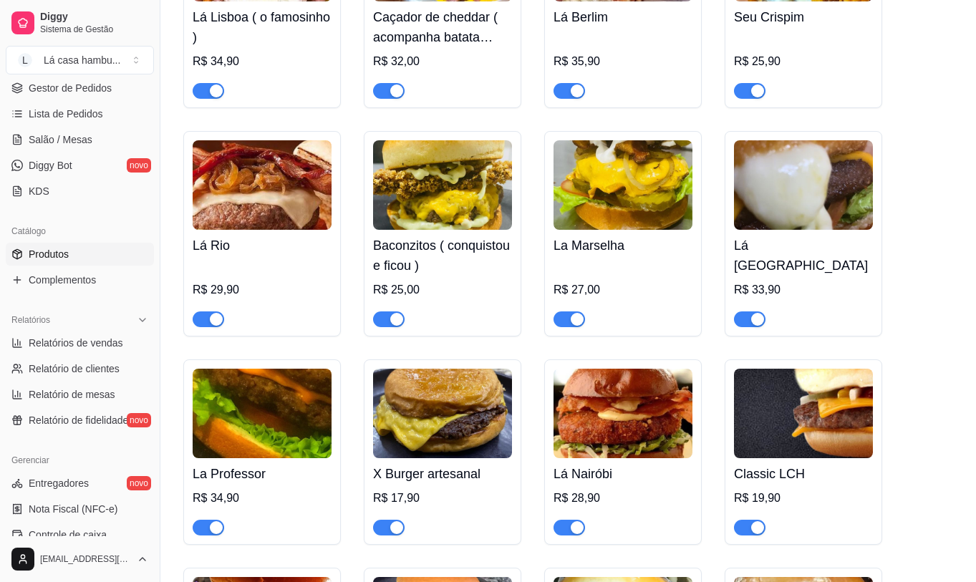
scroll to position [3293, 0]
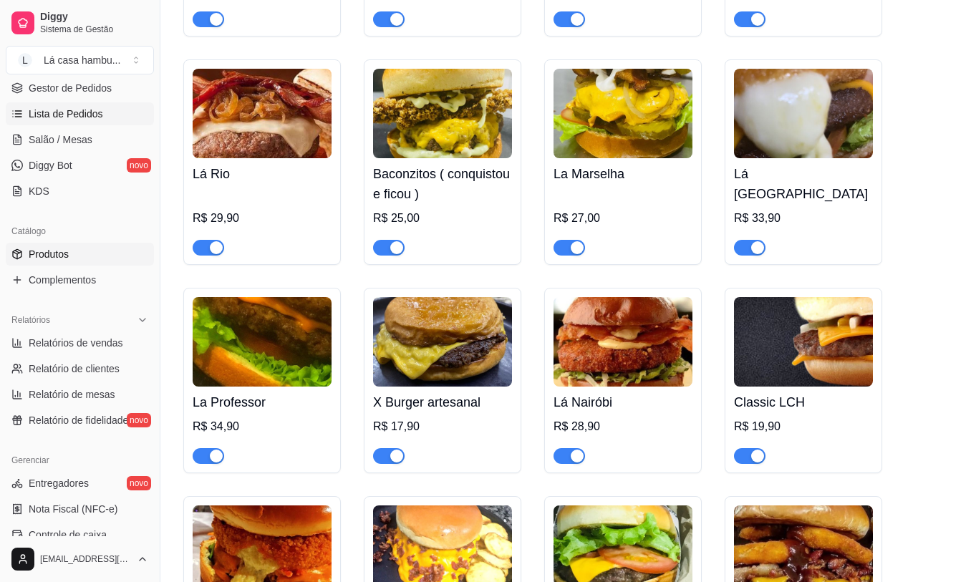
click at [102, 110] on link "Lista de Pedidos" at bounding box center [80, 113] width 148 height 23
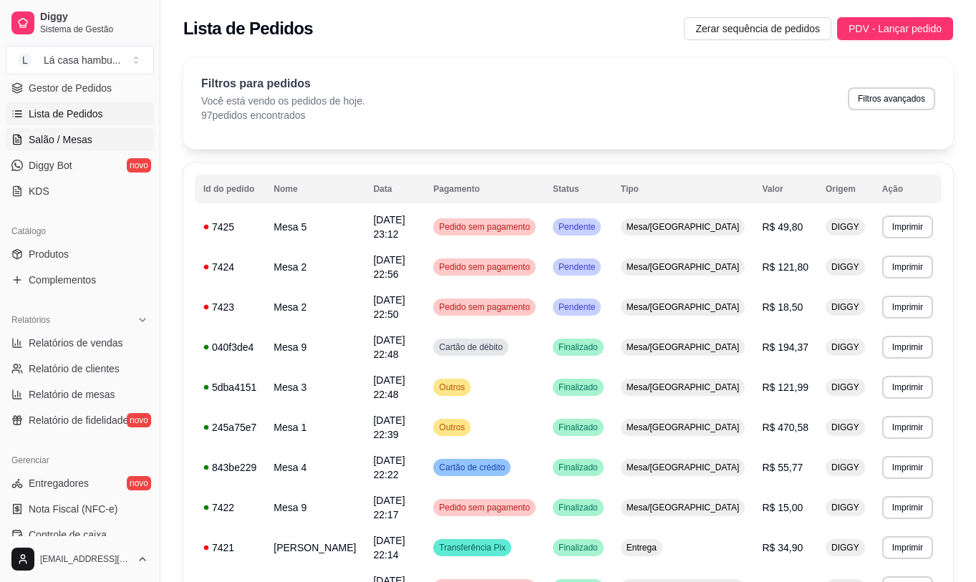
click at [95, 143] on link "Salão / Mesas" at bounding box center [80, 139] width 148 height 23
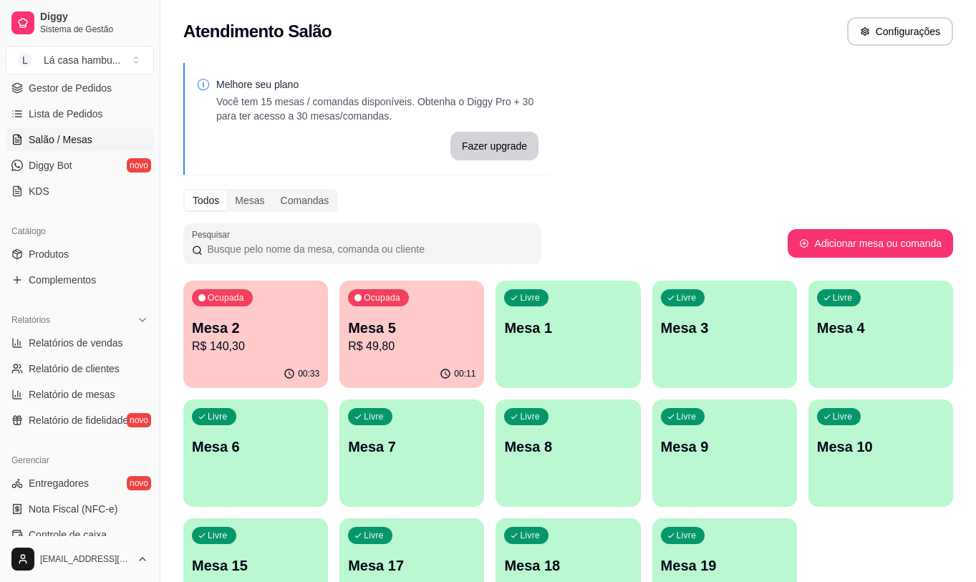
click at [254, 318] on p "Mesa 2" at bounding box center [255, 328] width 127 height 20
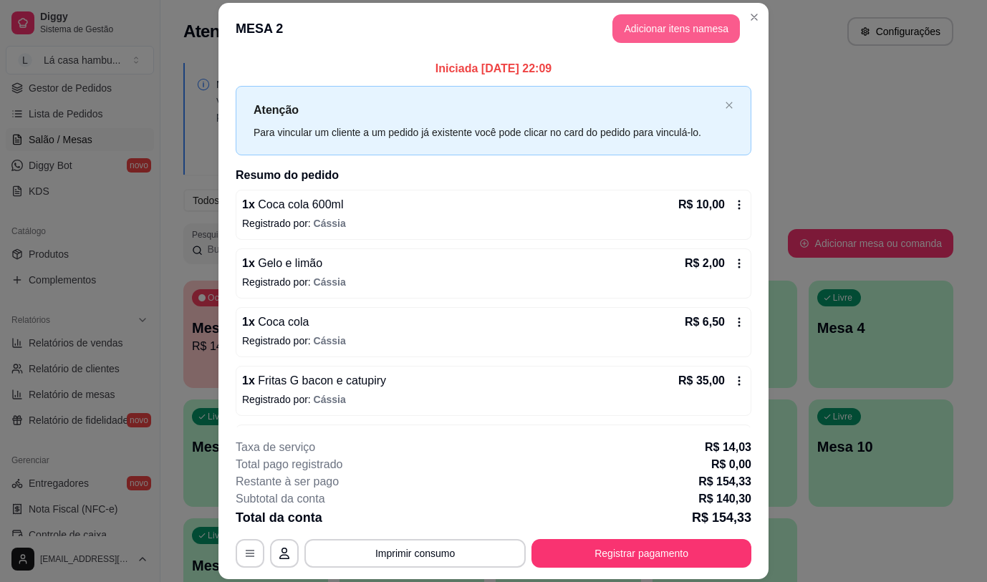
click at [717, 19] on button "Adicionar itens na mesa" at bounding box center [675, 28] width 127 height 29
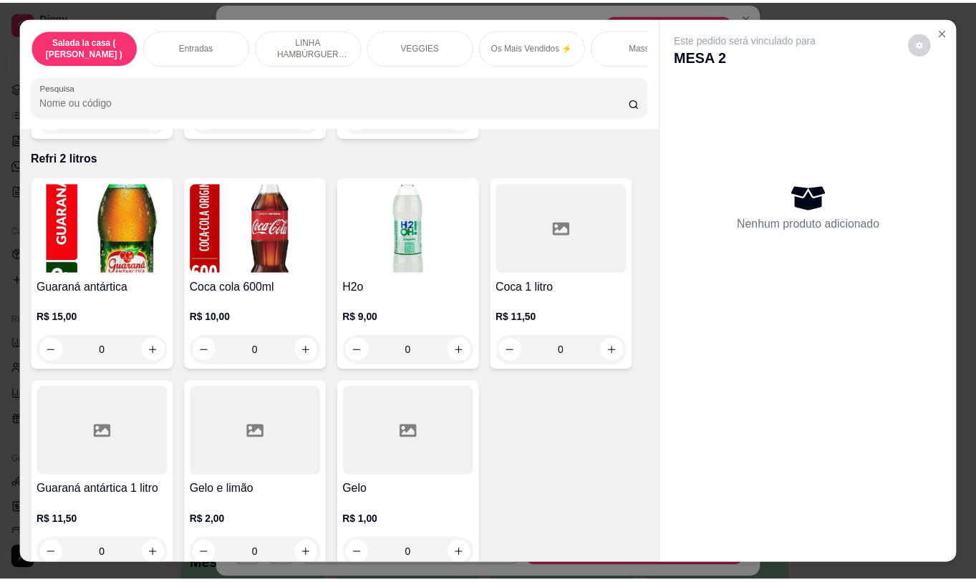
scroll to position [6655, 0]
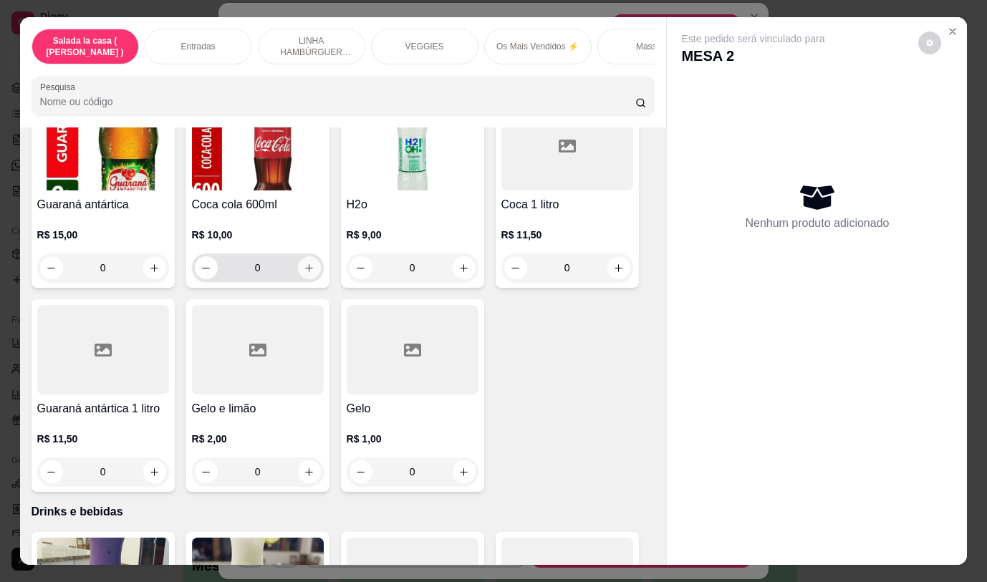
click at [309, 263] on icon "increase-product-quantity" at bounding box center [309, 268] width 11 height 11
type input "1"
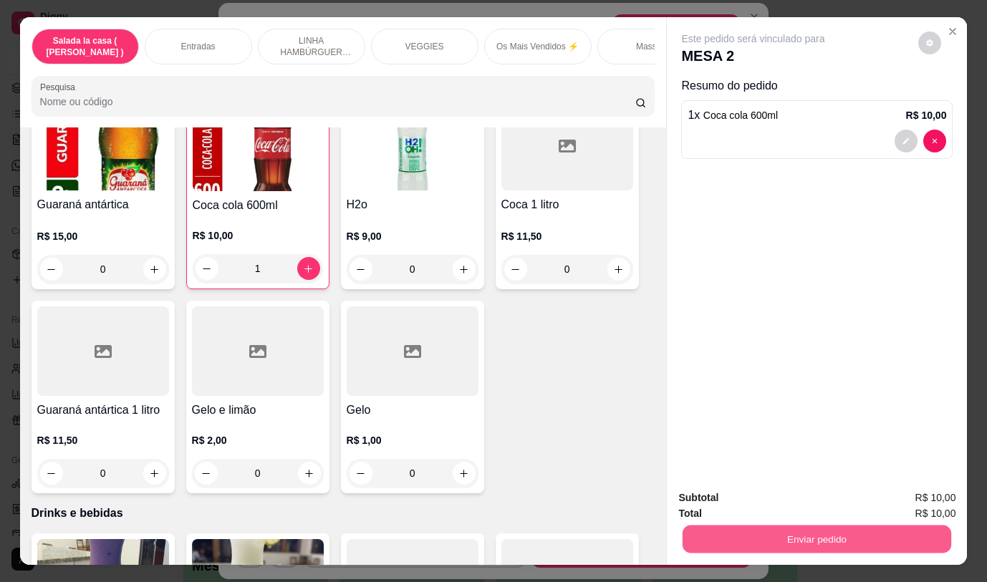
click at [751, 536] on button "Enviar pedido" at bounding box center [816, 539] width 268 height 28
click at [759, 508] on button "Não registrar e enviar pedido" at bounding box center [769, 498] width 145 height 26
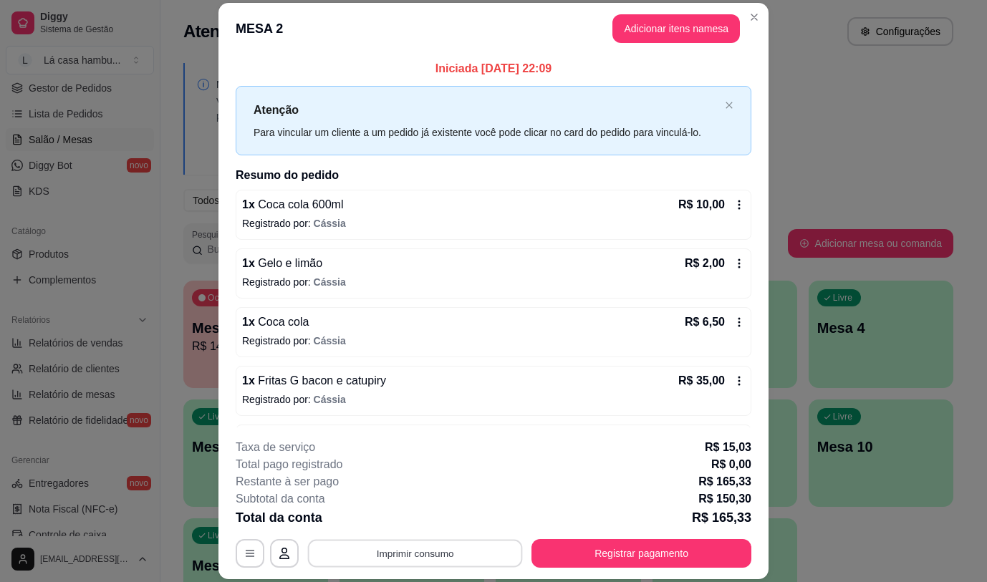
click at [466, 552] on button "Imprimir consumo" at bounding box center [415, 554] width 215 height 28
click at [448, 524] on button "IMPRESSORA" at bounding box center [414, 520] width 104 height 23
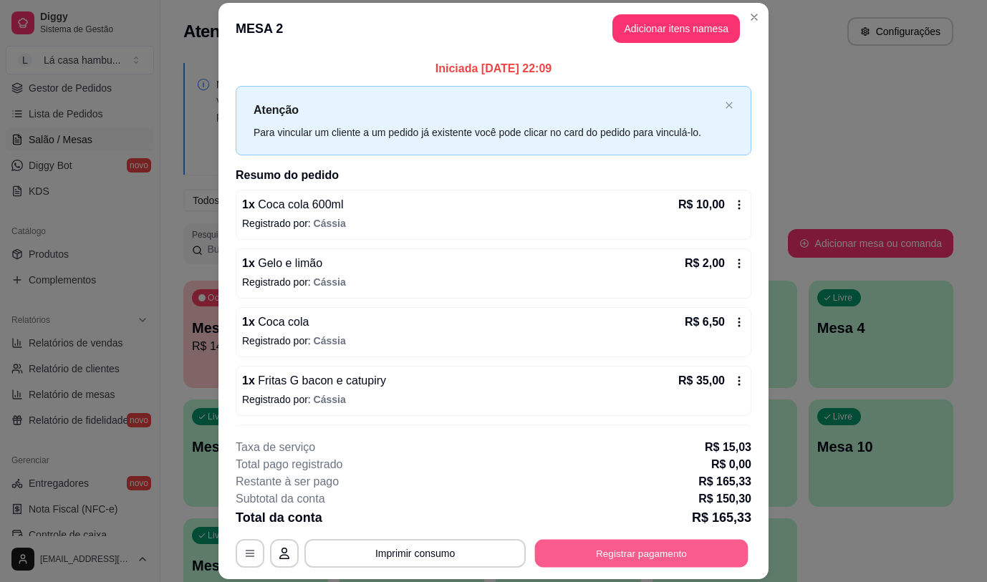
click at [599, 553] on button "Registrar pagamento" at bounding box center [641, 554] width 213 height 28
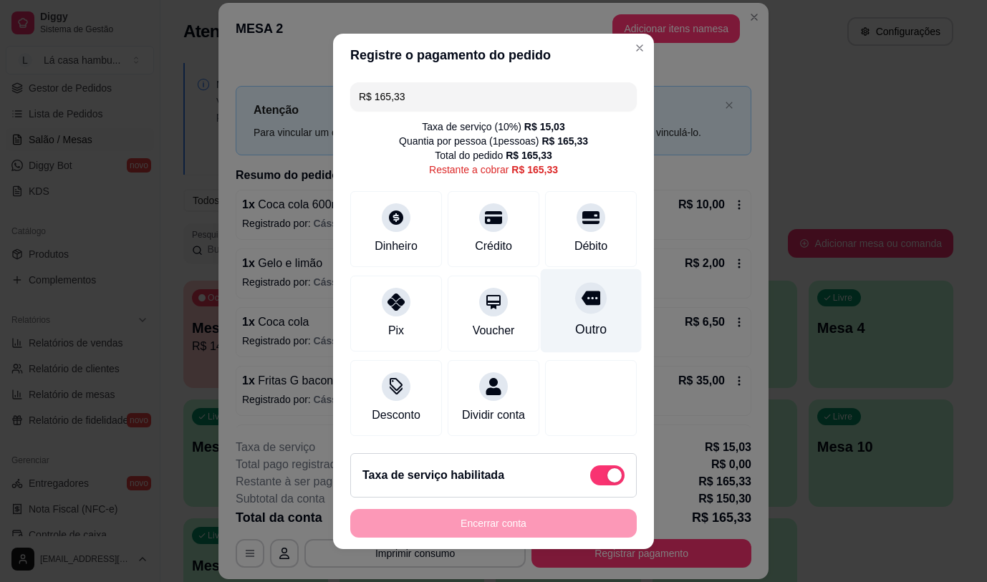
click at [581, 291] on icon at bounding box center [590, 298] width 19 height 14
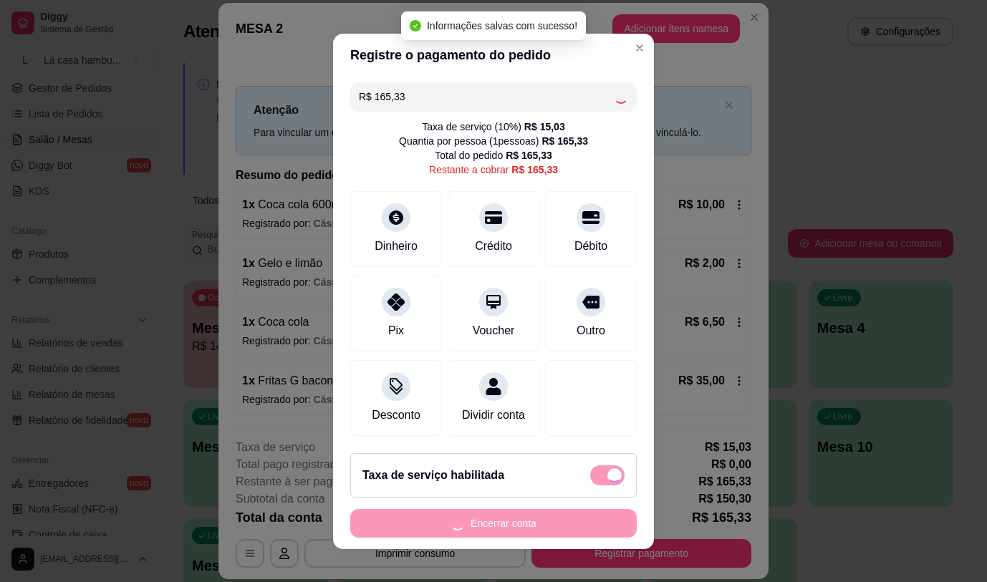
type input "R$ 0,00"
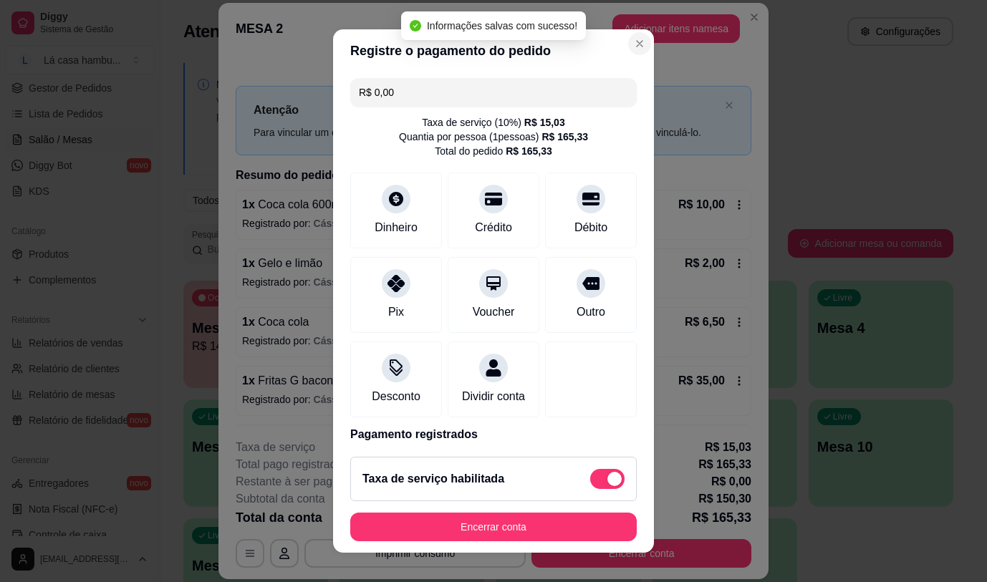
click at [617, 33] on header "Registre o pagamento do pedido" at bounding box center [493, 50] width 321 height 43
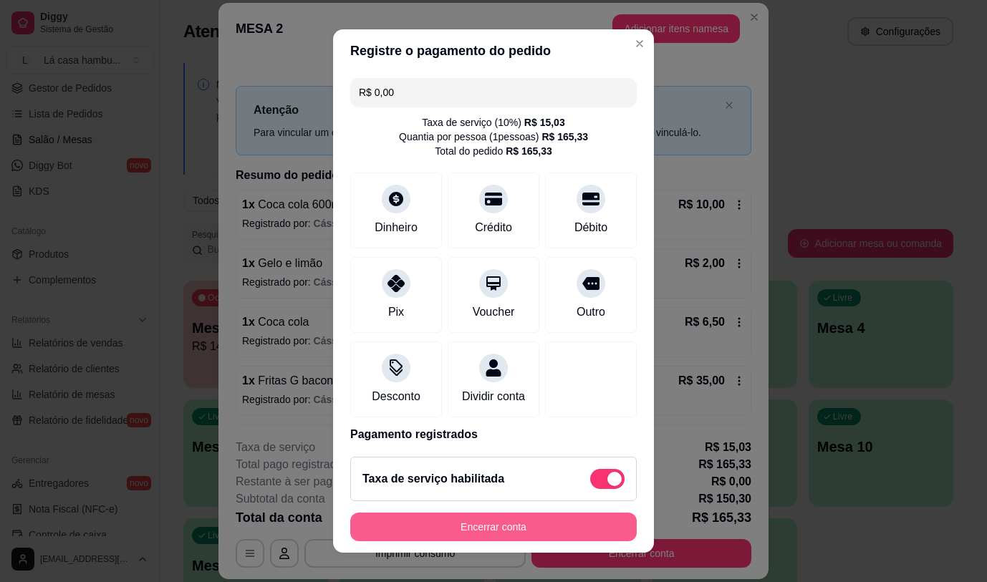
click at [536, 527] on button "Encerrar conta" at bounding box center [493, 527] width 286 height 29
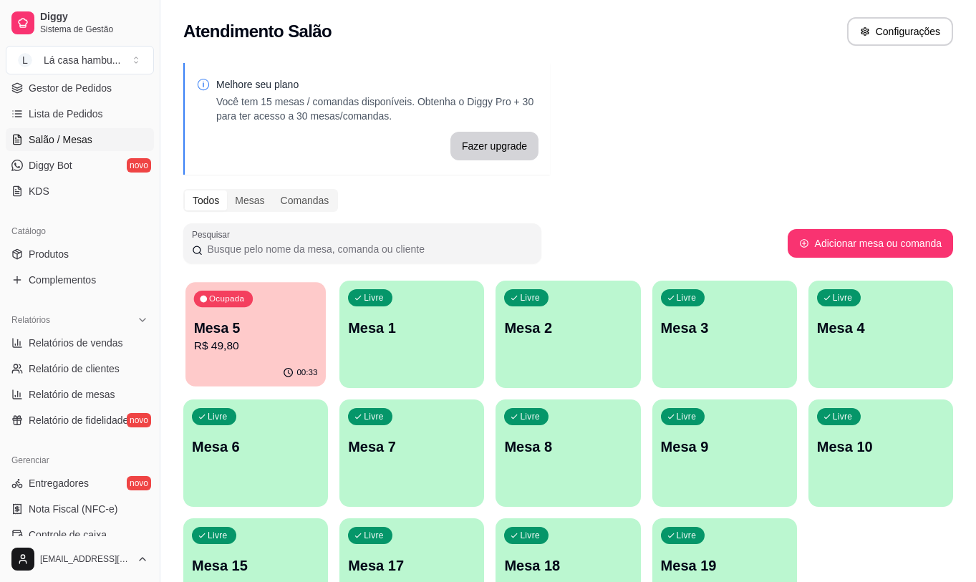
click at [279, 333] on p "Mesa 5" at bounding box center [256, 328] width 124 height 19
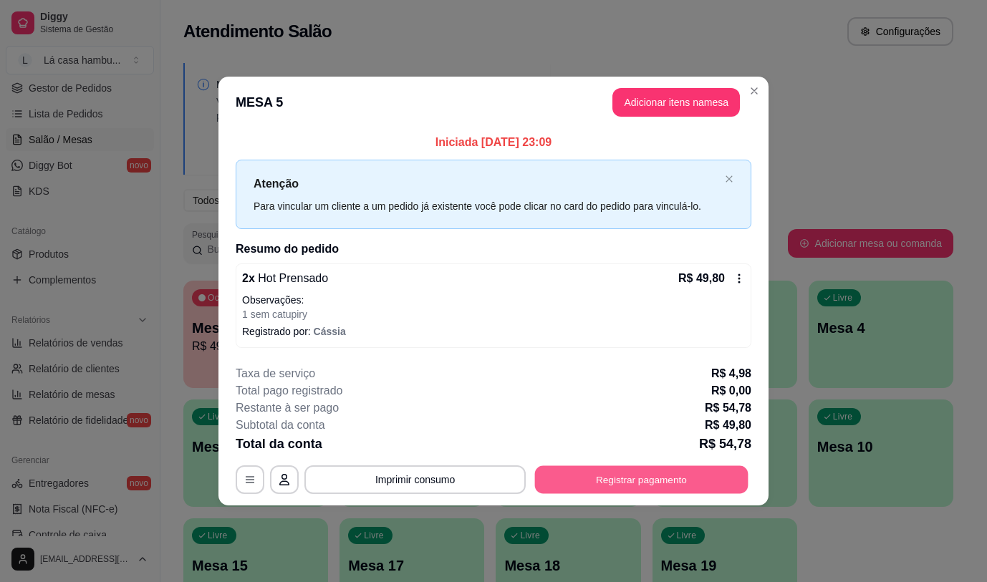
click at [624, 485] on button "Registrar pagamento" at bounding box center [641, 480] width 213 height 28
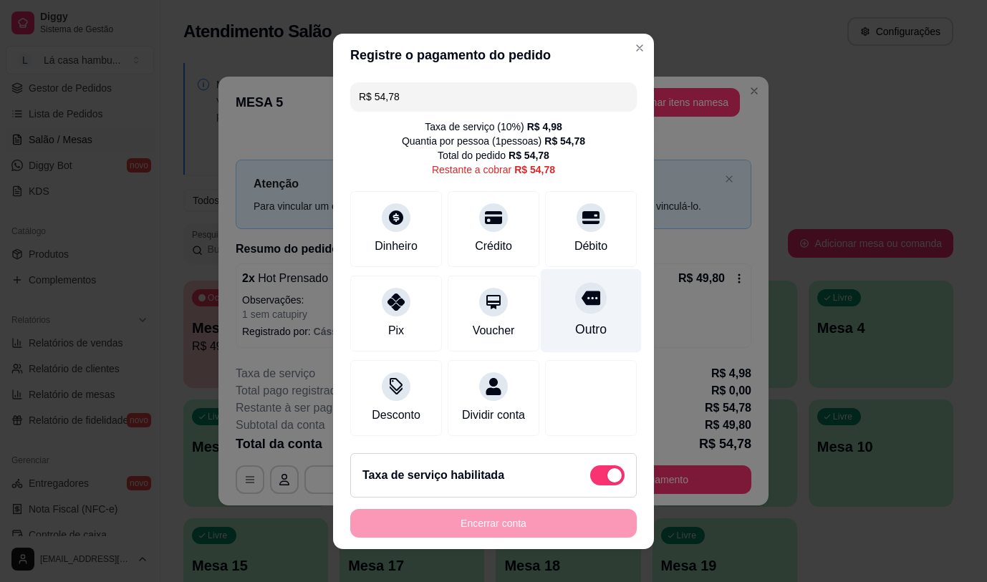
drag, startPoint x: 571, startPoint y: 294, endPoint x: 559, endPoint y: 315, distance: 24.3
click at [581, 294] on icon at bounding box center [590, 298] width 19 height 19
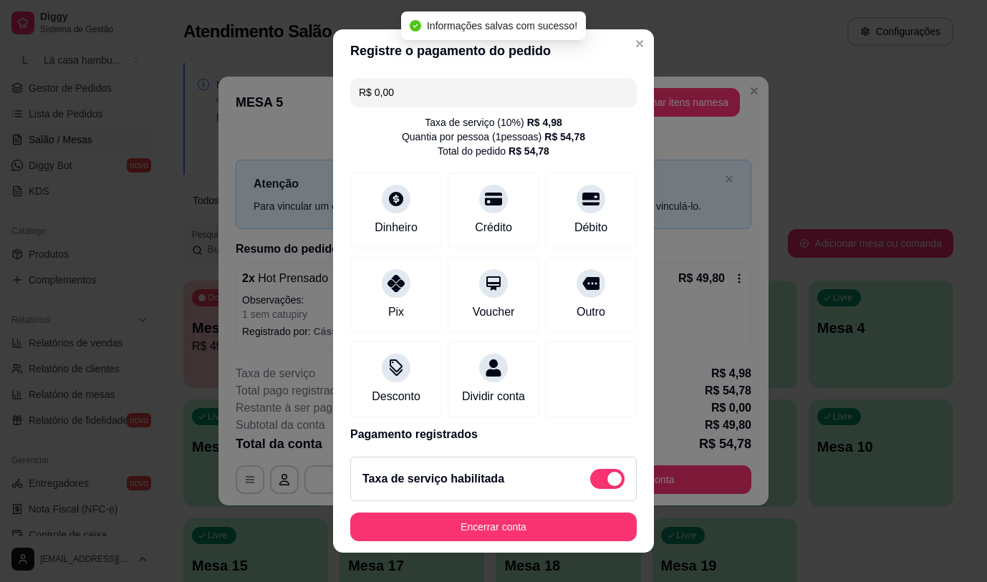
type input "R$ 0,00"
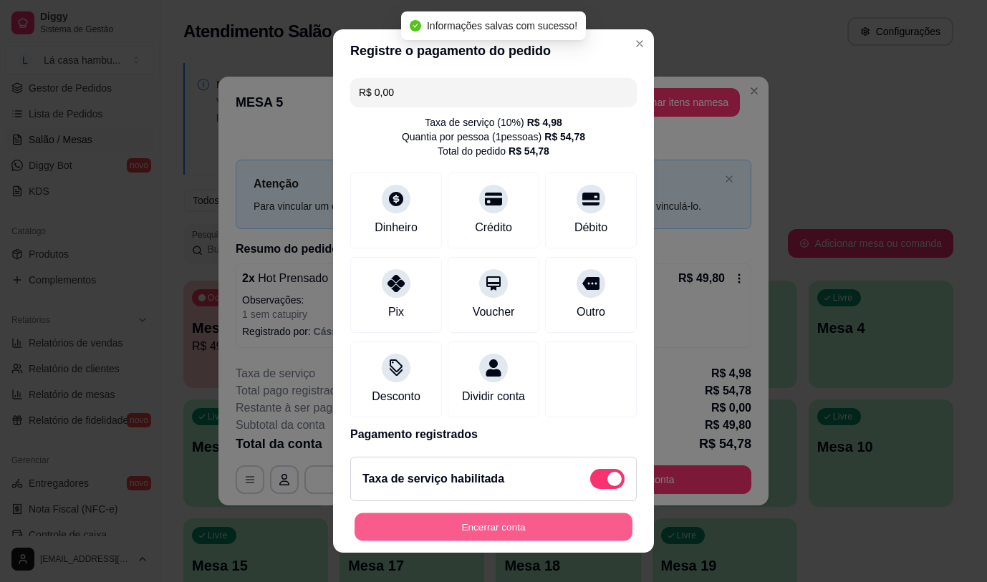
click at [520, 528] on button "Encerrar conta" at bounding box center [493, 527] width 278 height 28
